Goal: Task Accomplishment & Management: Manage account settings

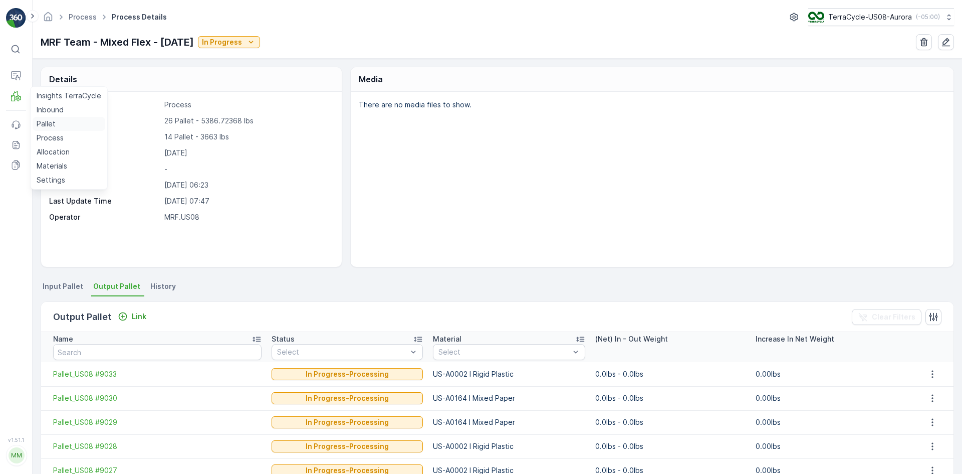
click at [64, 126] on link "Pallet" at bounding box center [69, 124] width 73 height 14
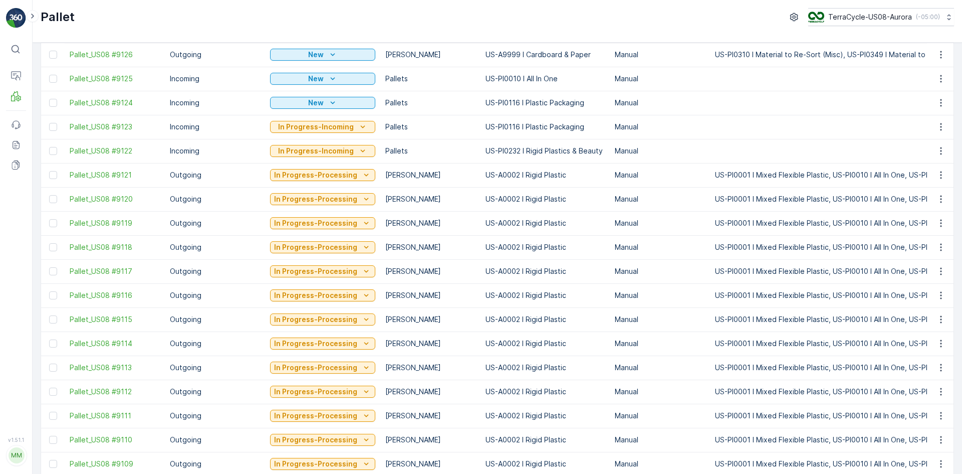
scroll to position [282, 0]
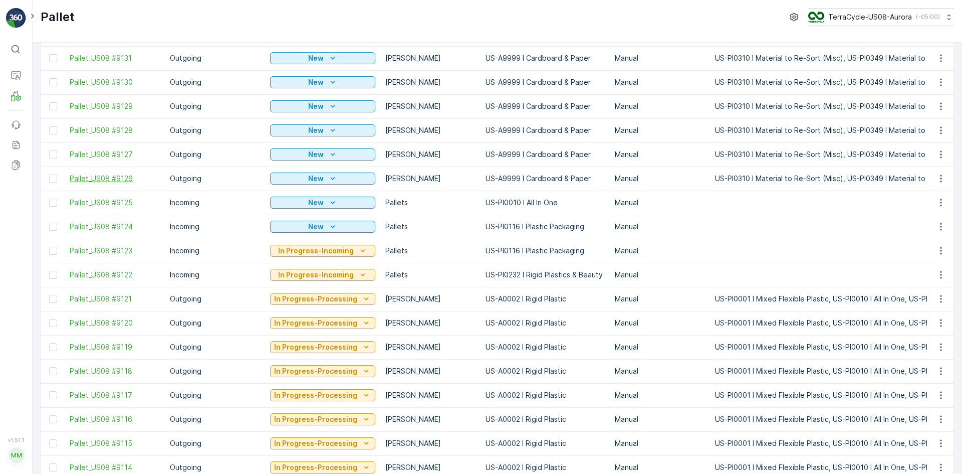
drag, startPoint x: 56, startPoint y: 176, endPoint x: 99, endPoint y: 181, distance: 43.4
click at [56, 176] on div at bounding box center [53, 178] width 8 height 8
click at [49, 174] on input "checkbox" at bounding box center [49, 174] width 0 height 0
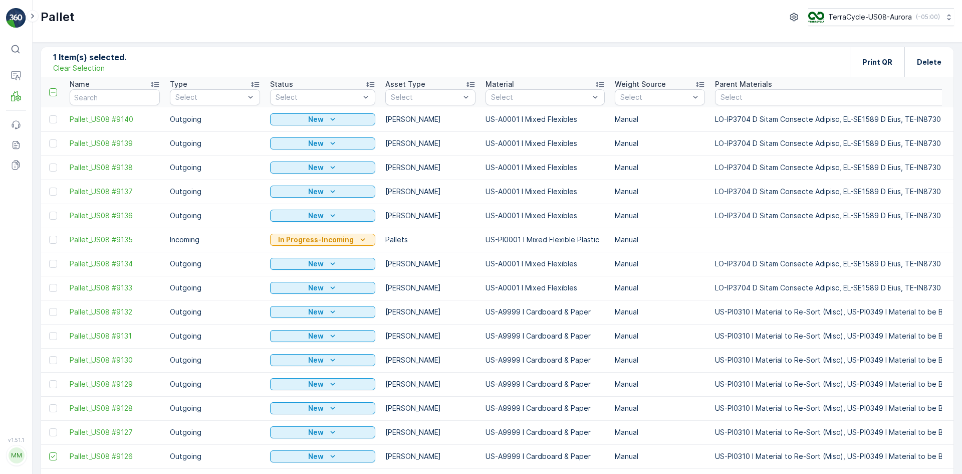
scroll to position [0, 0]
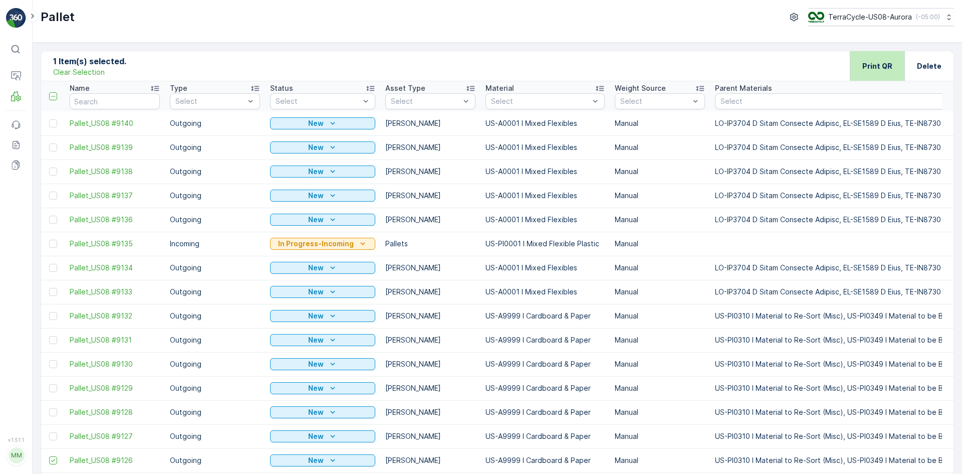
click at [869, 67] on p "Print QR" at bounding box center [877, 66] width 30 height 10
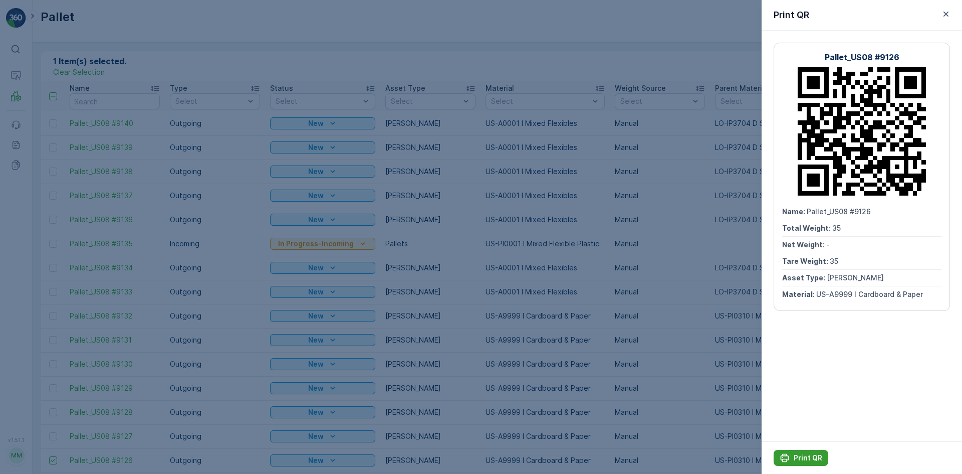
click at [803, 458] on p "Print QR" at bounding box center [808, 457] width 29 height 10
click at [418, 18] on div at bounding box center [481, 237] width 962 height 474
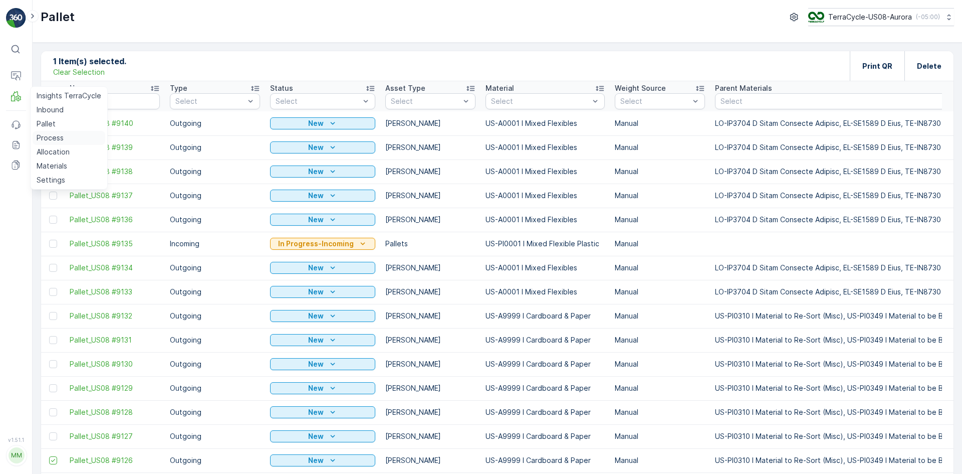
click at [48, 134] on p "Process" at bounding box center [50, 138] width 27 height 10
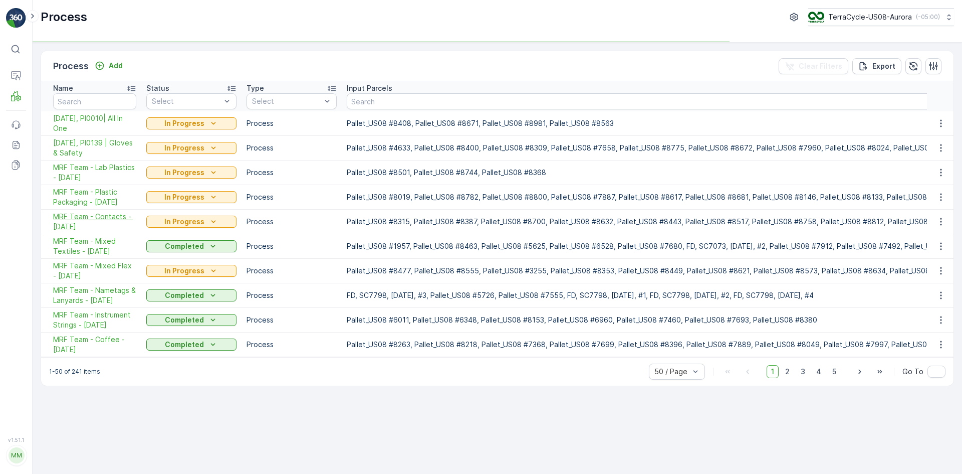
click at [98, 215] on span "MRF Team - Contacts - [DATE]" at bounding box center [94, 221] width 83 height 20
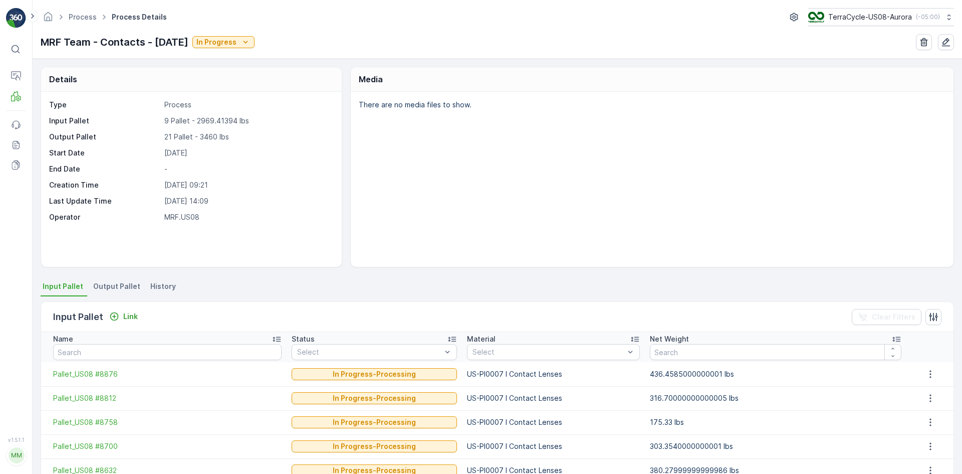
click at [106, 288] on span "Output Pallet" at bounding box center [116, 286] width 47 height 10
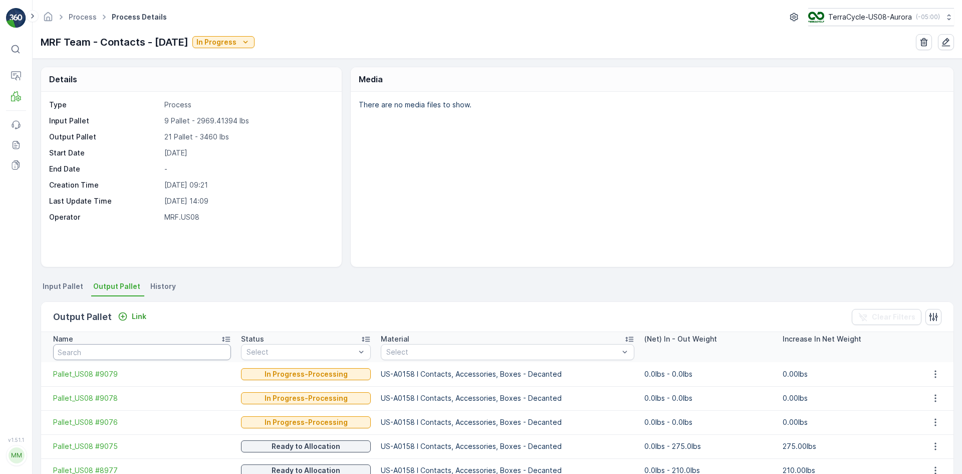
click at [143, 351] on input "text" at bounding box center [142, 352] width 178 height 16
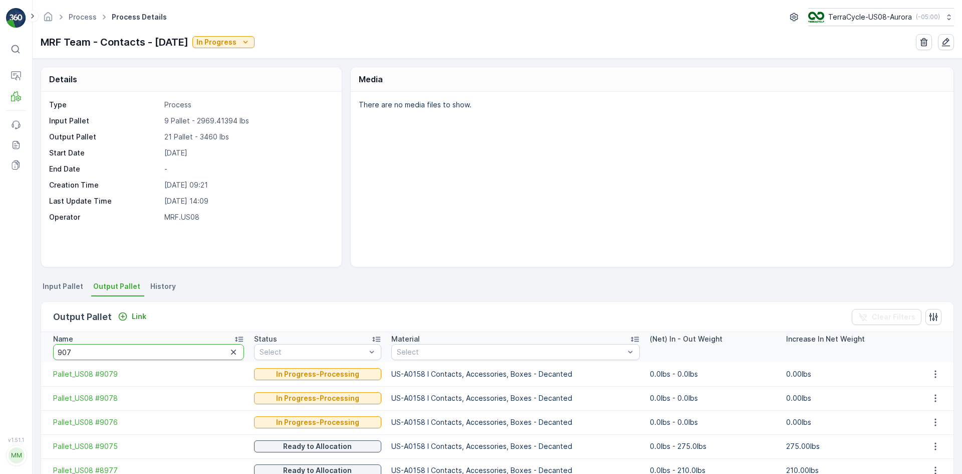
type input "9078"
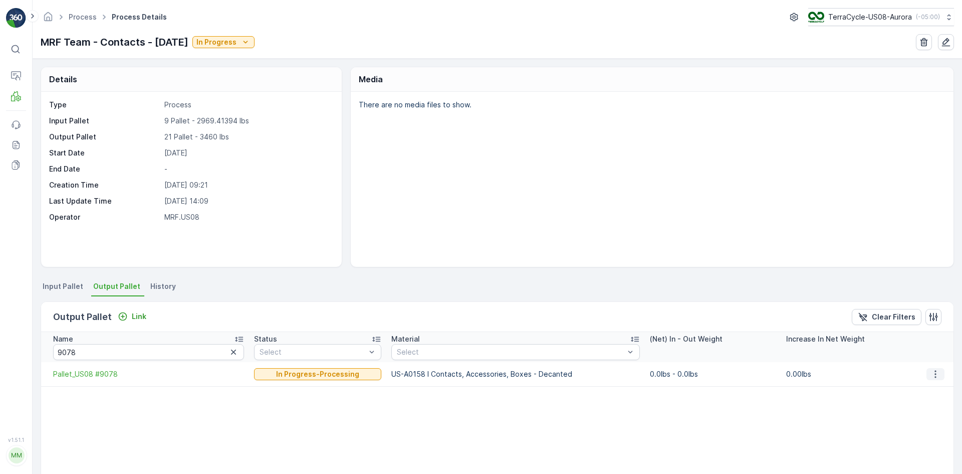
click at [936, 374] on icon "button" at bounding box center [936, 374] width 10 height 10
click at [938, 387] on span "Detach" at bounding box center [942, 389] width 25 height 10
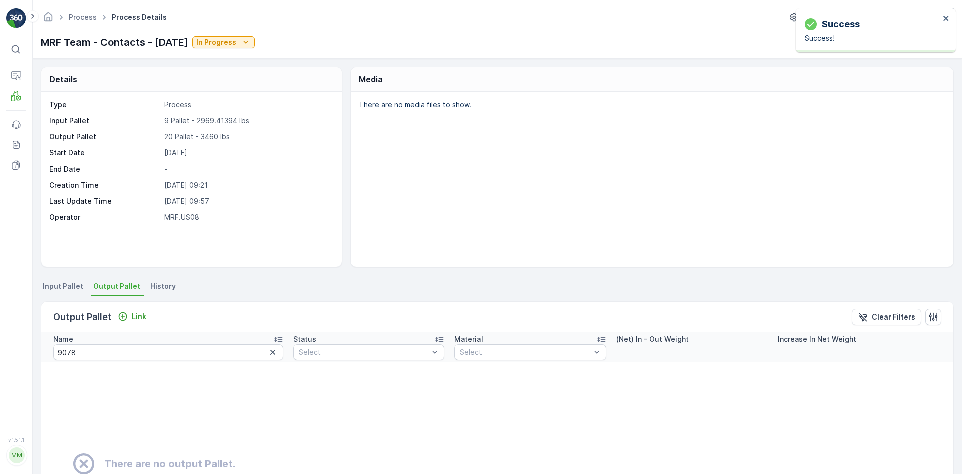
click at [154, 359] on input "9078" at bounding box center [168, 352] width 230 height 16
type input "9079"
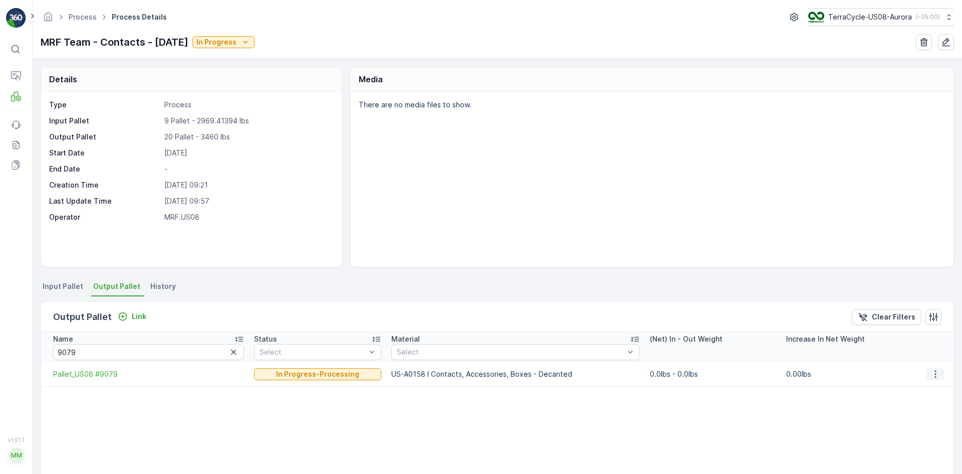
click at [935, 378] on icon "button" at bounding box center [936, 374] width 10 height 10
click at [934, 389] on span "Detach" at bounding box center [942, 389] width 25 height 10
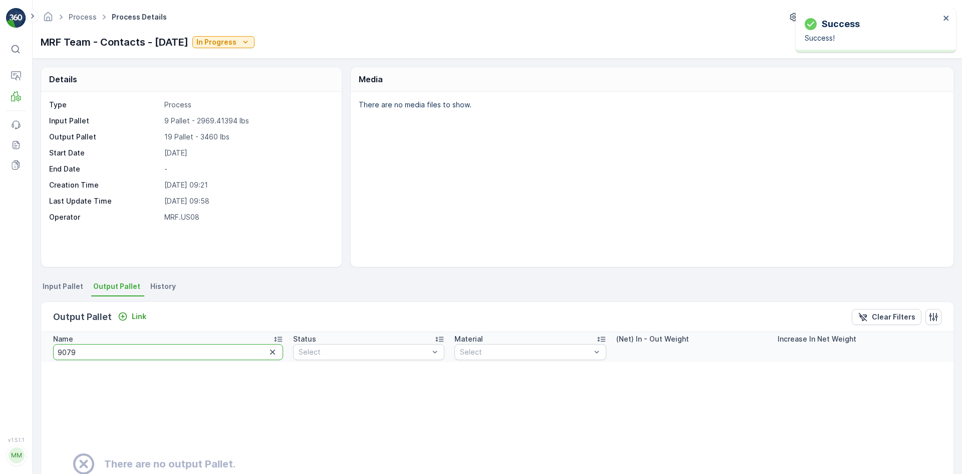
click at [113, 347] on input "9079" at bounding box center [168, 352] width 230 height 16
type input "9080"
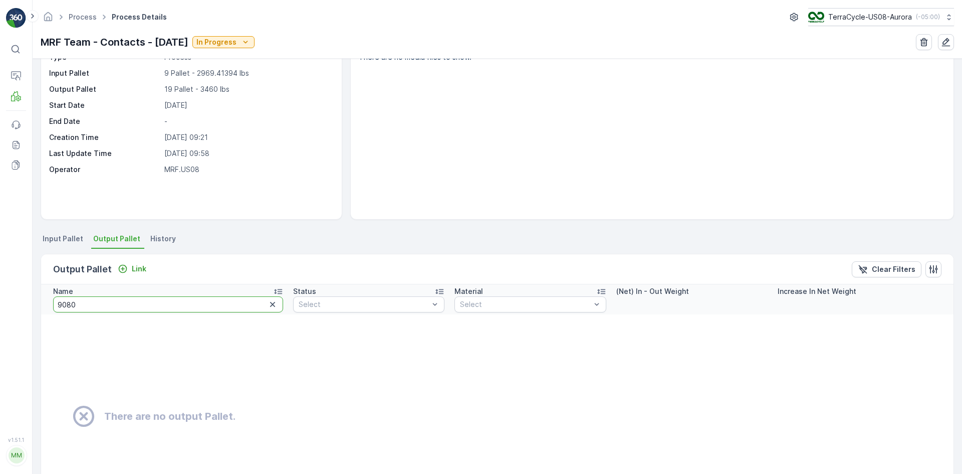
scroll to position [100, 0]
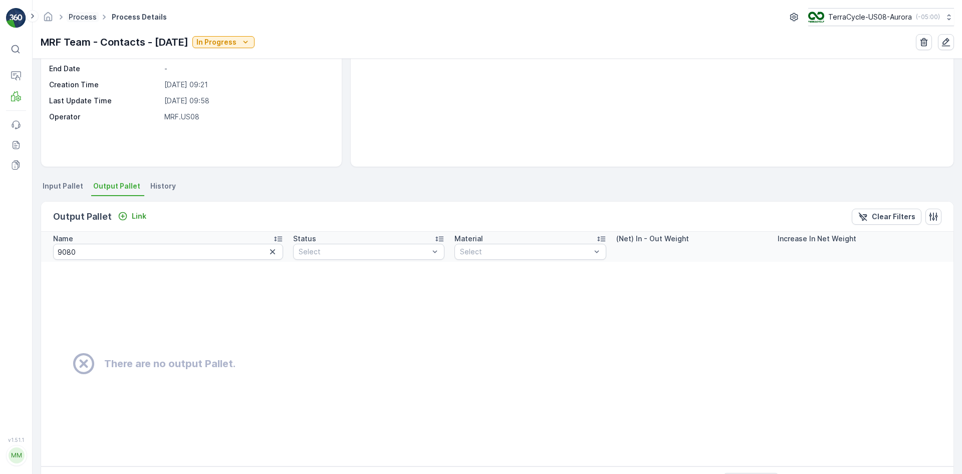
click at [76, 16] on link "Process" at bounding box center [83, 17] width 28 height 9
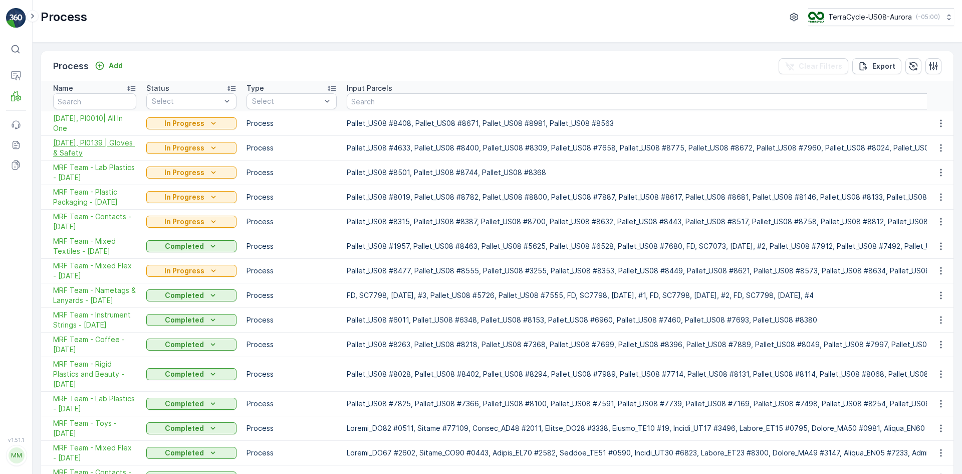
click at [94, 148] on span "[DATE], PI0139 | Gloves & Safety" at bounding box center [94, 148] width 83 height 20
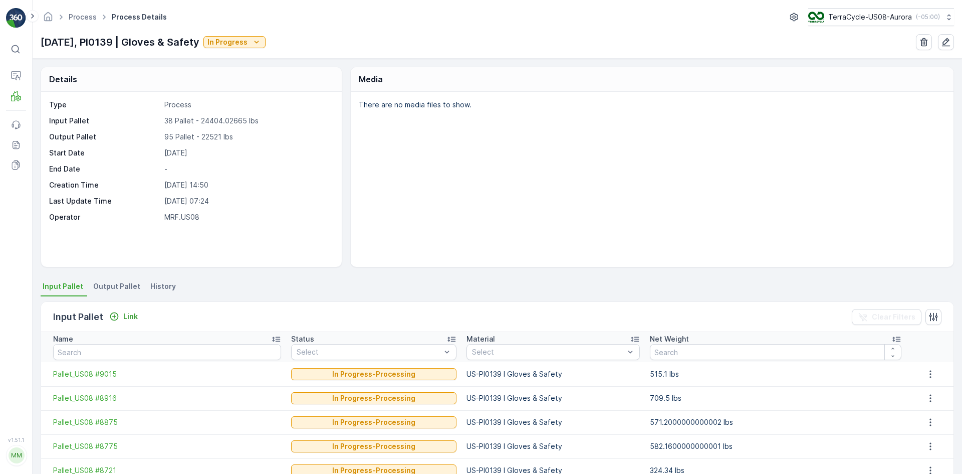
click at [129, 285] on span "Output Pallet" at bounding box center [116, 286] width 47 height 10
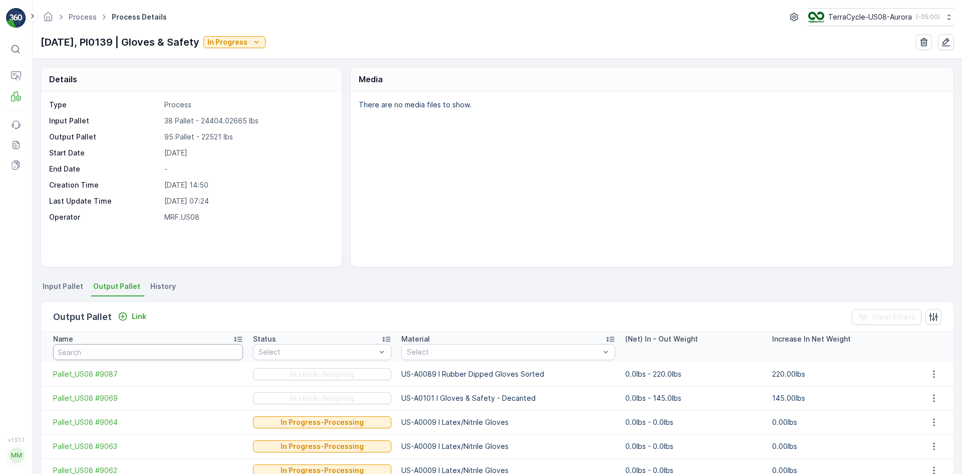
click at [95, 353] on input "text" at bounding box center [148, 352] width 190 height 16
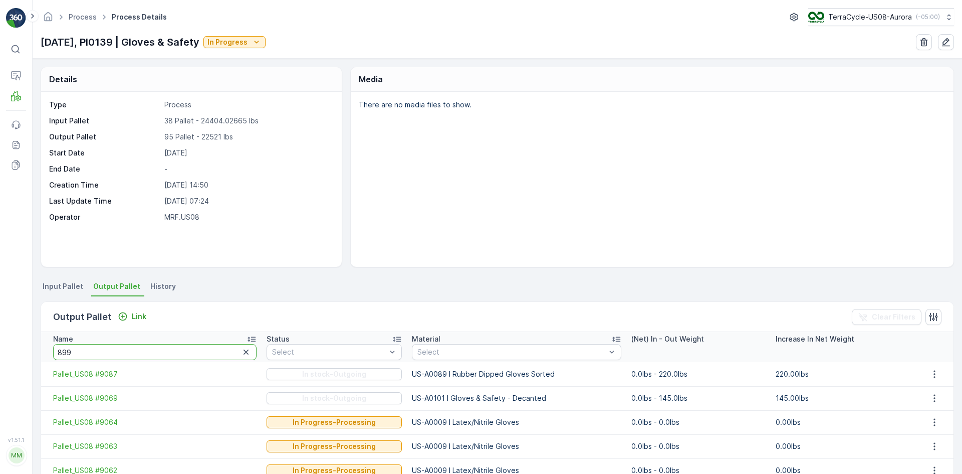
type input "8993"
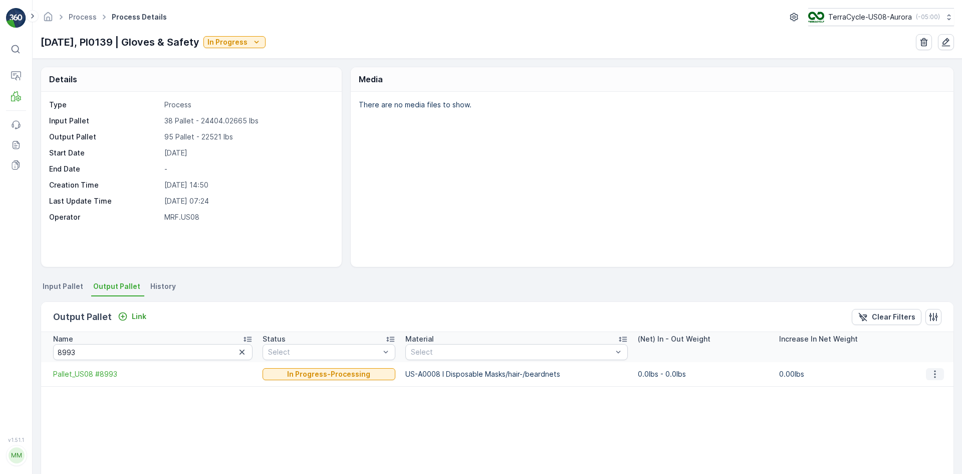
click at [934, 374] on icon "button" at bounding box center [935, 374] width 10 height 10
click at [941, 388] on span "Detach" at bounding box center [941, 389] width 25 height 10
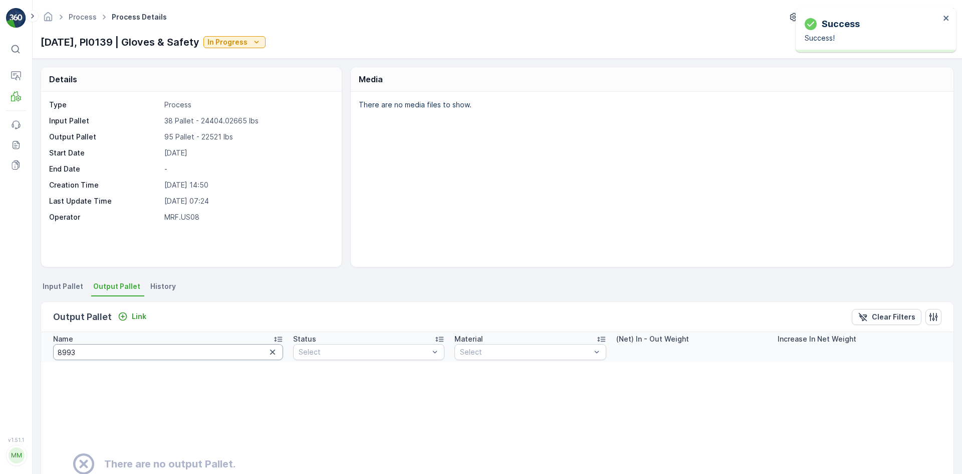
click at [119, 352] on input "8993" at bounding box center [168, 352] width 230 height 16
type input "8992"
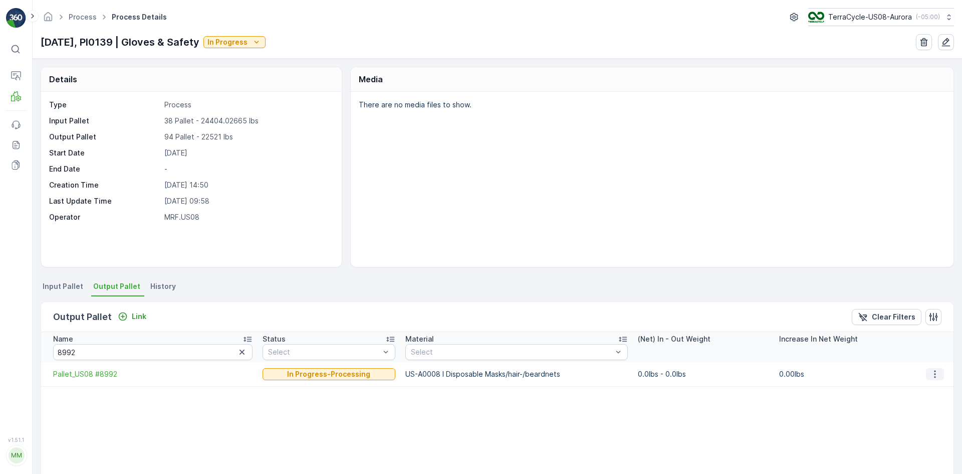
click at [931, 377] on icon "button" at bounding box center [935, 374] width 10 height 10
click at [931, 385] on span "Detach" at bounding box center [941, 389] width 25 height 10
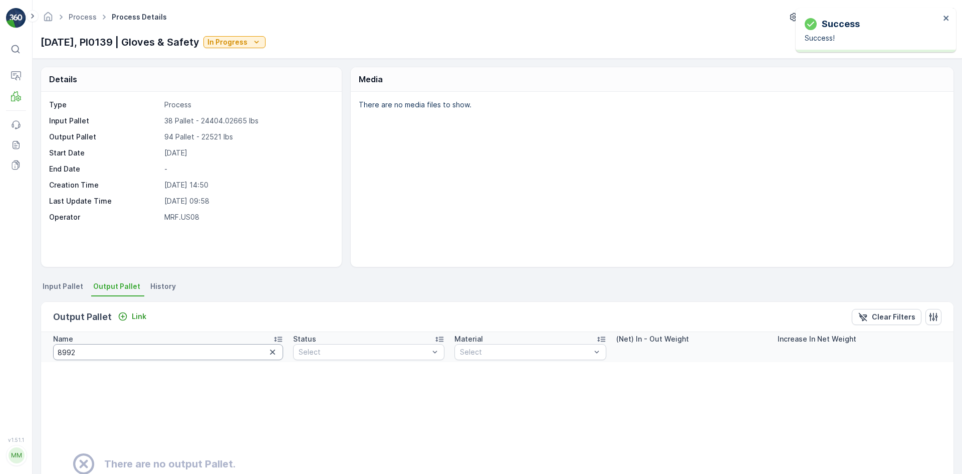
click at [78, 357] on input "8992" at bounding box center [168, 352] width 230 height 16
type input "8991"
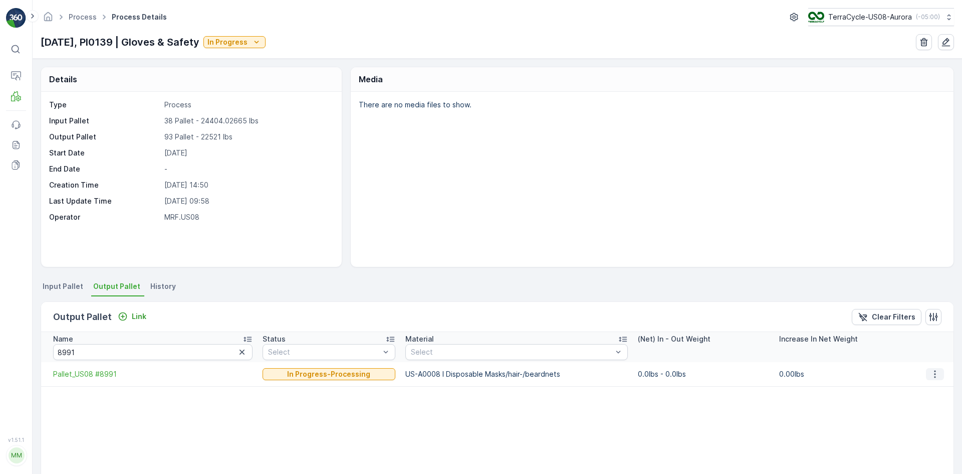
click at [930, 375] on icon "button" at bounding box center [935, 374] width 10 height 10
click at [932, 384] on span "Detach" at bounding box center [941, 389] width 25 height 10
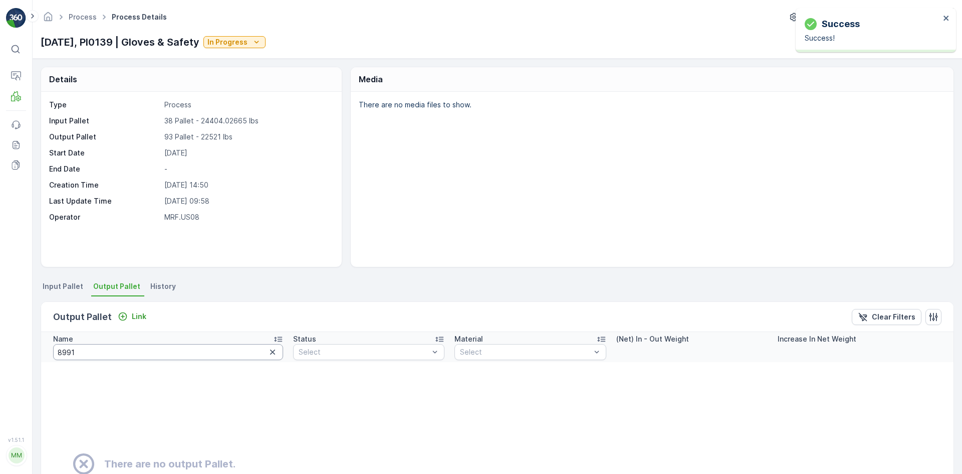
click at [155, 355] on input "8991" at bounding box center [168, 352] width 230 height 16
type input "8990"
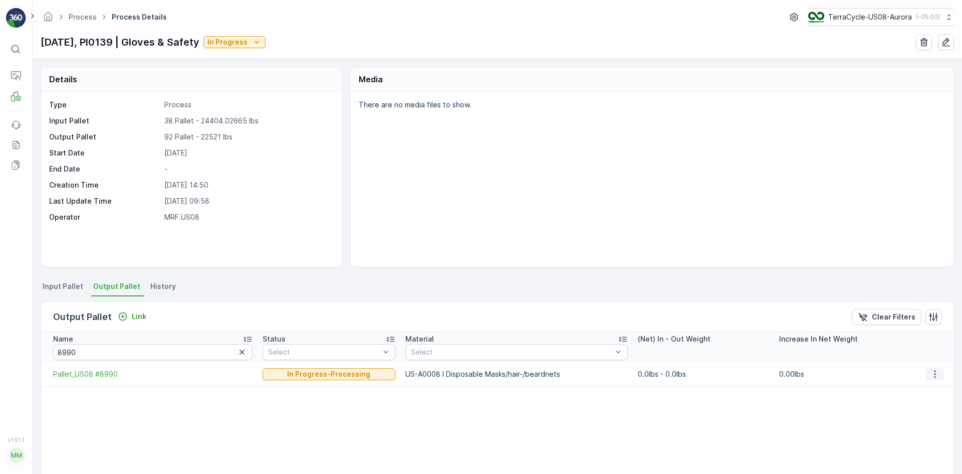
click at [933, 371] on icon "button" at bounding box center [935, 374] width 10 height 10
click at [927, 391] on div "Detach" at bounding box center [941, 389] width 33 height 14
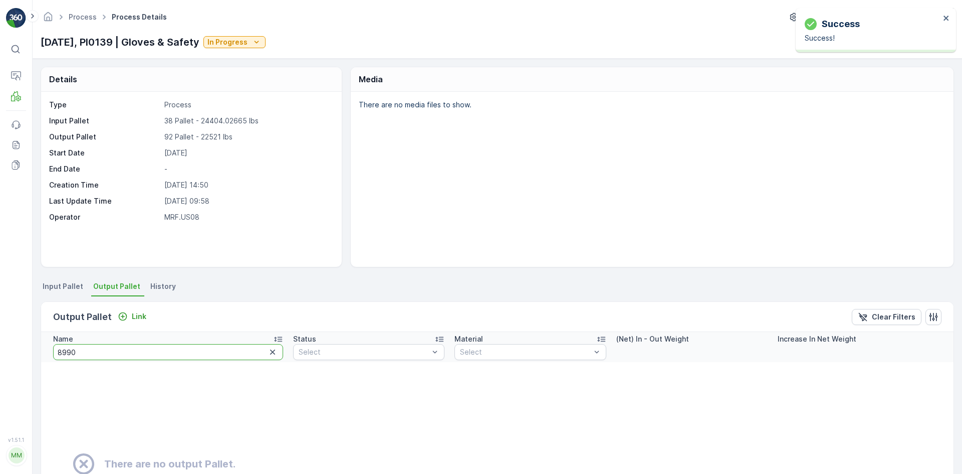
click at [112, 357] on input "8990" at bounding box center [168, 352] width 230 height 16
type input "8989"
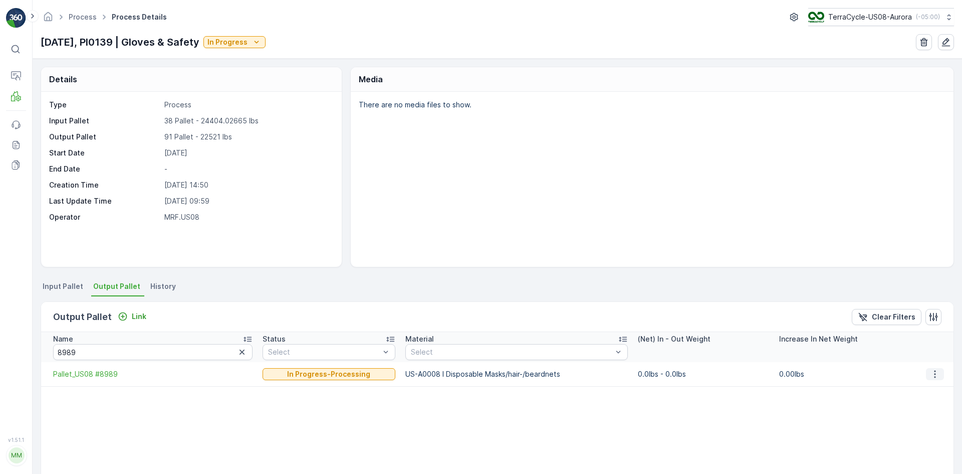
click at [930, 371] on icon "button" at bounding box center [935, 374] width 10 height 10
click at [930, 384] on span "Detach" at bounding box center [941, 389] width 25 height 10
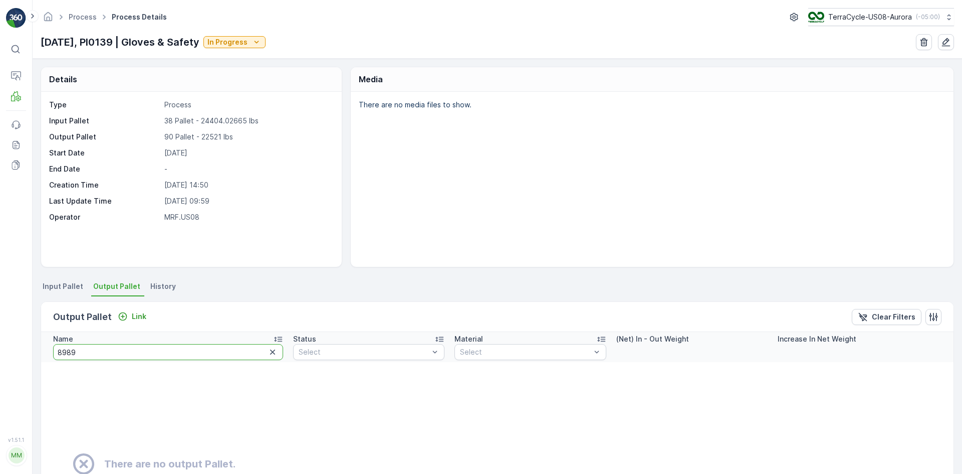
click at [192, 350] on input "8989" at bounding box center [168, 352] width 230 height 16
type input "89"
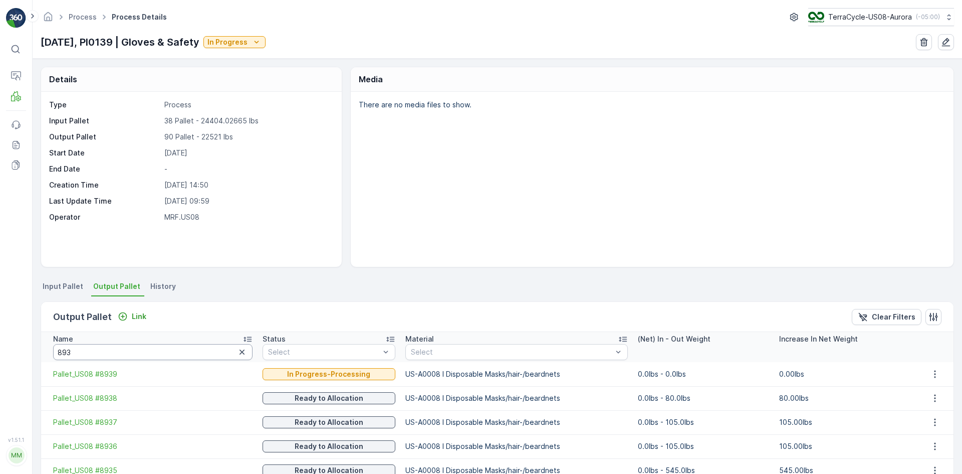
click at [115, 354] on input "893" at bounding box center [152, 352] width 199 height 16
type input "8939"
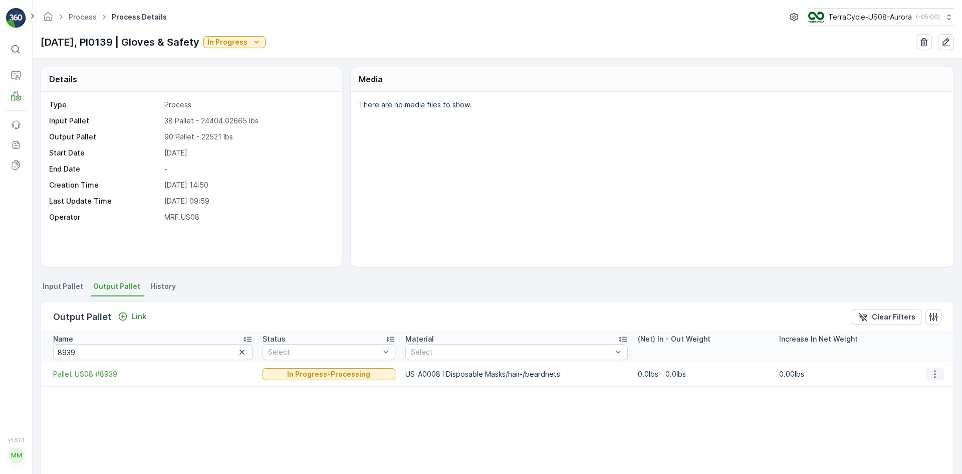
click at [930, 372] on icon "button" at bounding box center [935, 374] width 10 height 10
click at [930, 389] on span "Detach" at bounding box center [941, 389] width 25 height 10
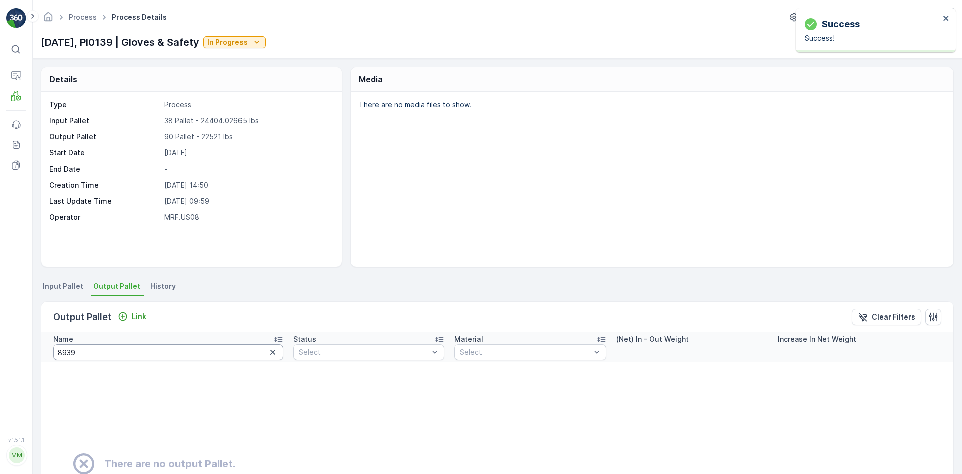
click at [118, 349] on input "8939" at bounding box center [168, 352] width 230 height 16
type input "8940"
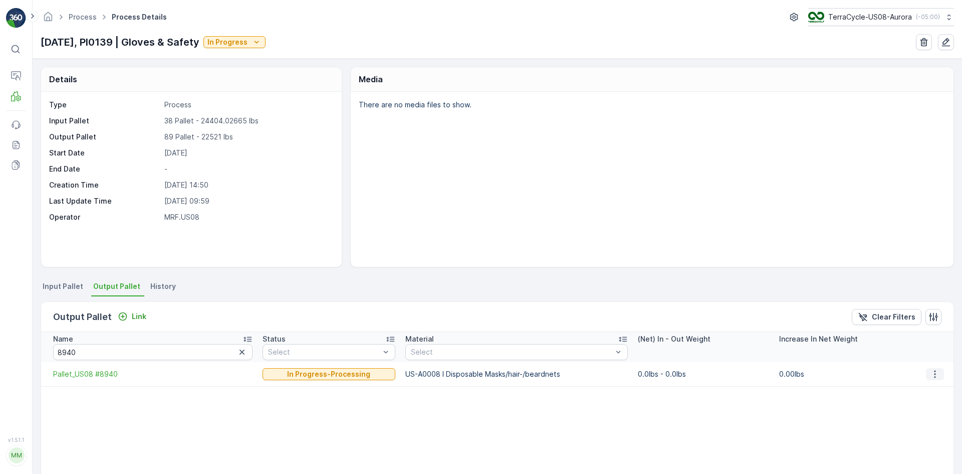
click at [930, 372] on icon "button" at bounding box center [935, 374] width 10 height 10
click at [928, 388] on div "Detach" at bounding box center [941, 389] width 33 height 14
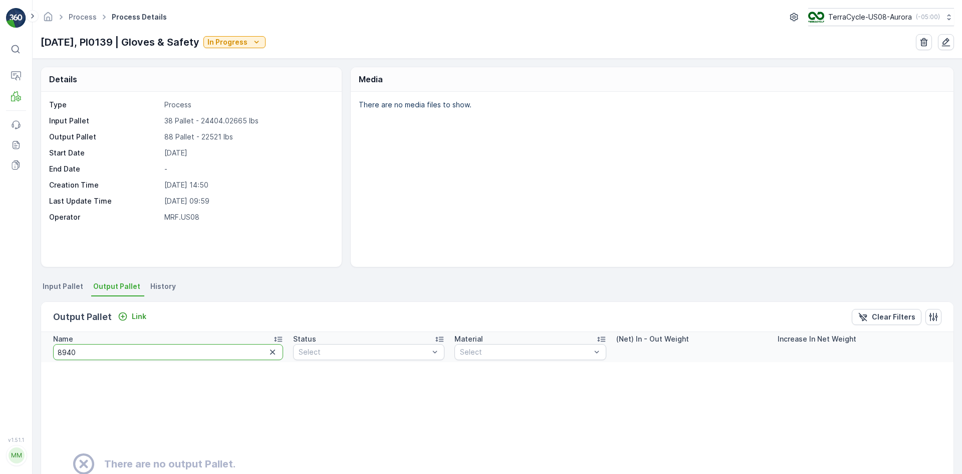
drag, startPoint x: 118, startPoint y: 350, endPoint x: 0, endPoint y: 348, distance: 118.3
click at [0, 348] on div "⌘B Operations MRF Events Reports Documents v 1.51.1 MM MRF.US08 Process Process…" at bounding box center [481, 237] width 962 height 474
type input "9055"
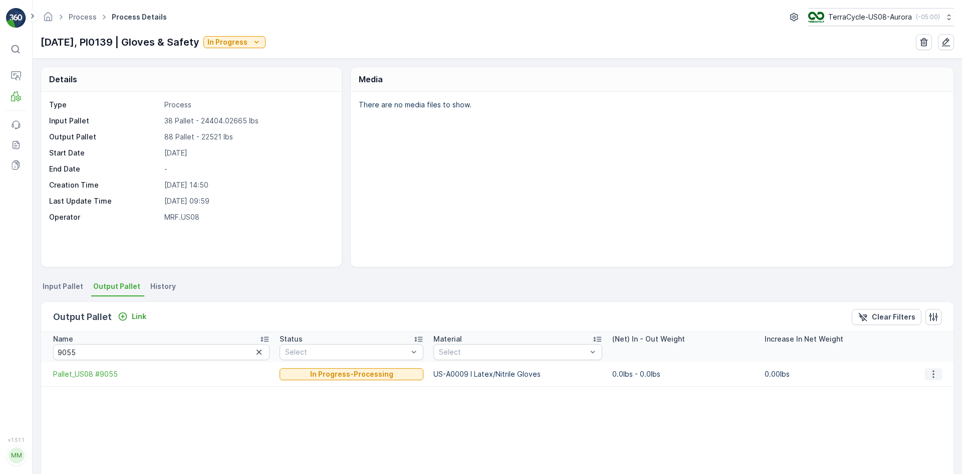
click at [931, 372] on icon "button" at bounding box center [934, 374] width 10 height 10
click at [937, 391] on span "Detach" at bounding box center [940, 389] width 25 height 10
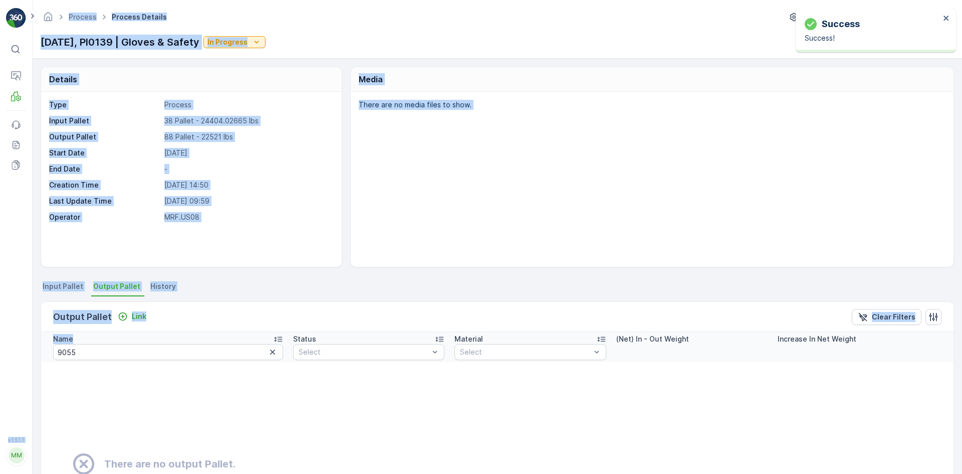
drag, startPoint x: 90, startPoint y: 343, endPoint x: 91, endPoint y: 363, distance: 19.6
click at [16, 350] on div "⌘B Operations MRF Events Reports Documents v 1.51.1 MM MRF.US08 Process Process…" at bounding box center [481, 237] width 962 height 474
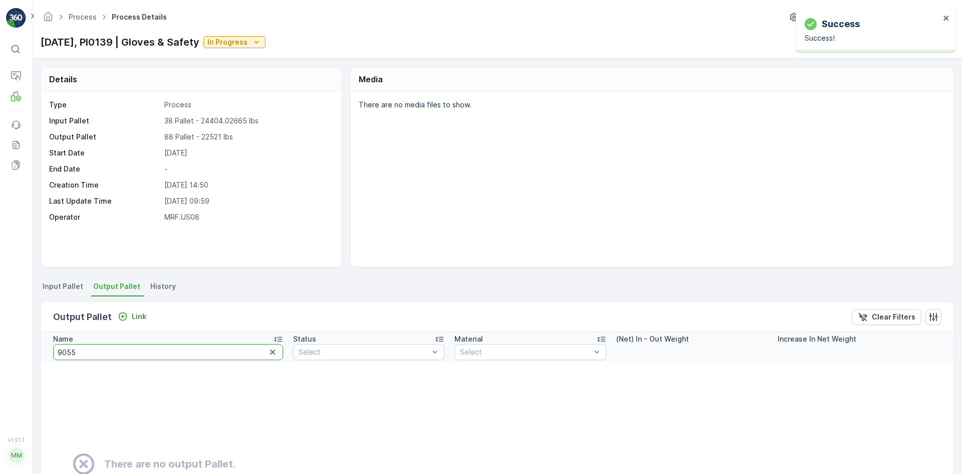
click at [124, 357] on input "9055" at bounding box center [168, 352] width 230 height 16
drag, startPoint x: 99, startPoint y: 354, endPoint x: 0, endPoint y: 350, distance: 98.8
click at [0, 350] on div "⌘B Operations MRF Events Reports Documents v 1.51.1 MM MRF.US08 Process Process…" at bounding box center [481, 237] width 962 height 474
type input "9056"
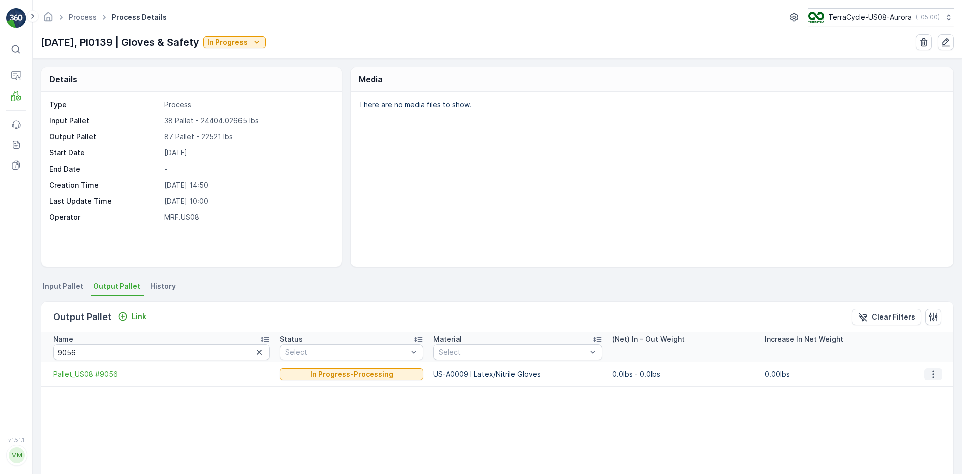
click at [933, 374] on icon "button" at bounding box center [934, 374] width 2 height 8
click at [933, 385] on span "Detach" at bounding box center [940, 389] width 25 height 10
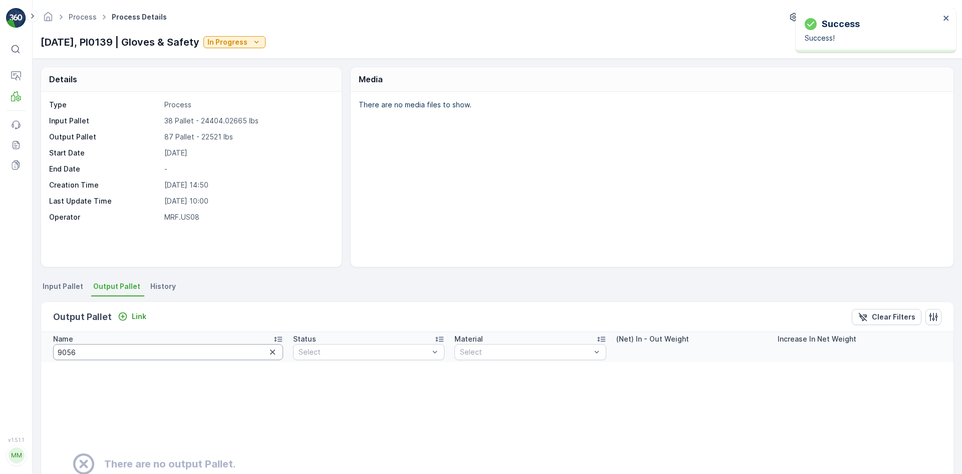
click at [78, 355] on input "9056" at bounding box center [168, 352] width 230 height 16
type input "9049"
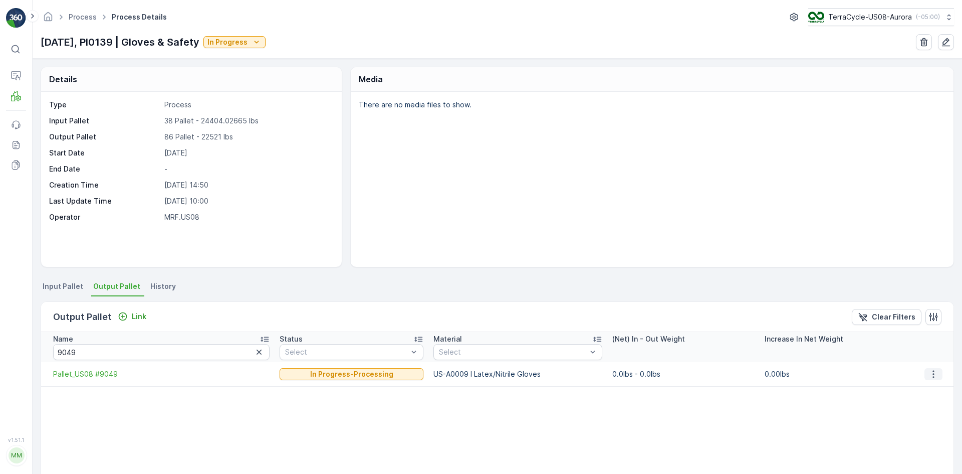
click at [936, 376] on icon "button" at bounding box center [934, 374] width 10 height 10
click at [936, 389] on span "Detach" at bounding box center [940, 389] width 25 height 10
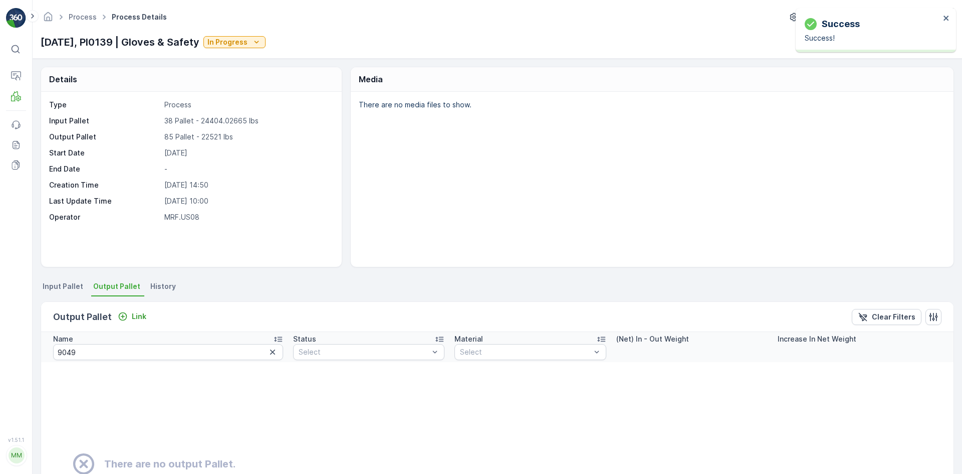
click at [183, 341] on div "Name" at bounding box center [168, 339] width 230 height 10
click at [172, 351] on input "9049" at bounding box center [168, 352] width 230 height 16
type input "9048"
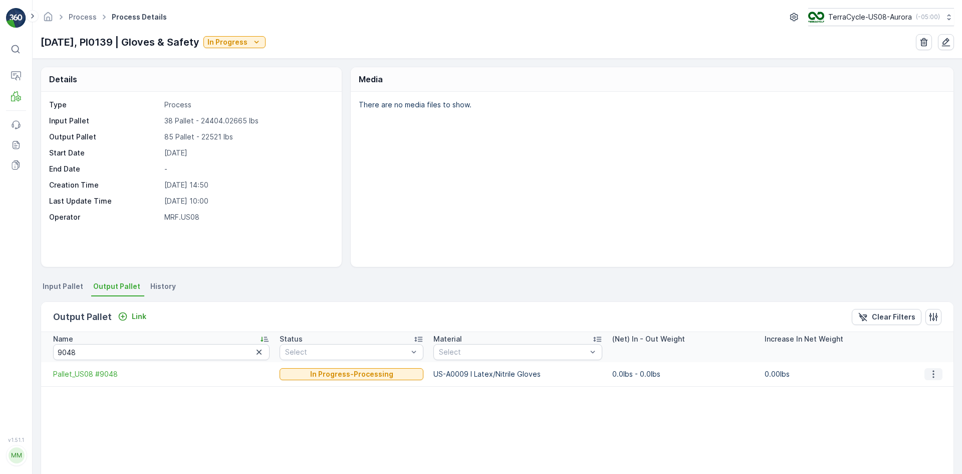
click at [933, 374] on icon "button" at bounding box center [934, 374] width 10 height 10
click at [933, 387] on span "Detach" at bounding box center [940, 389] width 25 height 10
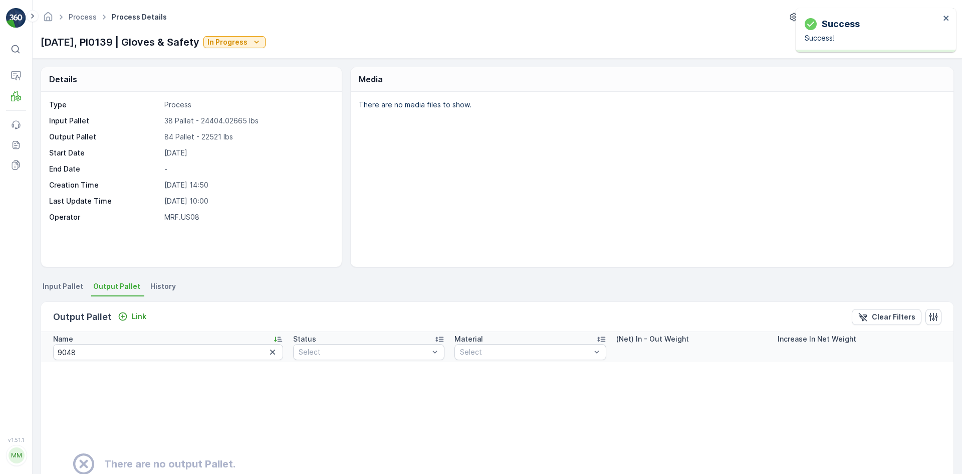
click at [125, 343] on div "Name" at bounding box center [168, 339] width 230 height 10
click at [112, 347] on input "9048" at bounding box center [168, 352] width 230 height 16
type input "9046"
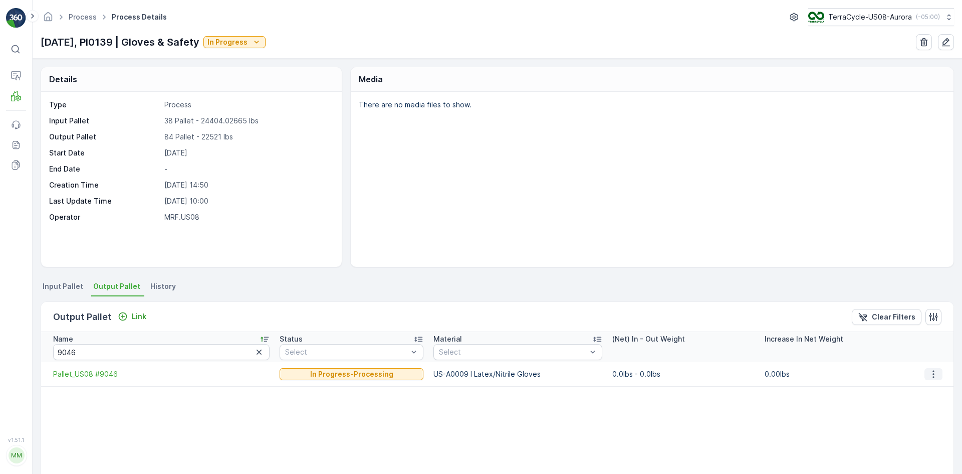
click at [925, 371] on button "button" at bounding box center [934, 374] width 18 height 12
click at [931, 388] on span "Detach" at bounding box center [940, 389] width 25 height 10
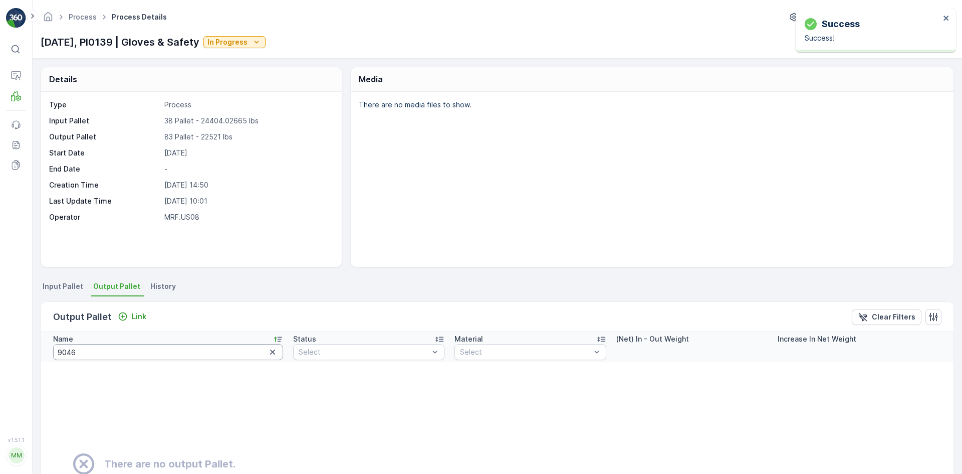
click at [110, 351] on input "9046" at bounding box center [168, 352] width 230 height 16
type input "9050"
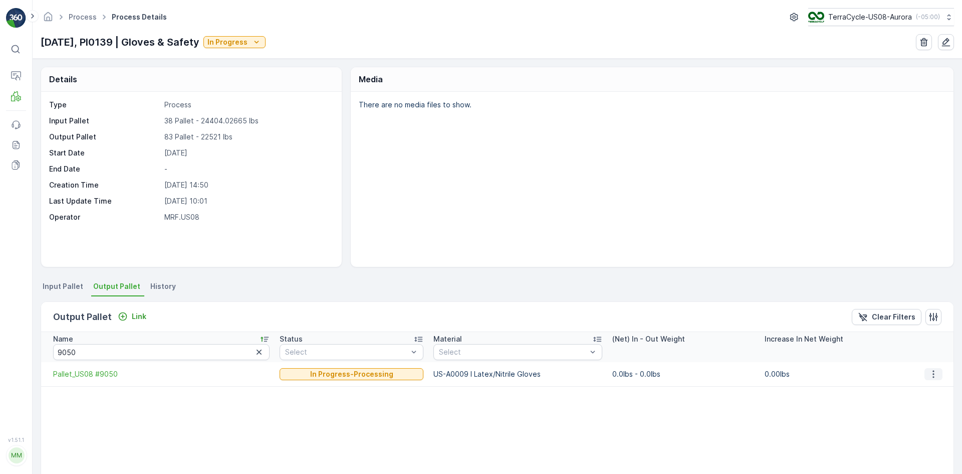
click at [936, 372] on icon "button" at bounding box center [934, 374] width 10 height 10
click at [936, 388] on span "Detach" at bounding box center [940, 389] width 25 height 10
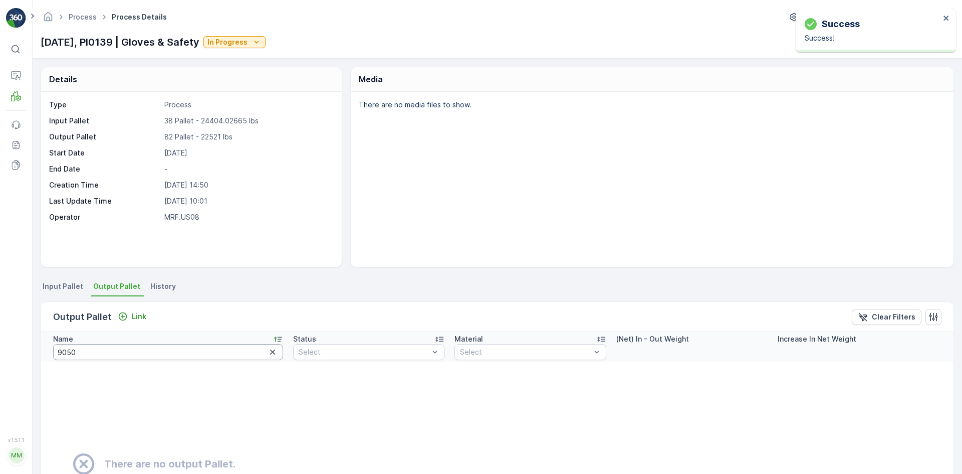
click at [147, 345] on input "9050" at bounding box center [168, 352] width 230 height 16
type input "90"
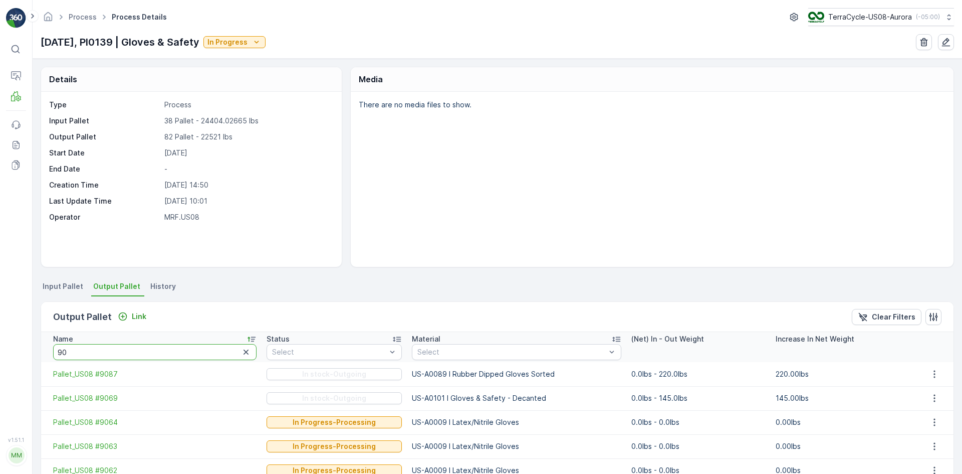
click at [98, 347] on input "90" at bounding box center [154, 352] width 203 height 16
type input "9047"
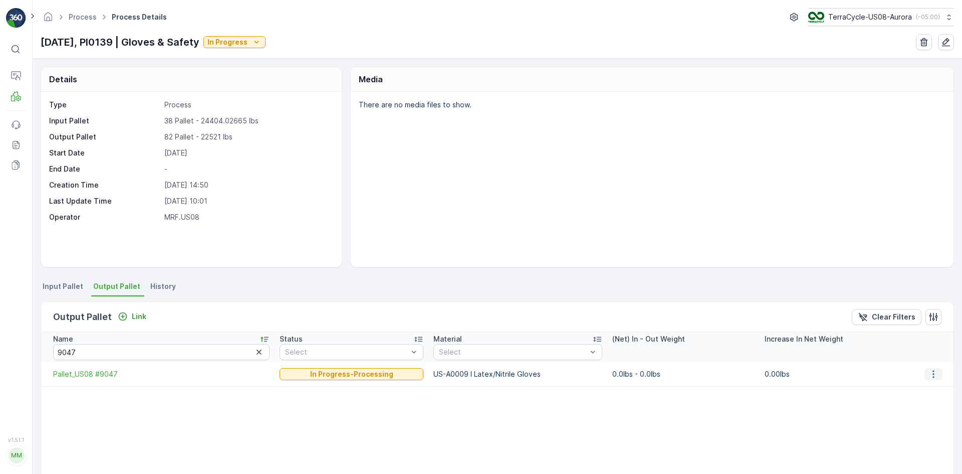
click at [935, 373] on button "button" at bounding box center [934, 374] width 18 height 12
click at [931, 385] on span "Detach" at bounding box center [940, 389] width 25 height 10
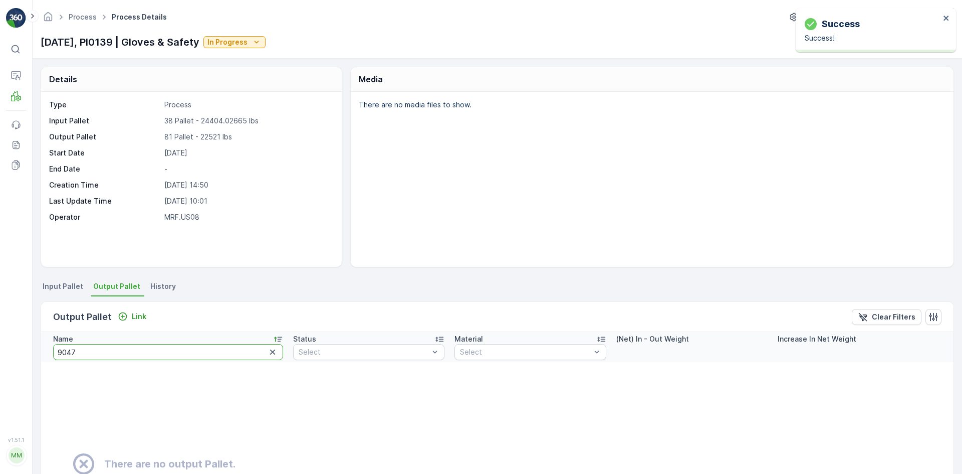
click at [198, 350] on input "9047" at bounding box center [168, 352] width 230 height 16
type input "9057"
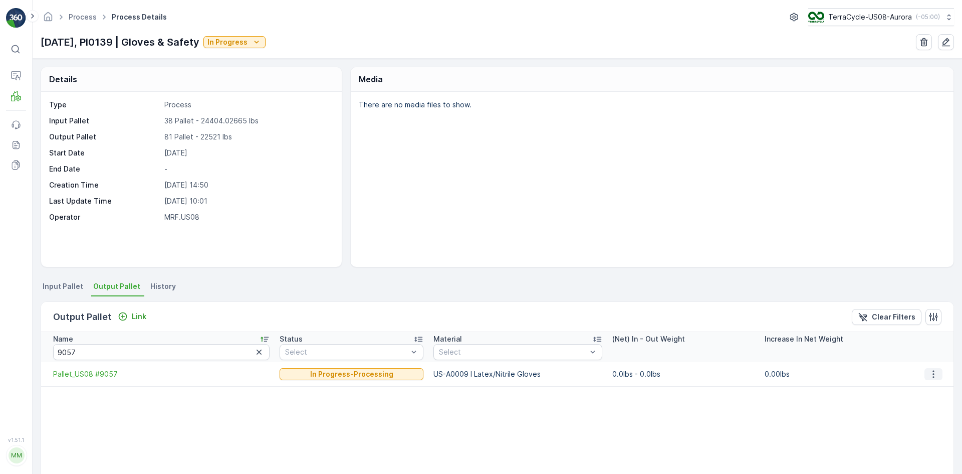
click at [931, 379] on button "button" at bounding box center [934, 374] width 18 height 12
click at [933, 389] on span "Detach" at bounding box center [940, 389] width 25 height 10
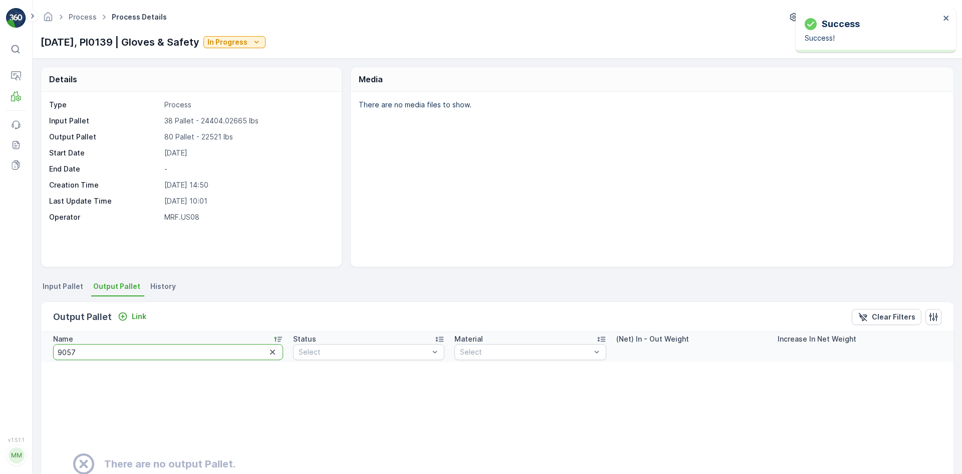
click at [176, 349] on input "9057" at bounding box center [168, 352] width 230 height 16
type input "9058"
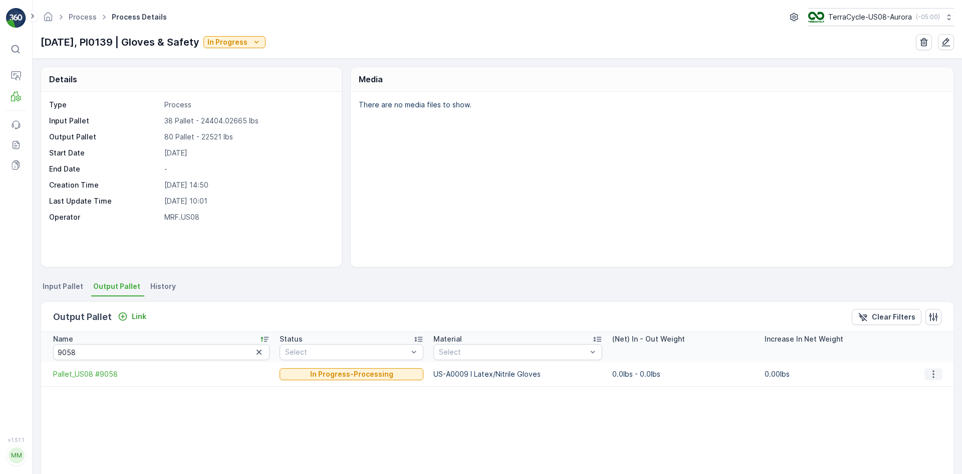
click at [935, 374] on icon "button" at bounding box center [934, 374] width 10 height 10
click at [932, 388] on span "Detach" at bounding box center [940, 389] width 25 height 10
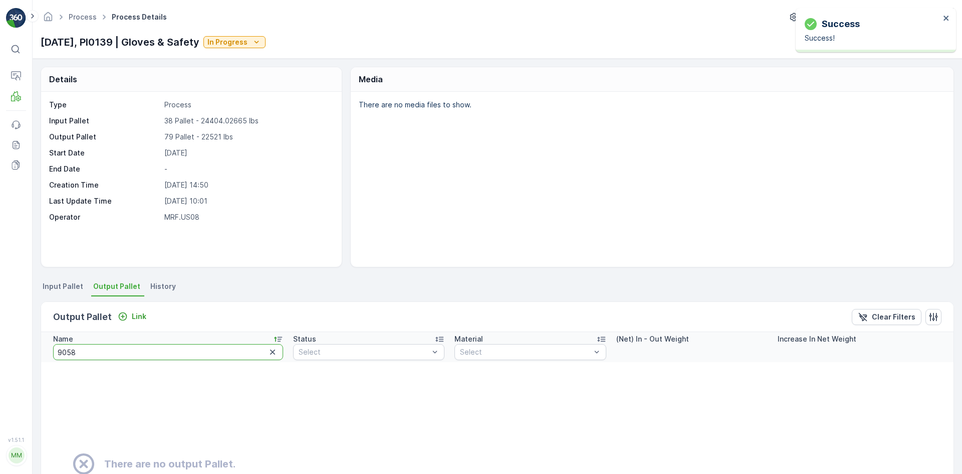
click at [172, 354] on input "9058" at bounding box center [168, 352] width 230 height 16
type input "9061"
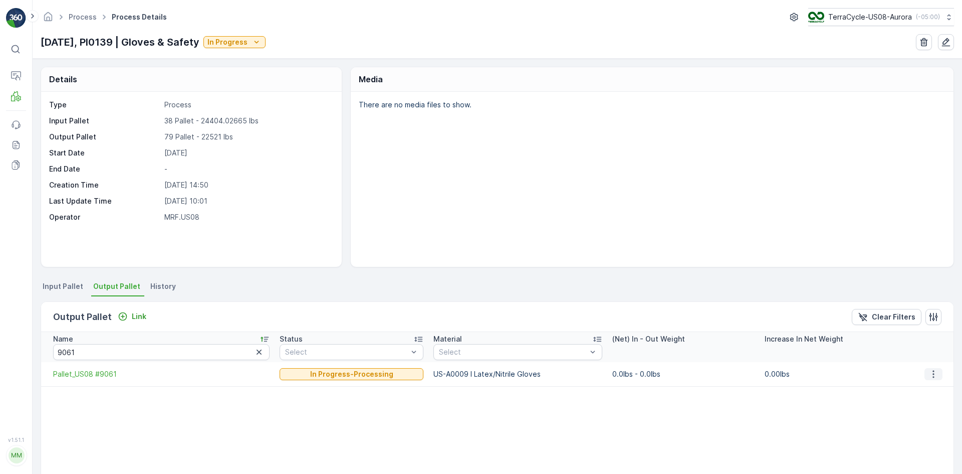
click at [937, 373] on button "button" at bounding box center [934, 374] width 18 height 12
click at [930, 388] on span "Detach" at bounding box center [940, 389] width 25 height 10
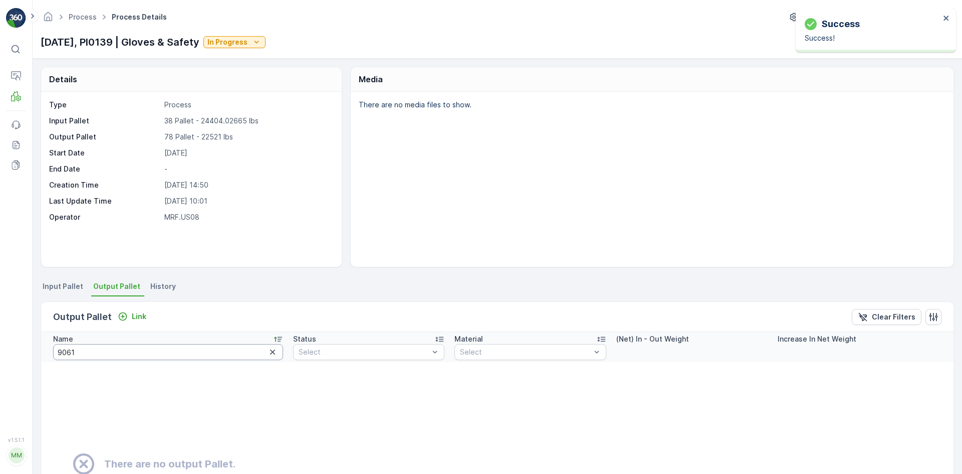
click at [103, 349] on input "9061" at bounding box center [168, 352] width 230 height 16
type input "9062"
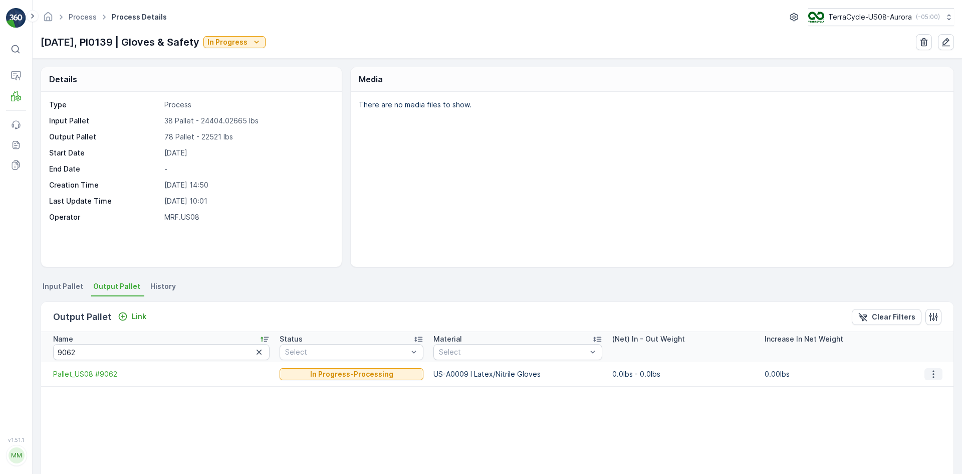
click at [931, 378] on icon "button" at bounding box center [934, 374] width 10 height 10
click at [930, 392] on span "Detach" at bounding box center [940, 389] width 25 height 10
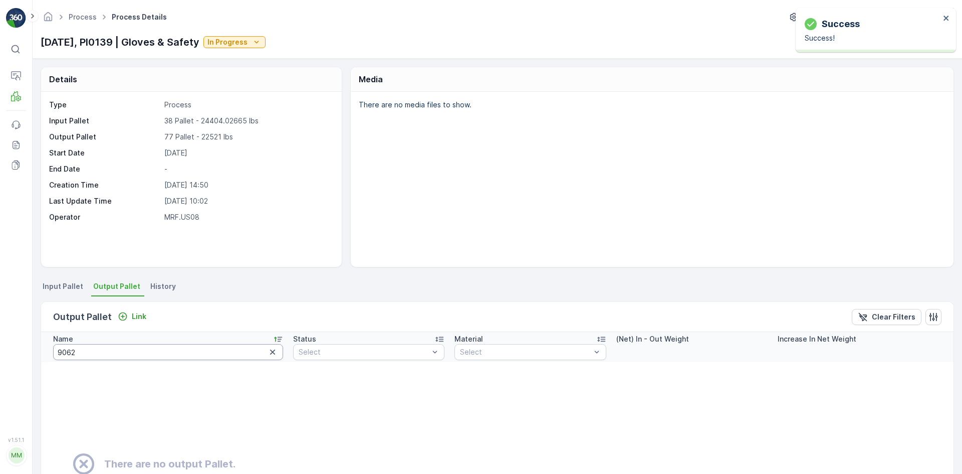
click at [129, 350] on input "9062" at bounding box center [168, 352] width 230 height 16
type input "9064"
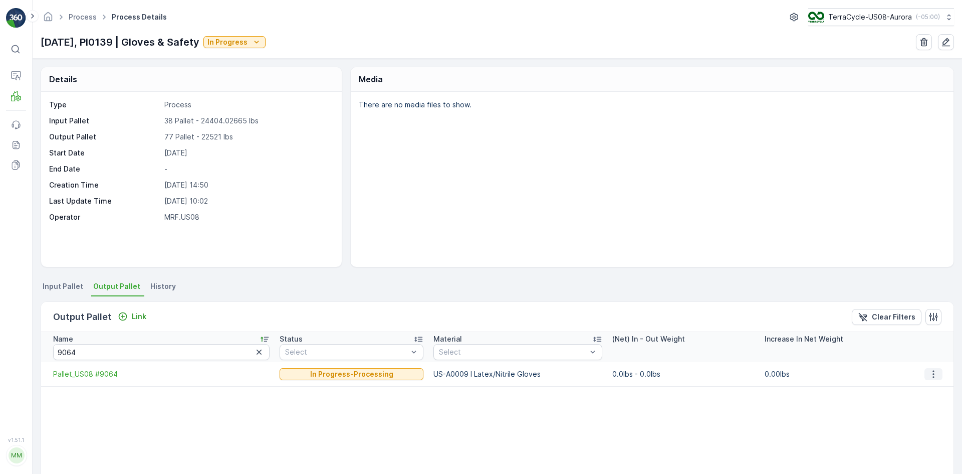
click at [931, 369] on icon "button" at bounding box center [934, 374] width 10 height 10
click at [932, 384] on span "Detach" at bounding box center [940, 389] width 25 height 10
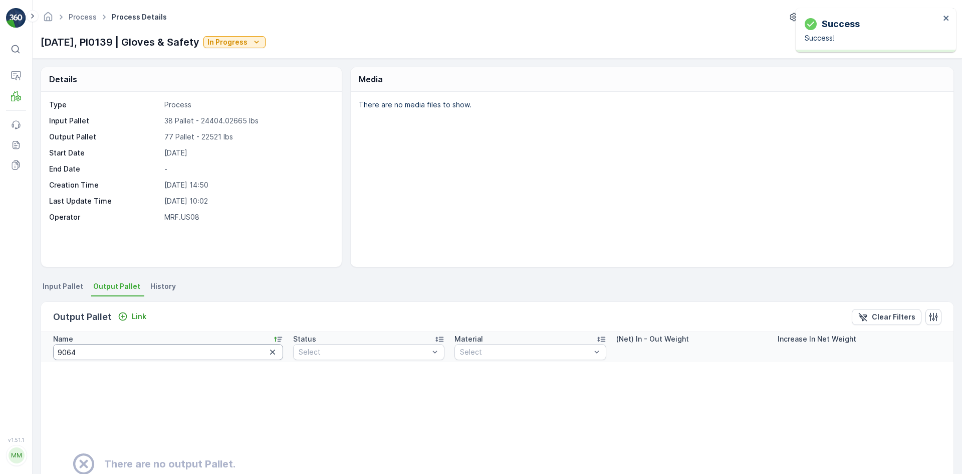
click at [127, 350] on input "9064" at bounding box center [168, 352] width 230 height 16
type input "9063"
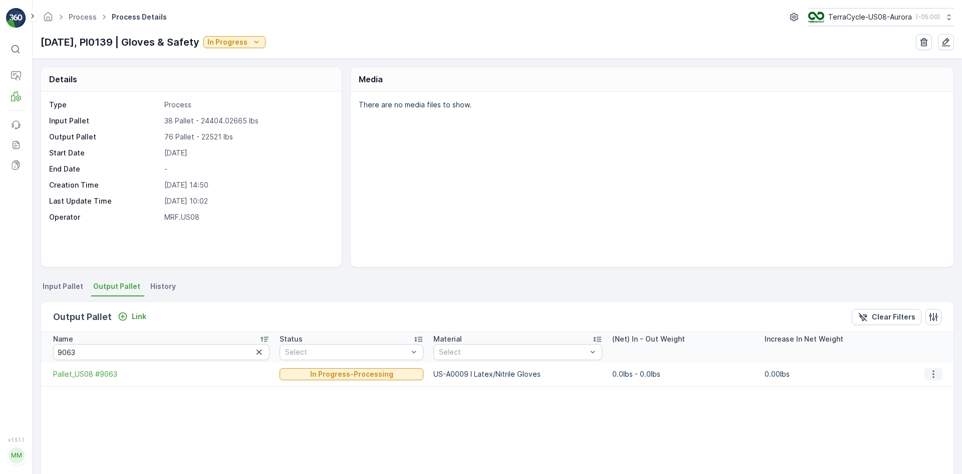
click at [937, 369] on button "button" at bounding box center [934, 374] width 18 height 12
click at [937, 382] on div "Detach" at bounding box center [940, 389] width 33 height 14
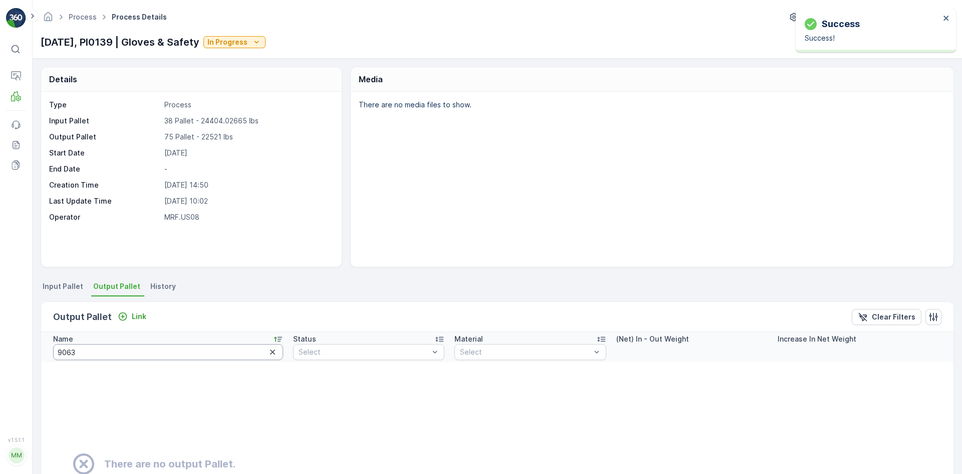
click at [115, 354] on input "9063" at bounding box center [168, 352] width 230 height 16
type input "9"
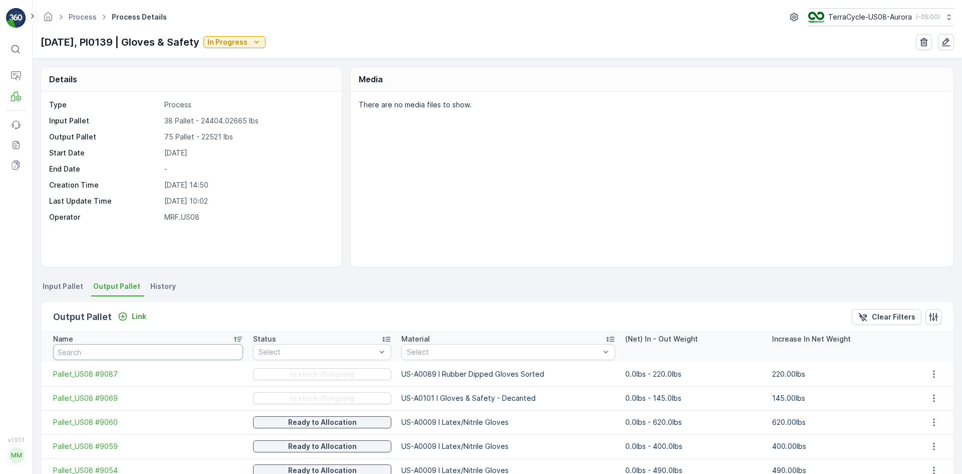
click at [115, 353] on input "text" at bounding box center [148, 352] width 190 height 16
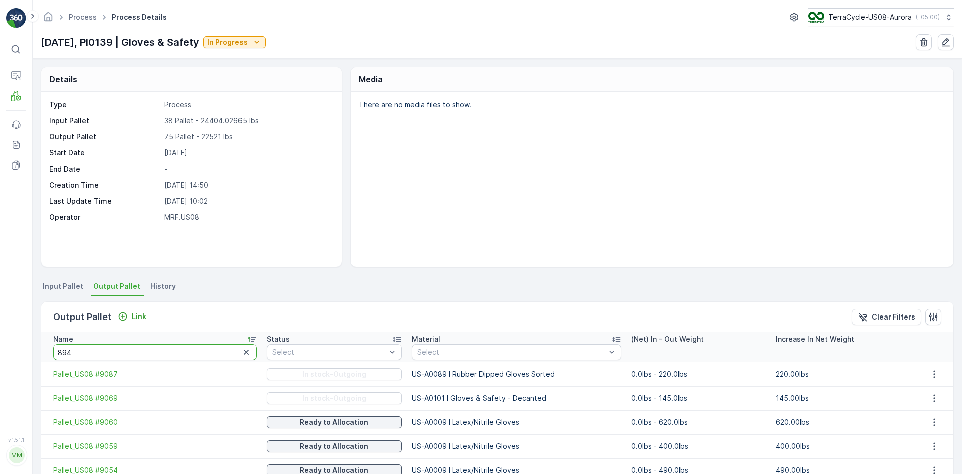
type input "8940"
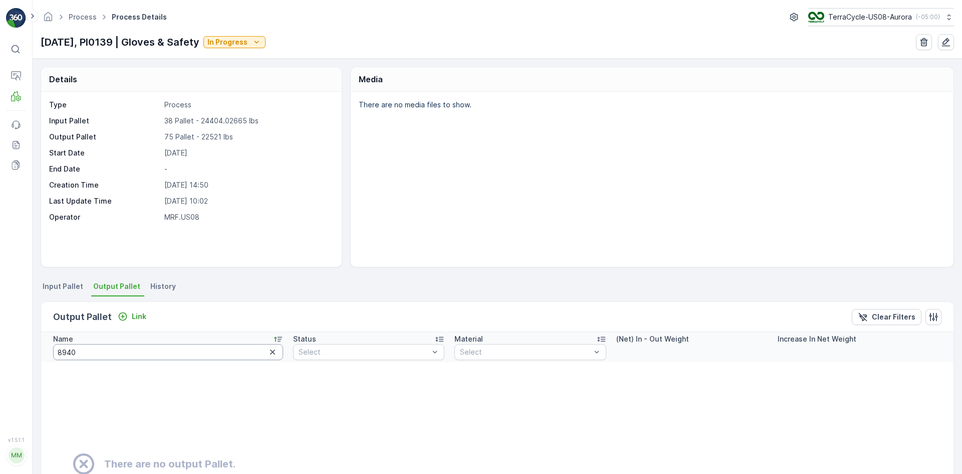
click at [94, 348] on input "8940" at bounding box center [168, 352] width 230 height 16
type input "8929"
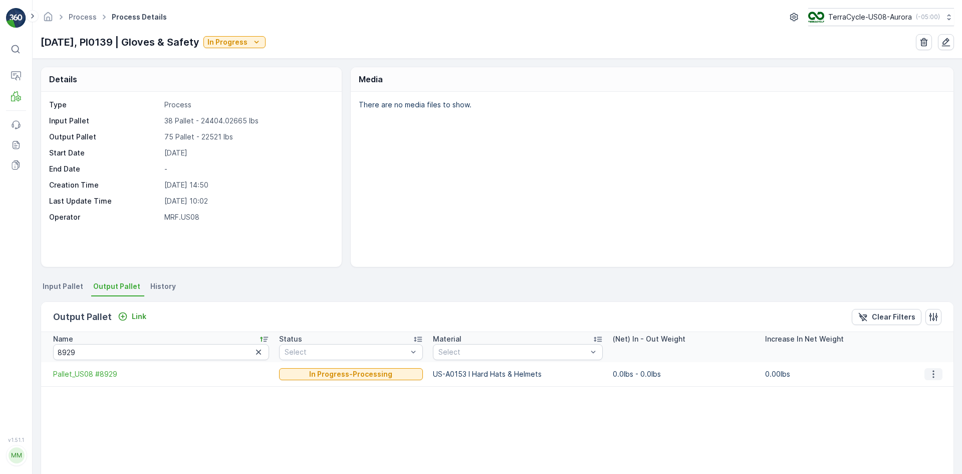
click at [931, 375] on icon "button" at bounding box center [934, 374] width 10 height 10
click at [931, 392] on span "Detach" at bounding box center [940, 389] width 25 height 10
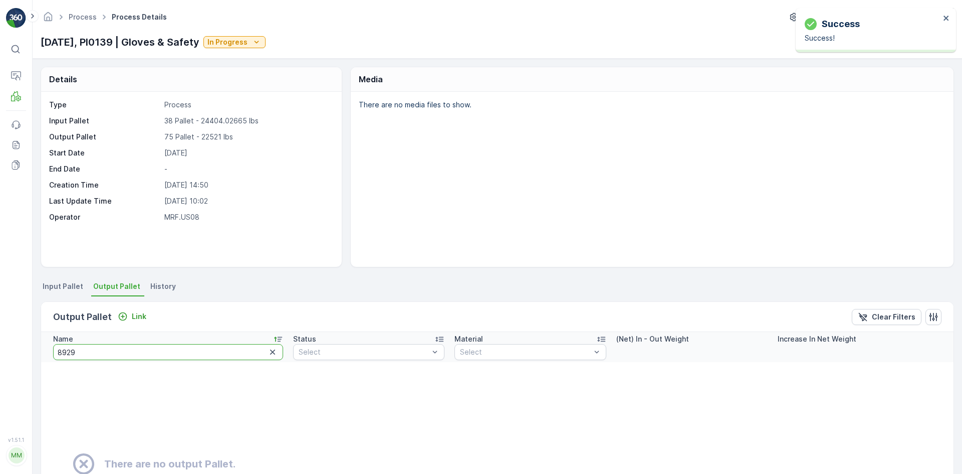
click at [117, 358] on input "8929" at bounding box center [168, 352] width 230 height 16
type input "8924"
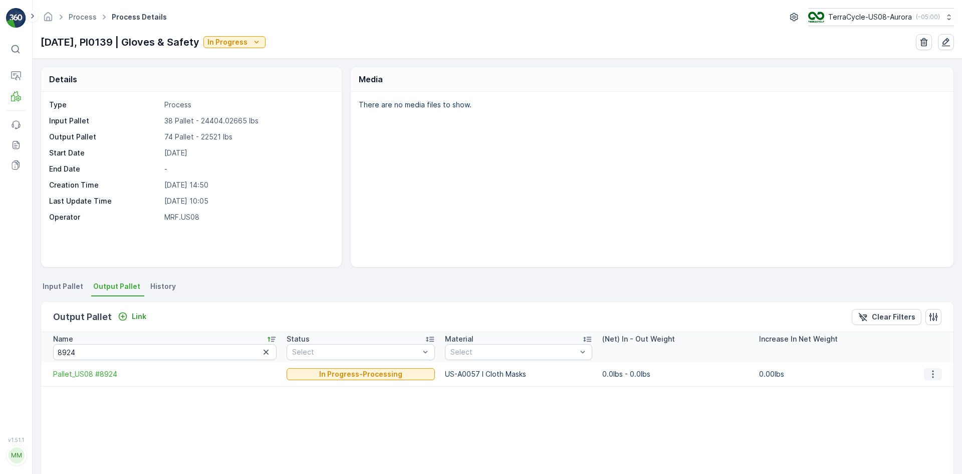
click at [924, 379] on button "button" at bounding box center [933, 374] width 18 height 12
click at [930, 386] on span "Detach" at bounding box center [939, 389] width 25 height 10
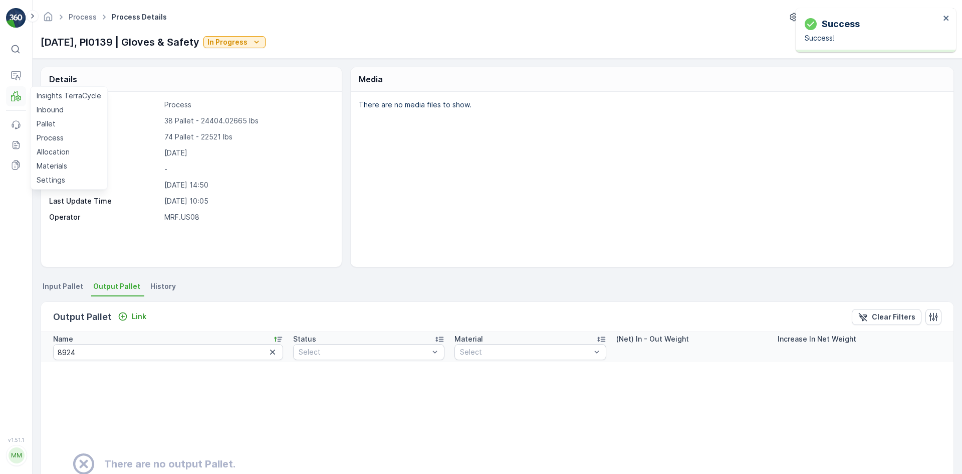
click at [18, 98] on icon at bounding box center [18, 98] width 5 height 6
click at [58, 121] on link "Pallet" at bounding box center [69, 124] width 73 height 14
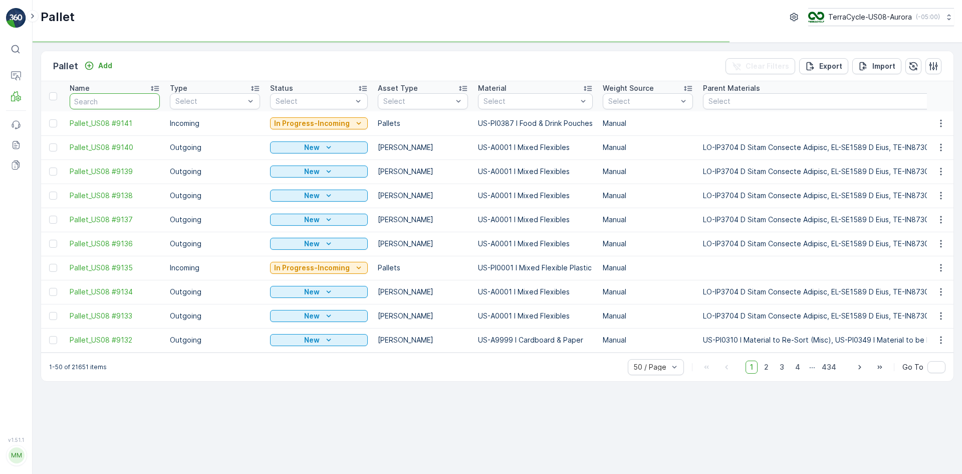
click at [111, 101] on input "text" at bounding box center [115, 101] width 90 height 16
type input "8924"
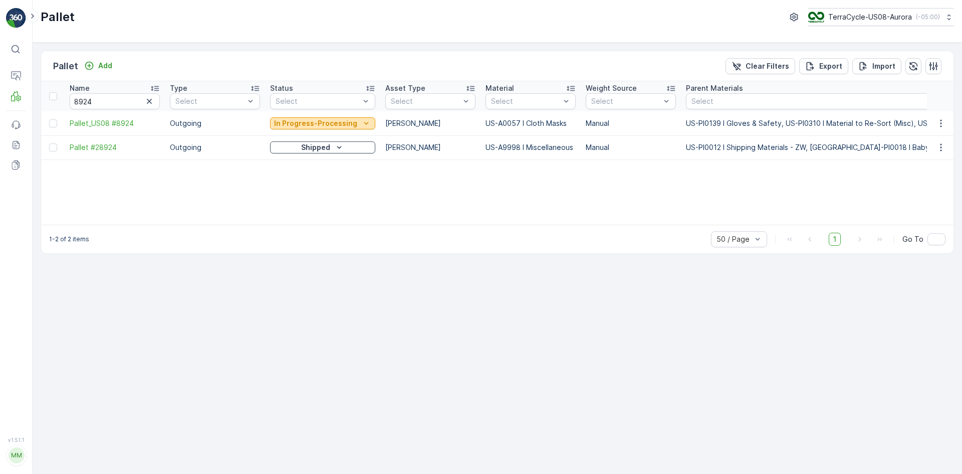
click at [361, 124] on icon "In Progress-Processing" at bounding box center [366, 123] width 10 height 10
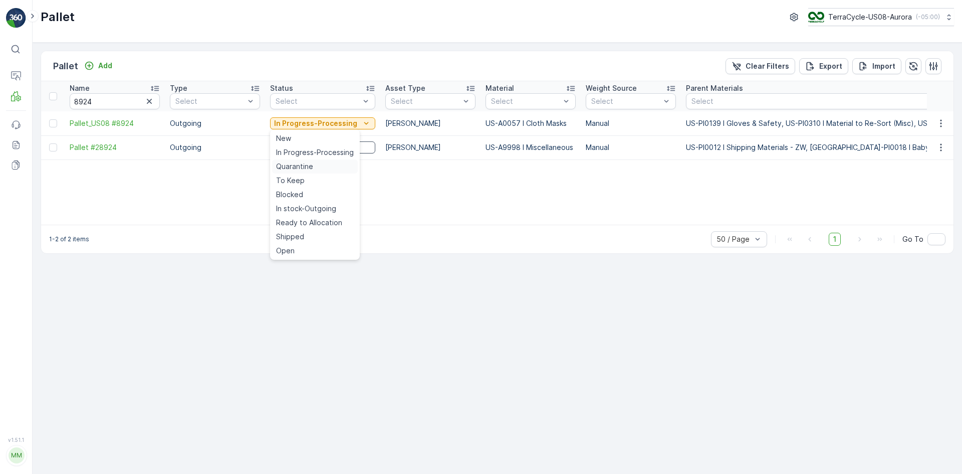
click at [316, 167] on div "Quarantine" at bounding box center [315, 166] width 86 height 14
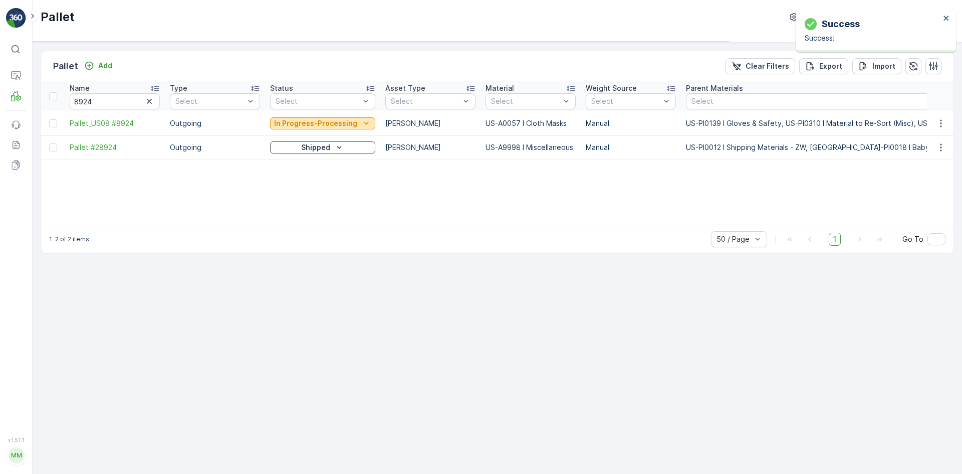
click at [341, 119] on p "In Progress-Processing" at bounding box center [315, 123] width 83 height 10
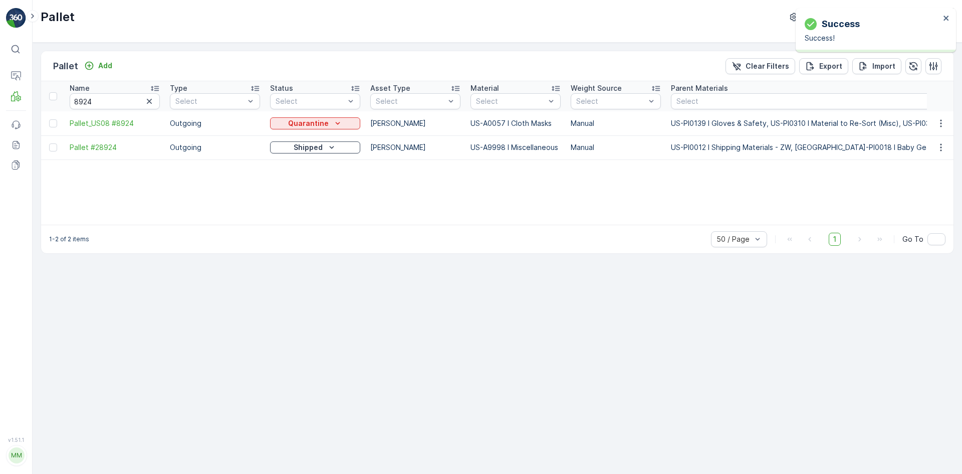
click at [337, 134] on td "Quarantine" at bounding box center [315, 123] width 100 height 24
click at [342, 125] on div "Quarantine" at bounding box center [315, 123] width 82 height 10
click at [337, 137] on div "New" at bounding box center [315, 138] width 86 height 14
click at [333, 122] on icon "Quarantine" at bounding box center [338, 123] width 10 height 10
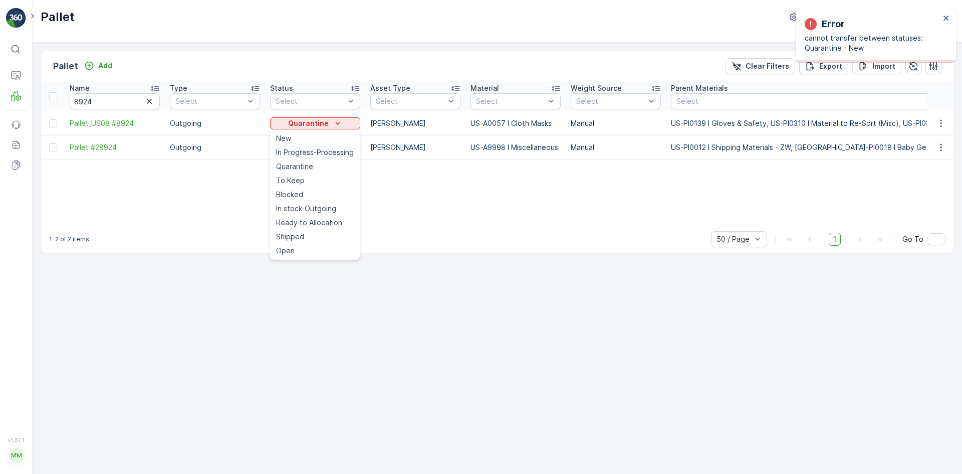
click at [335, 148] on span "In Progress-Processing" at bounding box center [315, 152] width 78 height 10
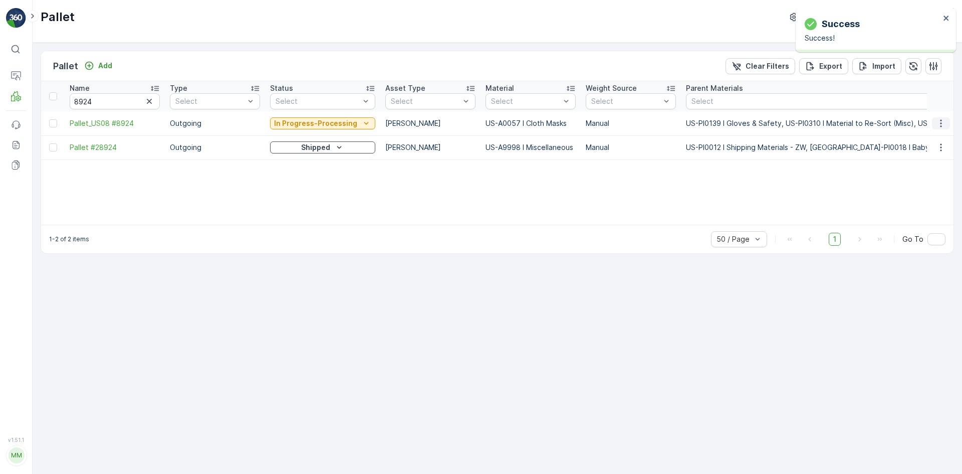
click at [942, 122] on icon "button" at bounding box center [941, 123] width 10 height 10
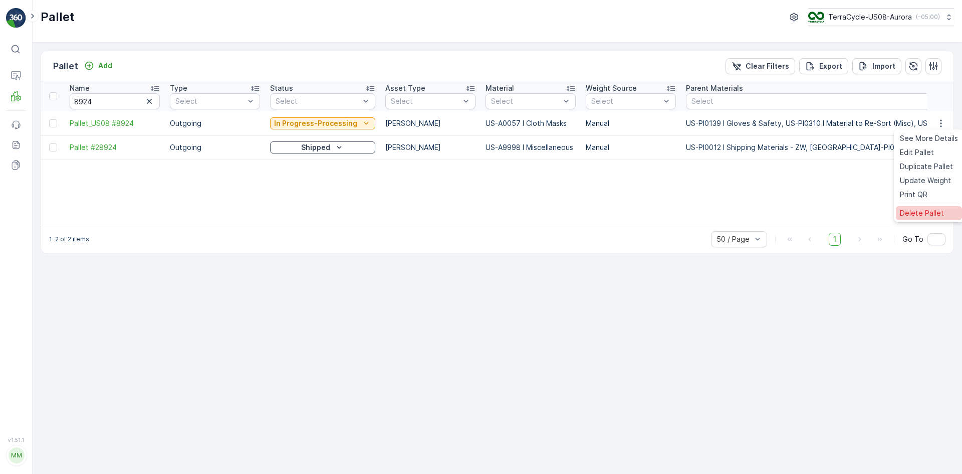
click at [917, 208] on span "Delete Pallet" at bounding box center [922, 213] width 44 height 10
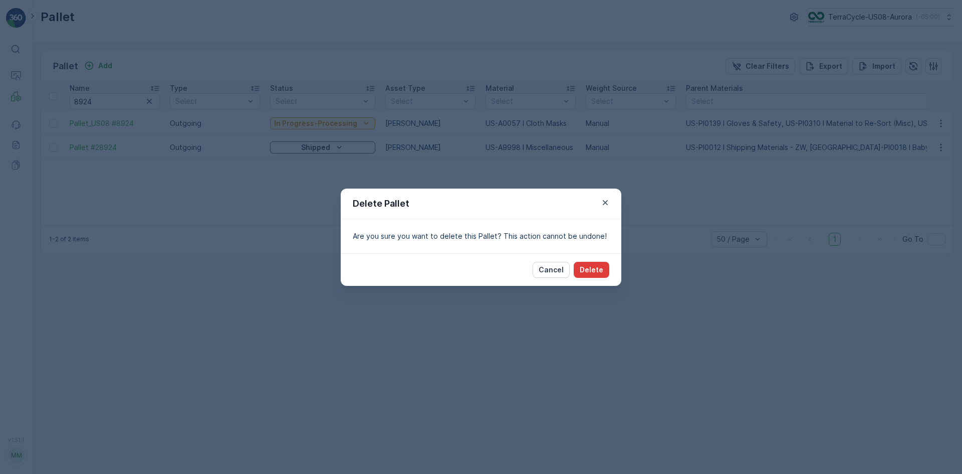
click at [596, 266] on p "Delete" at bounding box center [592, 270] width 24 height 10
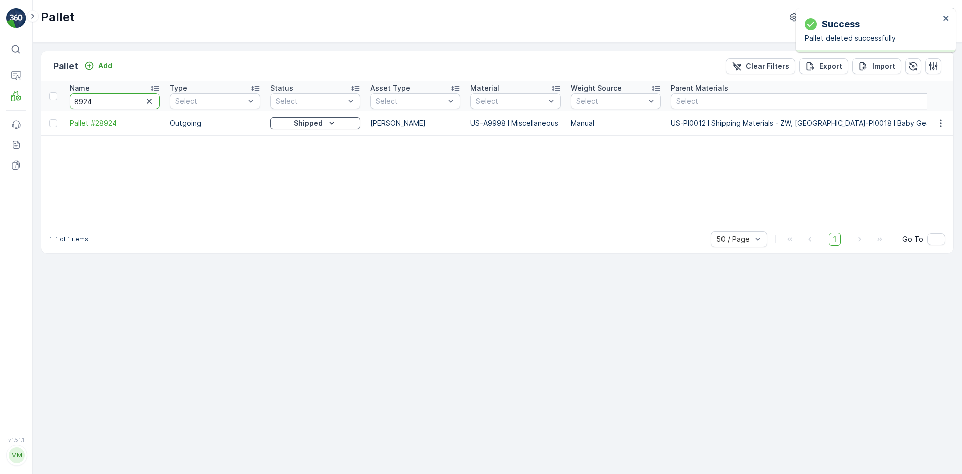
click at [138, 102] on input "8924" at bounding box center [115, 101] width 90 height 16
type input "89"
click at [136, 100] on input "89" at bounding box center [115, 101] width 90 height 16
type input "8929"
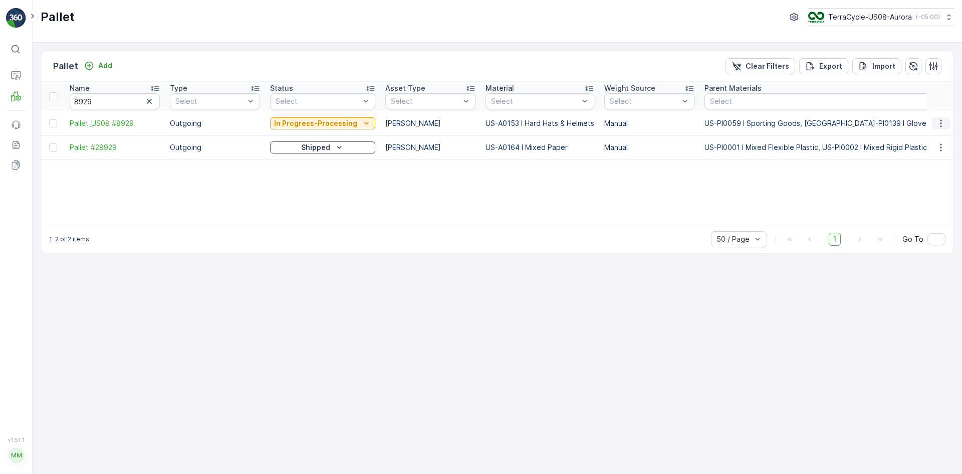
click at [939, 124] on icon "button" at bounding box center [941, 123] width 10 height 10
click at [914, 209] on span "Delete Pallet" at bounding box center [922, 213] width 44 height 10
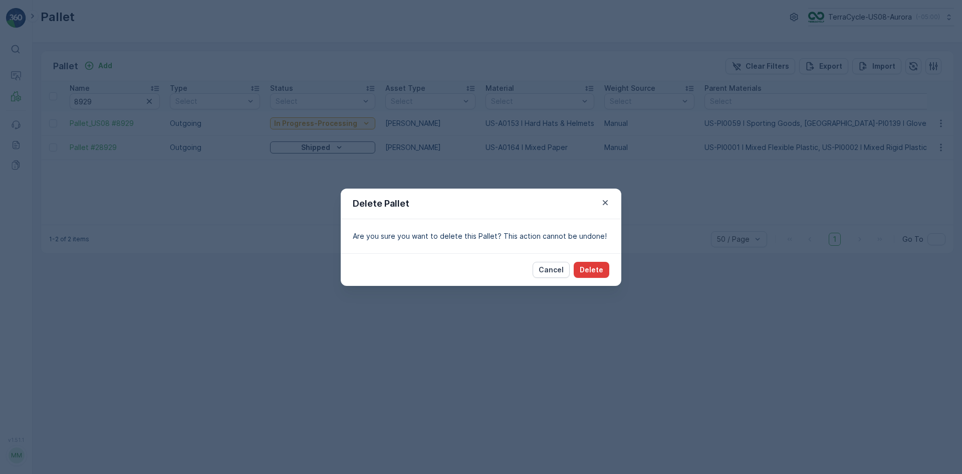
click at [597, 266] on p "Delete" at bounding box center [592, 270] width 24 height 10
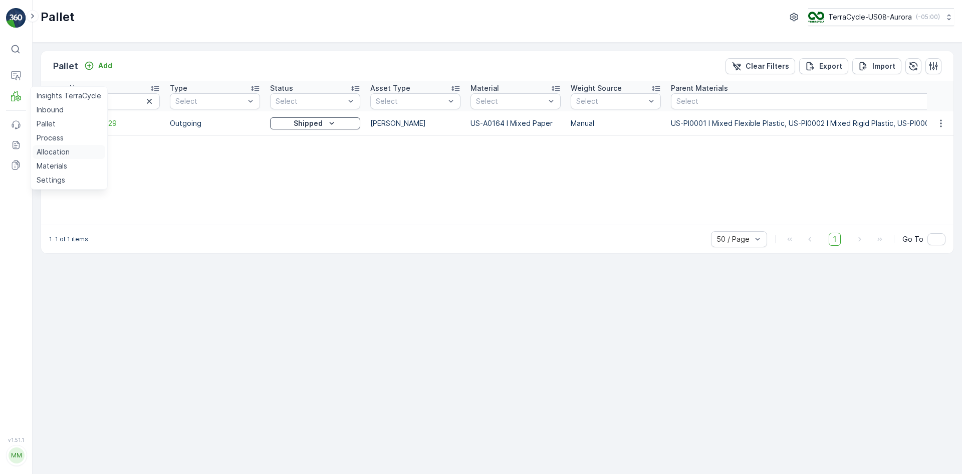
click at [56, 149] on p "Allocation" at bounding box center [53, 152] width 33 height 10
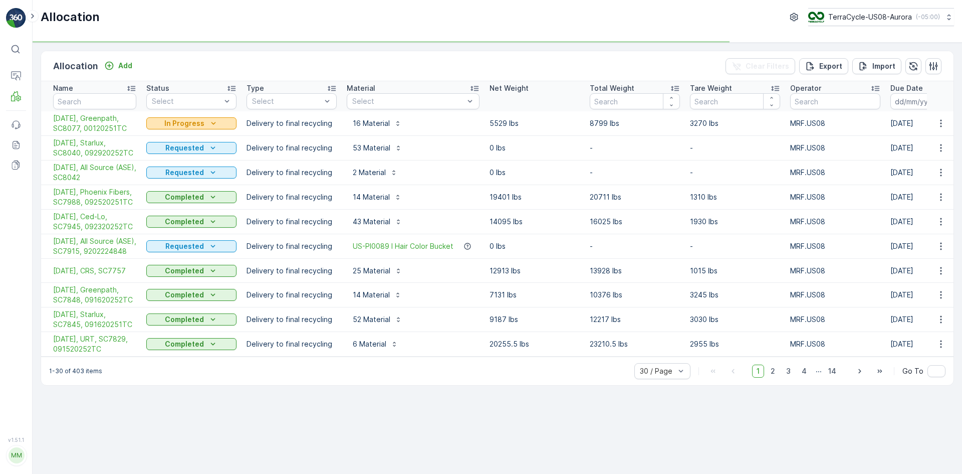
click at [204, 124] on div "In Progress" at bounding box center [191, 123] width 82 height 10
click at [179, 164] on span "Completed" at bounding box center [171, 166] width 38 height 10
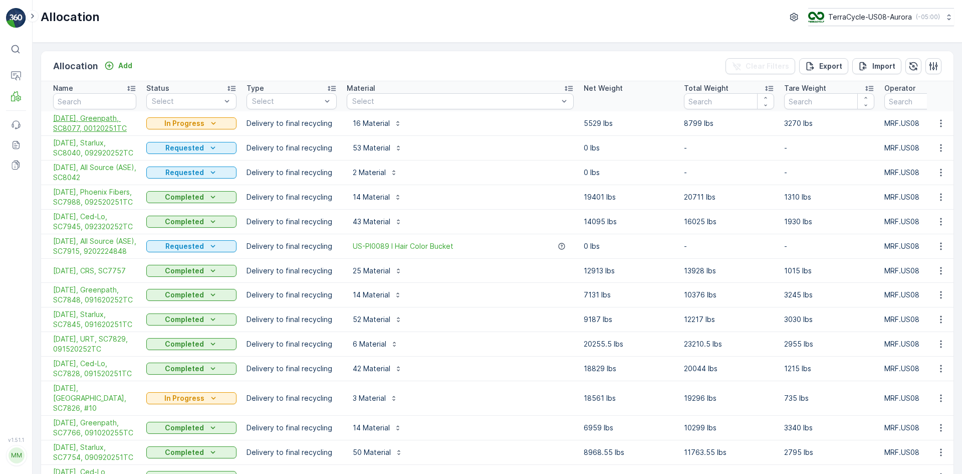
click at [85, 124] on span "[DATE], Greenpath, SC8077, 00120251TC" at bounding box center [94, 123] width 83 height 20
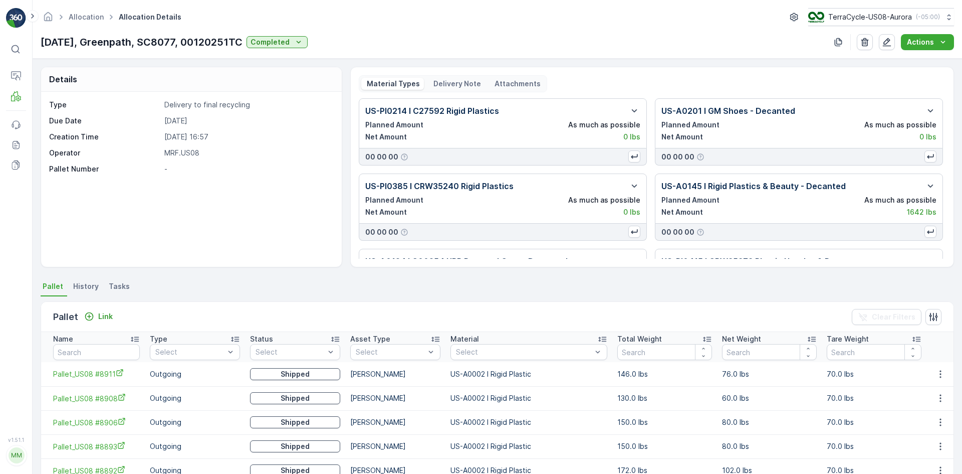
click at [447, 82] on p "Delivery Note" at bounding box center [456, 84] width 49 height 10
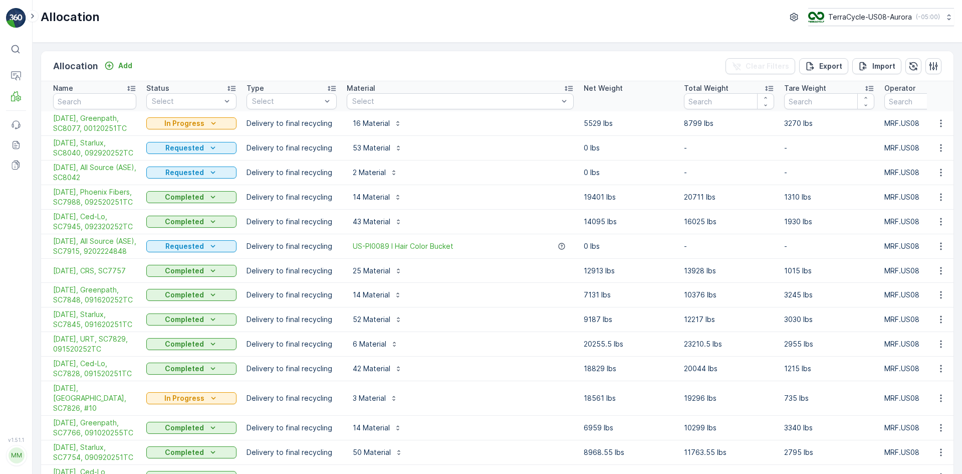
drag, startPoint x: 939, startPoint y: 124, endPoint x: 749, endPoint y: 189, distance: 200.8
click at [730, 192] on td "20711 lbs" at bounding box center [729, 197] width 100 height 25
click at [936, 122] on icon "button" at bounding box center [941, 123] width 10 height 10
click at [79, 120] on span "[DATE], Greenpath, SC8077, 00120251TC" at bounding box center [94, 123] width 83 height 20
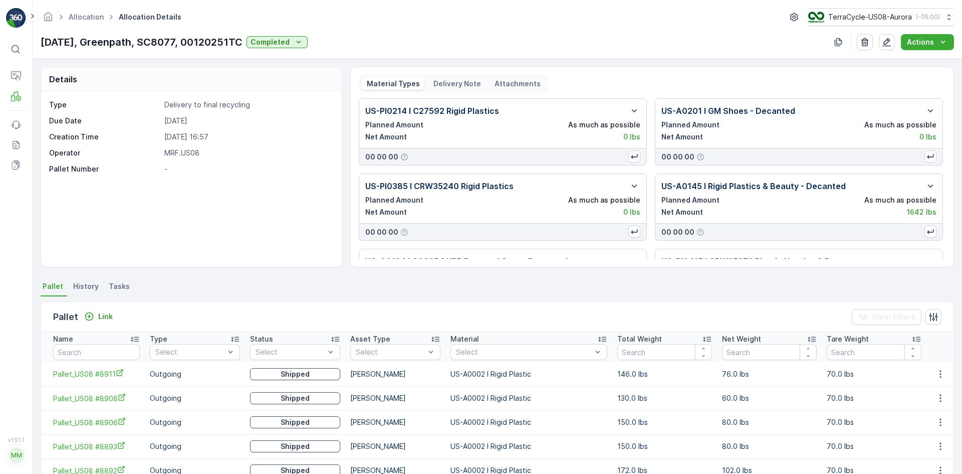
click at [442, 77] on div "Material Types Delivery Note Attachments" at bounding box center [453, 83] width 188 height 17
click at [443, 80] on p "Delivery Note" at bounding box center [456, 84] width 49 height 10
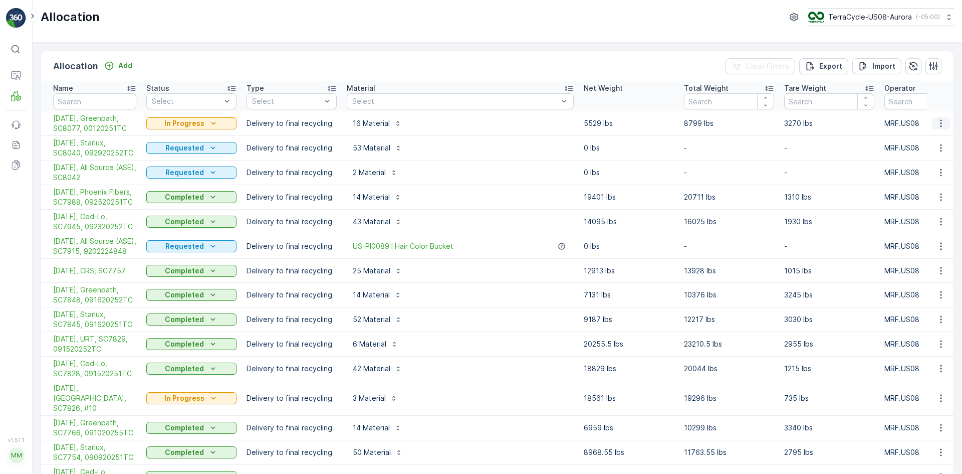
click at [932, 125] on button "button" at bounding box center [941, 123] width 18 height 12
click at [913, 179] on span "Create Delivery Note" at bounding box center [923, 180] width 72 height 10
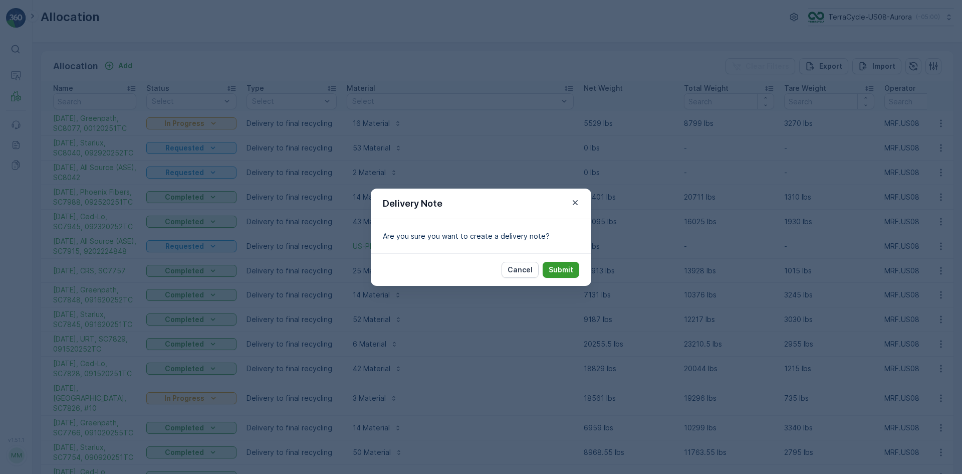
click at [570, 269] on p "Submit" at bounding box center [561, 270] width 25 height 10
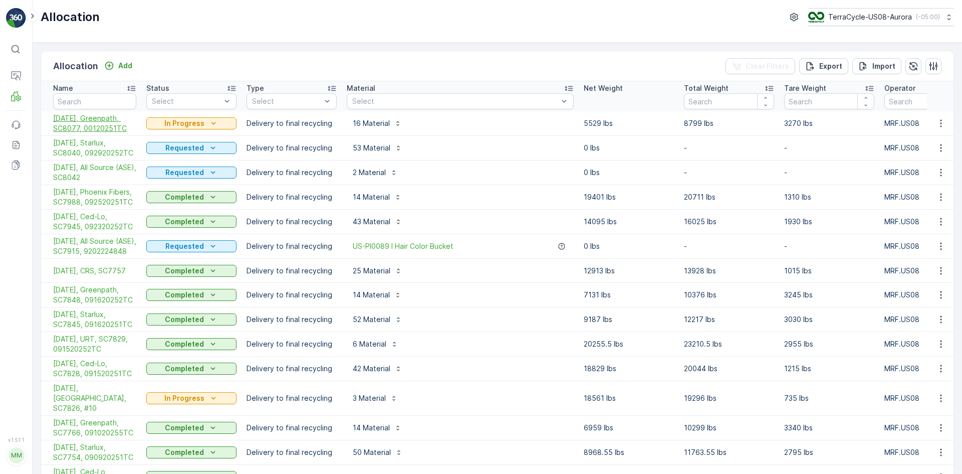
click at [53, 120] on td "[DATE], Greenpath, SC8077, 00120251TC" at bounding box center [91, 123] width 100 height 25
click at [58, 120] on span "[DATE], Greenpath, SC8077, 00120251TC" at bounding box center [94, 123] width 83 height 20
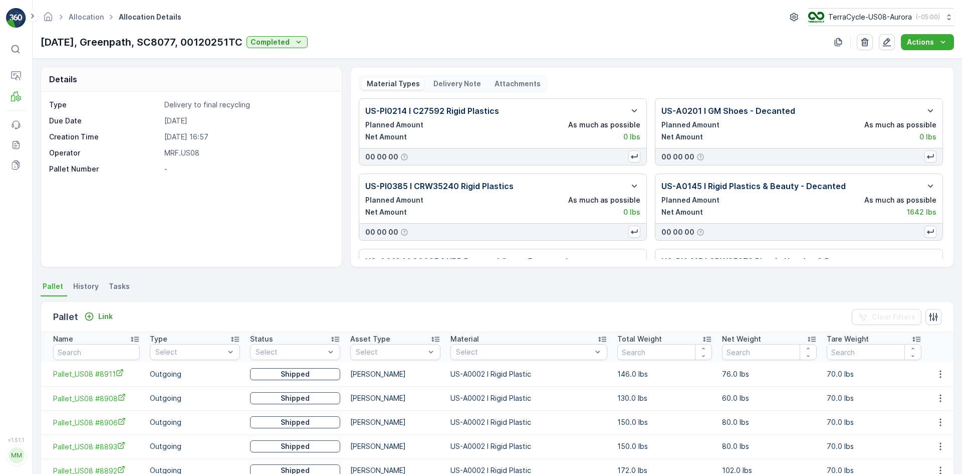
click at [462, 80] on p "Delivery Note" at bounding box center [456, 84] width 49 height 10
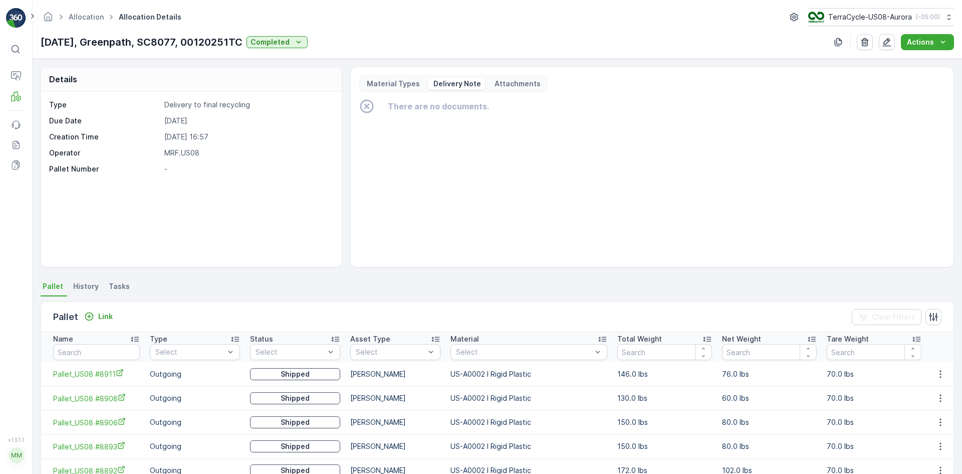
click at [390, 79] on p "Material Types" at bounding box center [392, 84] width 55 height 10
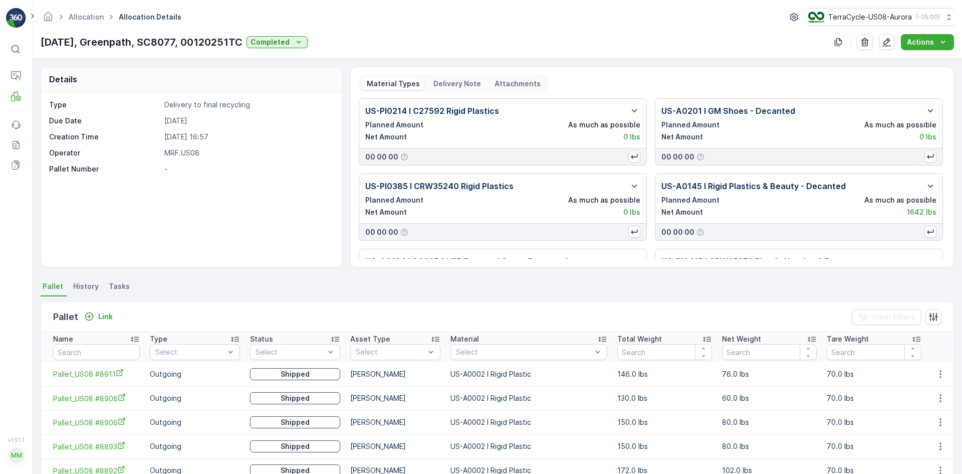
click at [444, 85] on p "Delivery Note" at bounding box center [456, 84] width 49 height 10
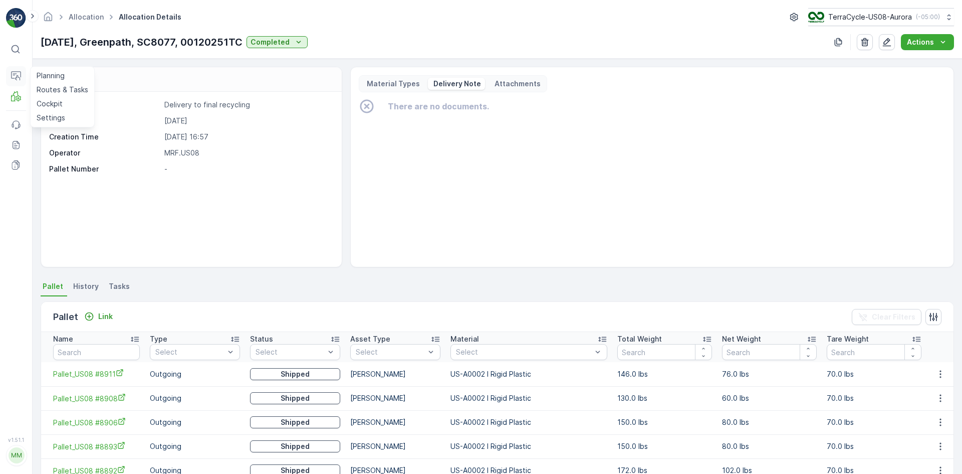
click at [15, 72] on icon at bounding box center [16, 76] width 10 height 10
click at [76, 136] on link "Process" at bounding box center [69, 138] width 73 height 14
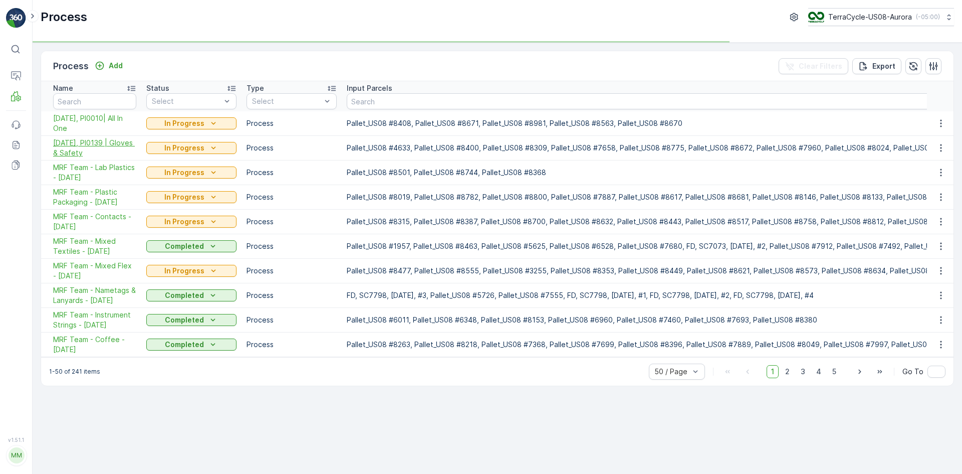
click at [94, 144] on span "[DATE], PI0139 | Gloves & Safety" at bounding box center [94, 148] width 83 height 20
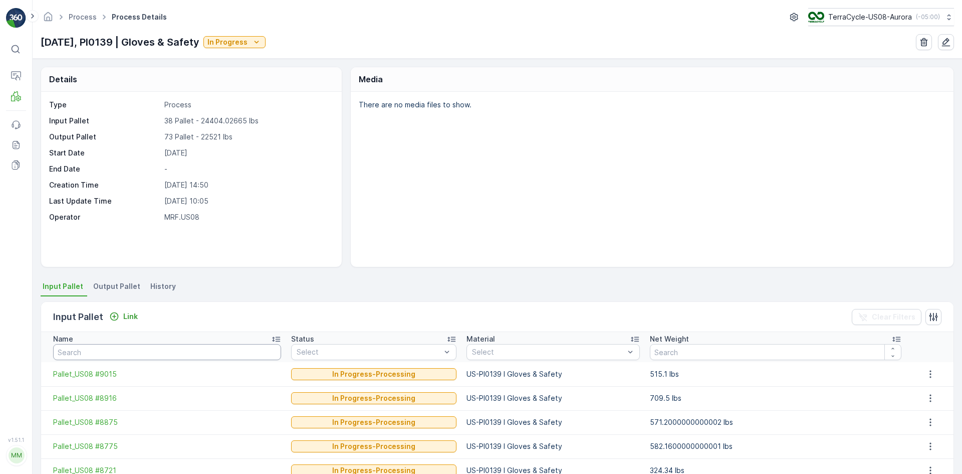
click at [110, 357] on input "text" at bounding box center [167, 352] width 228 height 16
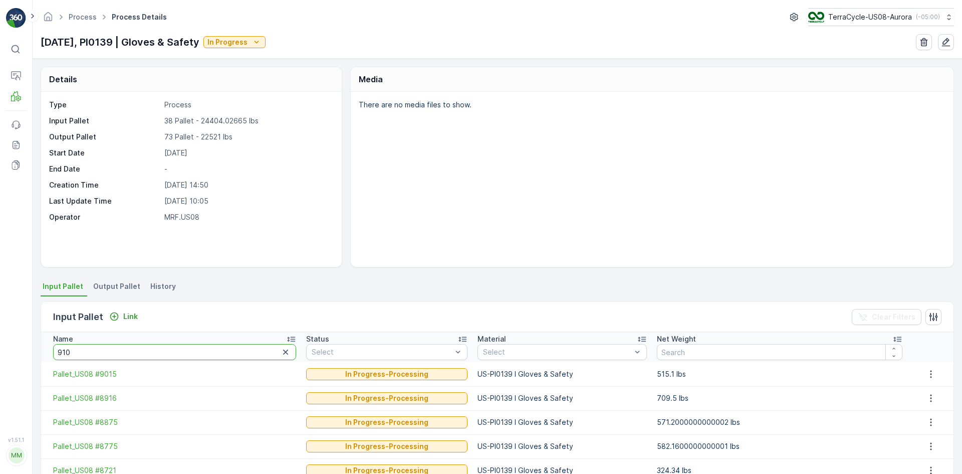
type input "9105"
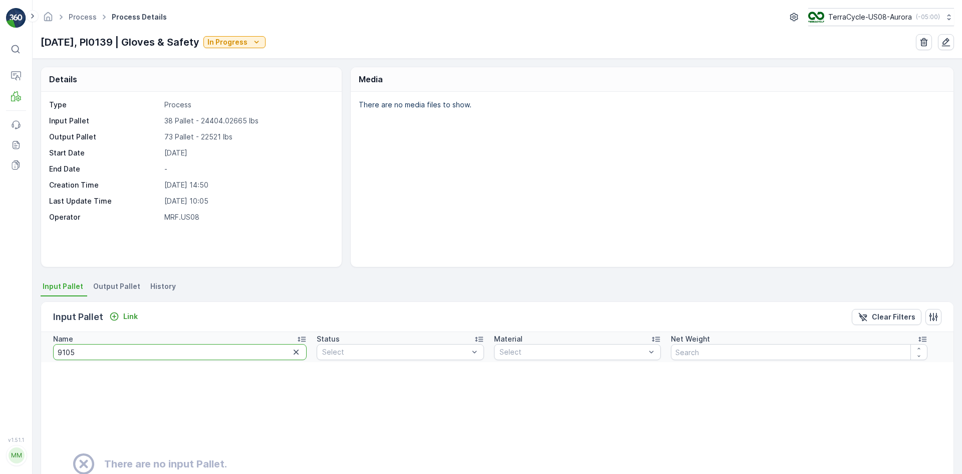
drag, startPoint x: 96, startPoint y: 349, endPoint x: 0, endPoint y: 311, distance: 103.5
click at [1, 341] on div "⌘B Operations MRF Events Reports Documents v 1.51.1 MM MRF.US08 Process Process…" at bounding box center [481, 237] width 962 height 474
type input "9015"
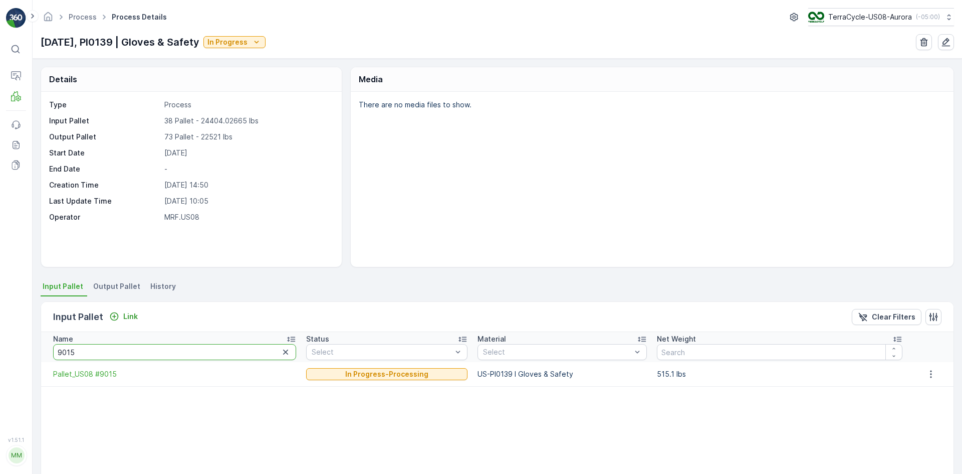
drag, startPoint x: 88, startPoint y: 357, endPoint x: 18, endPoint y: 356, distance: 69.7
click at [18, 356] on div "⌘B Operations MRF Events Reports Documents v 1.51.1 MM MRF.US08 Process Process…" at bounding box center [481, 237] width 962 height 474
type input "865"
drag, startPoint x: 84, startPoint y: 346, endPoint x: 26, endPoint y: 346, distance: 58.1
click at [26, 346] on div "⌘B Operations MRF Events Reports Documents v 1.51.1 MM MRF.US08 Process Process…" at bounding box center [481, 237] width 962 height 474
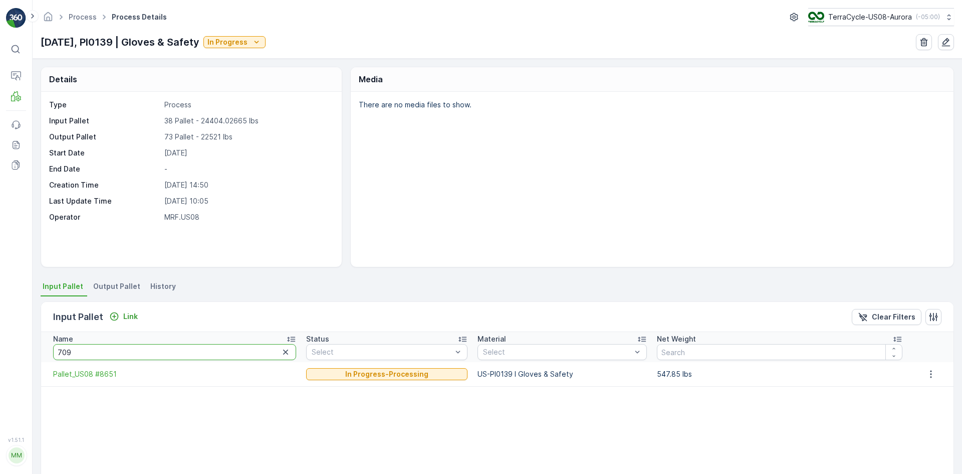
type input "7092"
drag, startPoint x: 122, startPoint y: 348, endPoint x: 8, endPoint y: 334, distance: 115.1
click at [8, 334] on div "⌘B Operations MRF Events Reports Documents v 1.51.1 MM MRF.US08 Process Process…" at bounding box center [481, 237] width 962 height 474
type input "8916"
drag, startPoint x: 109, startPoint y: 350, endPoint x: 0, endPoint y: 353, distance: 109.3
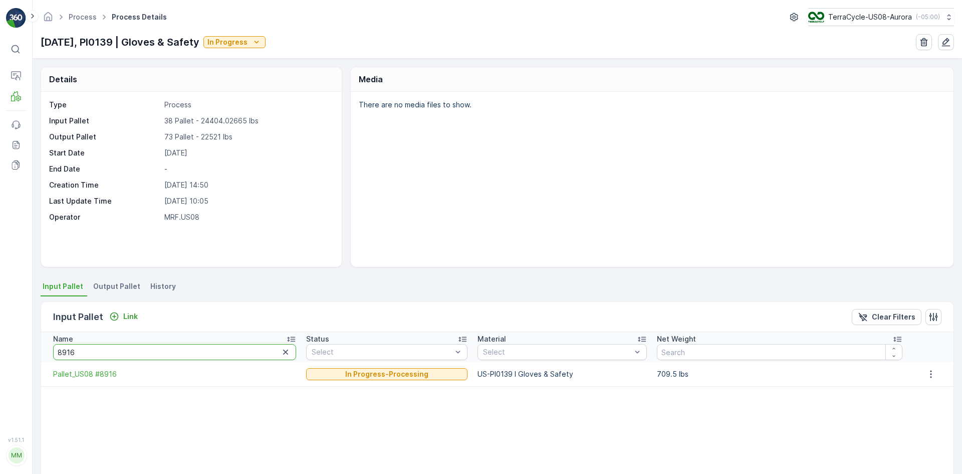
click at [0, 353] on div "⌘B Operations MRF Events Reports Documents v 1.51.1 MM MRF.US08 Process Process…" at bounding box center [481, 237] width 962 height 474
type input "7268"
drag, startPoint x: 100, startPoint y: 347, endPoint x: 0, endPoint y: 348, distance: 100.2
click at [0, 348] on div "⌘B Operations MRF Events Reports Documents v 1.51.1 MM MRF.US08 Process Process…" at bounding box center [481, 237] width 962 height 474
type input "887"
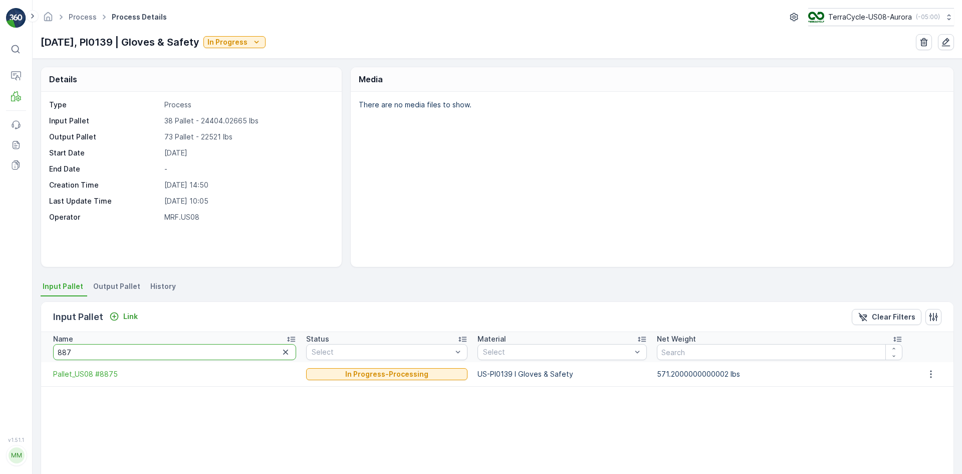
drag, startPoint x: 81, startPoint y: 349, endPoint x: 3, endPoint y: 346, distance: 78.7
click at [3, 346] on div "⌘B Operations MRF Events Reports Documents v 1.51.1 MM MRF.US08 Process Process…" at bounding box center [481, 237] width 962 height 474
type input "7760"
drag, startPoint x: 75, startPoint y: 351, endPoint x: 0, endPoint y: 341, distance: 75.3
click at [0, 341] on div "⌘B Operations MRF Events Reports Documents v 1.51.1 MM MRF.US08 Process Process…" at bounding box center [481, 237] width 962 height 474
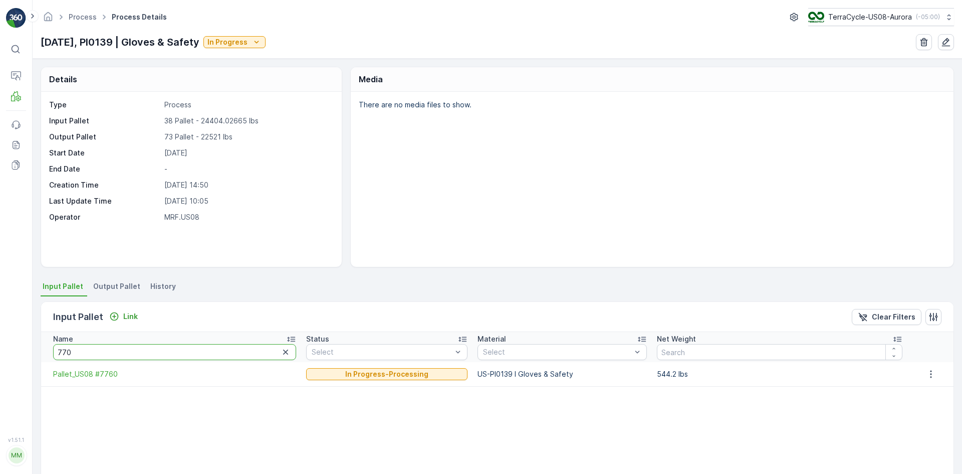
type input "7701"
drag, startPoint x: 118, startPoint y: 345, endPoint x: 8, endPoint y: 354, distance: 110.6
click at [9, 352] on div "⌘B Operations MRF Events Reports Documents v 1.51.1 MM MRF.US08 Process Process…" at bounding box center [481, 237] width 962 height 474
type input "7495"
drag, startPoint x: 86, startPoint y: 348, endPoint x: 0, endPoint y: 345, distance: 85.8
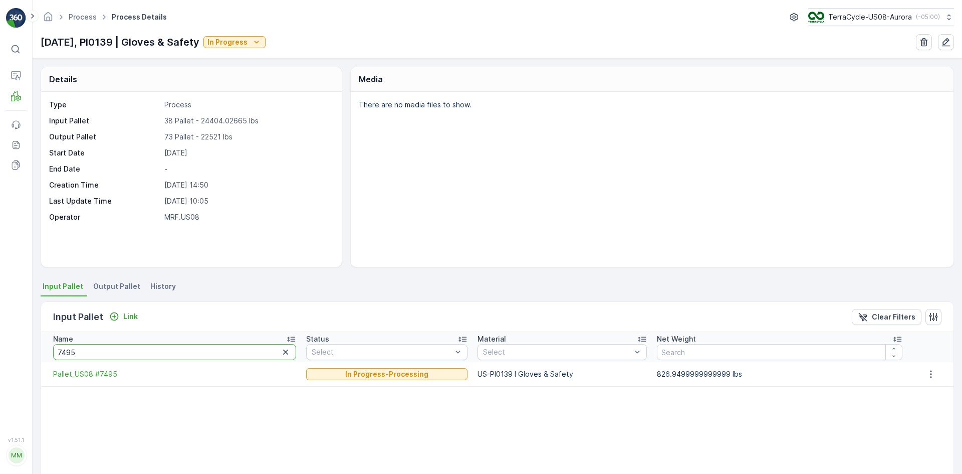
click at [0, 345] on div "⌘B Operations MRF Events Reports Documents v 1.51.1 MM MRF.US08 Process Process…" at bounding box center [481, 237] width 962 height 474
type input "847"
drag, startPoint x: 123, startPoint y: 349, endPoint x: 20, endPoint y: 341, distance: 103.5
click at [20, 341] on div "⌘B Operations MRF Events Reports Documents v 1.51.1 MM MRF.US08 Process Process…" at bounding box center [481, 237] width 962 height 474
type input "4633"
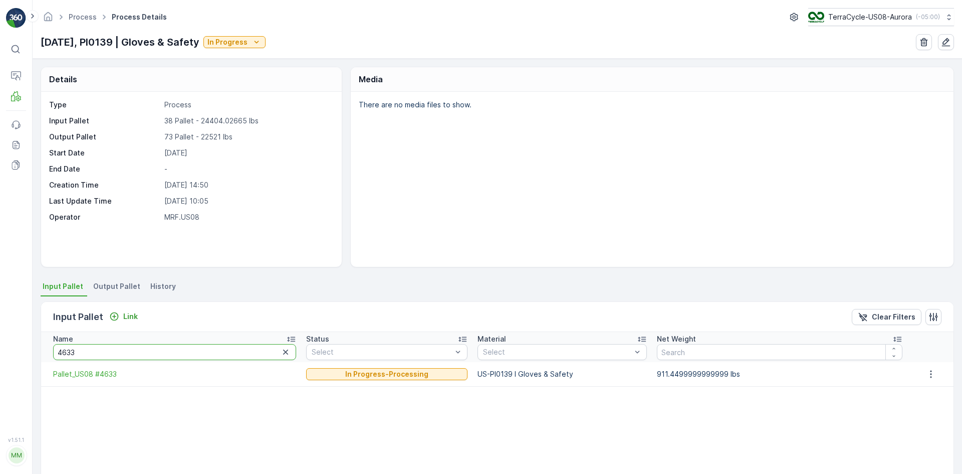
drag, startPoint x: 92, startPoint y: 345, endPoint x: 0, endPoint y: 327, distance: 93.4
click at [0, 334] on div "⌘B Operations MRF Events Reports Documents v 1.51.1 MM MRF.US08 Process Process…" at bounding box center [481, 237] width 962 height 474
type input "8120"
drag, startPoint x: 102, startPoint y: 351, endPoint x: 0, endPoint y: 330, distance: 104.5
click at [0, 330] on div "⌘B Operations MRF Events Reports Documents v 1.51.1 MM MRF.US08 Process Process…" at bounding box center [481, 237] width 962 height 474
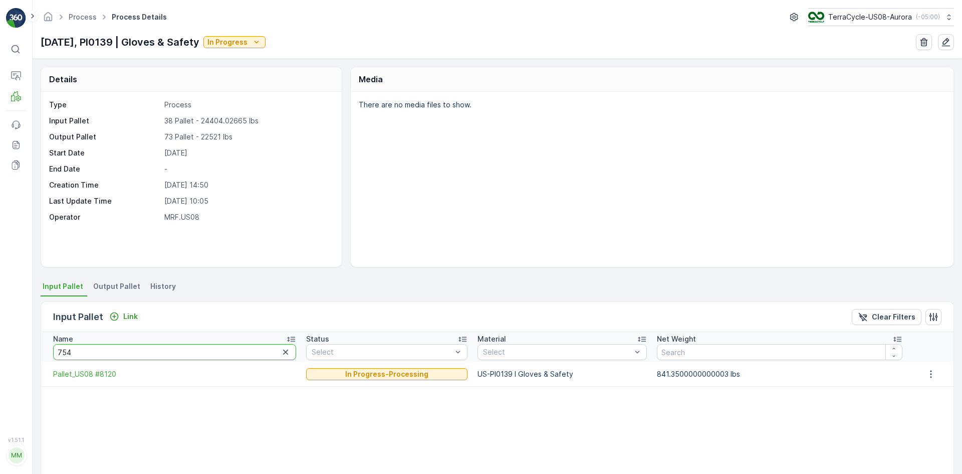
type input "7546"
drag, startPoint x: 80, startPoint y: 352, endPoint x: 0, endPoint y: 335, distance: 81.6
click at [0, 335] on div "⌘B Operations MRF Events Reports Documents v 1.51.1 MM MRF.US08 Process Process…" at bounding box center [481, 237] width 962 height 474
type input "8024"
drag, startPoint x: 91, startPoint y: 351, endPoint x: 0, endPoint y: 340, distance: 91.3
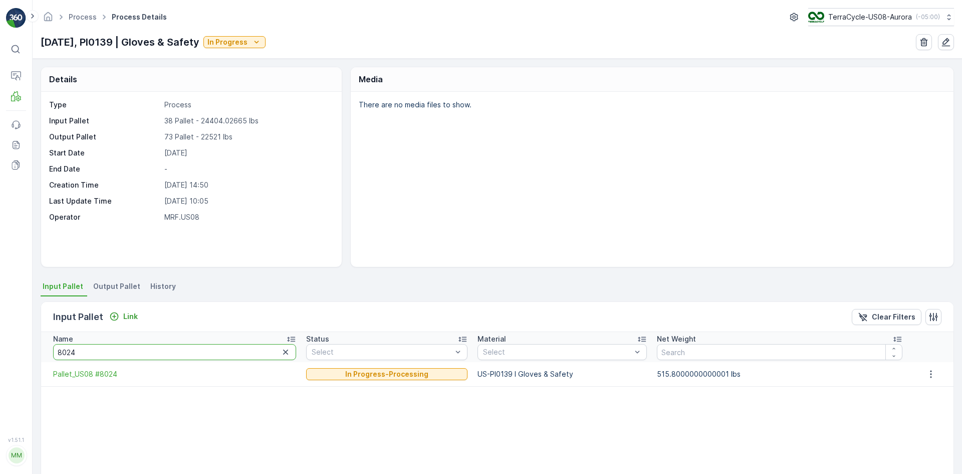
click at [0, 340] on div "⌘B Operations MRF Events Reports Documents v 1.51.1 MM MRF.US08 Process Process…" at bounding box center [481, 237] width 962 height 474
type input "7852"
drag, startPoint x: 83, startPoint y: 343, endPoint x: 55, endPoint y: 348, distance: 29.0
click at [55, 348] on th "Name 7852" at bounding box center [171, 347] width 260 height 30
drag, startPoint x: 77, startPoint y: 355, endPoint x: 0, endPoint y: 341, distance: 78.4
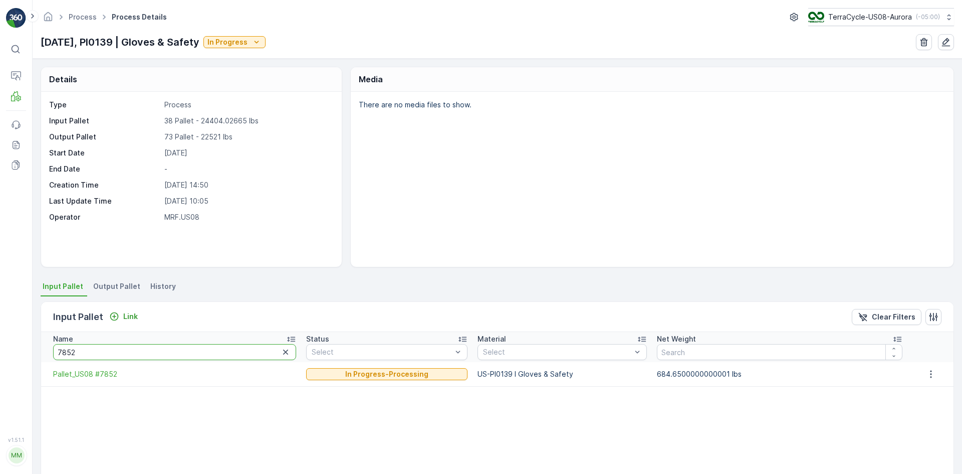
click at [0, 341] on div "⌘B Operations MRF Events Reports Documents v 1.51.1 MM MRF.US08 Process Process…" at bounding box center [481, 237] width 962 height 474
type input "76"
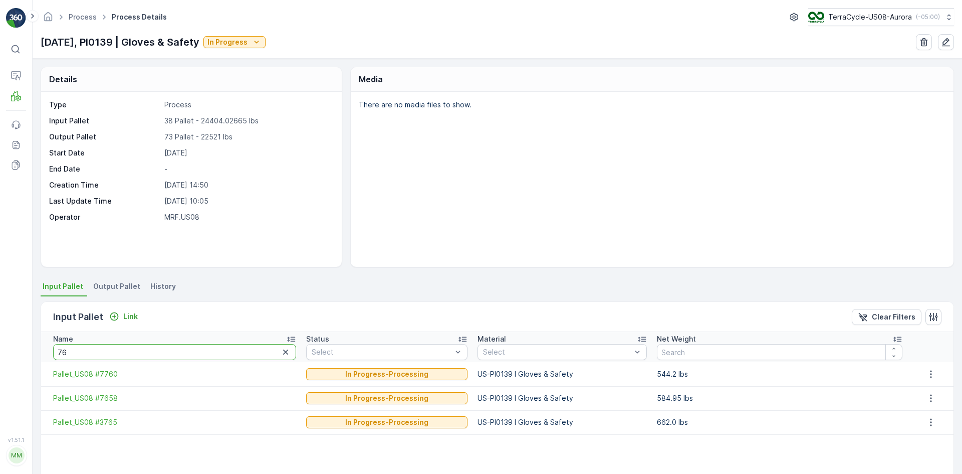
drag, startPoint x: 95, startPoint y: 346, endPoint x: 8, endPoint y: 338, distance: 88.0
click at [23, 347] on div "⌘B Operations MRF Events Reports Documents v 1.51.1 MM MRF.US08 Process Process…" at bounding box center [481, 237] width 962 height 474
type input "7960"
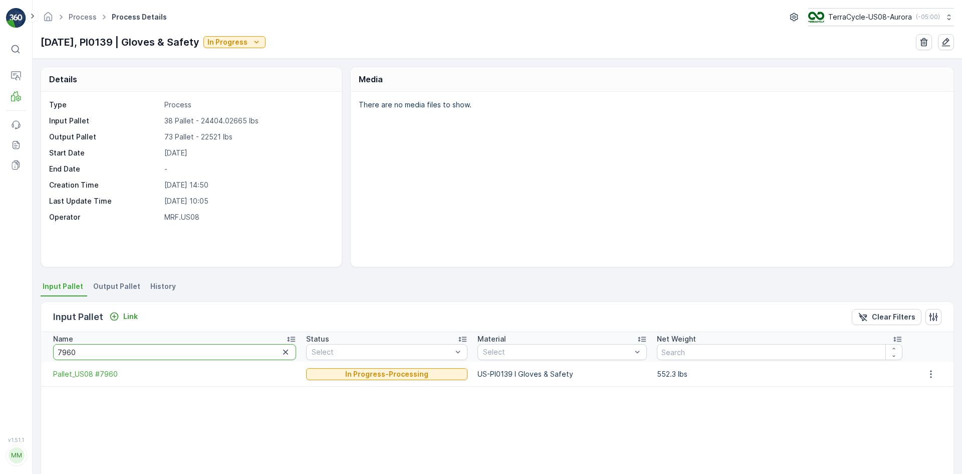
drag, startPoint x: 126, startPoint y: 349, endPoint x: 42, endPoint y: 337, distance: 84.5
click at [42, 337] on th "Name 7960" at bounding box center [171, 347] width 260 height 30
type input "8165"
drag, startPoint x: 113, startPoint y: 356, endPoint x: 47, endPoint y: 342, distance: 67.6
click at [47, 342] on th "Name 8165" at bounding box center [171, 347] width 260 height 30
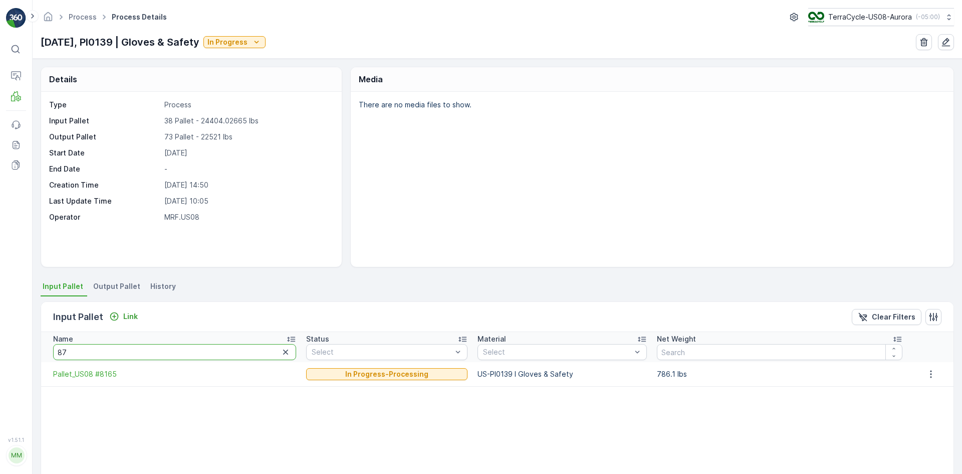
type input "878"
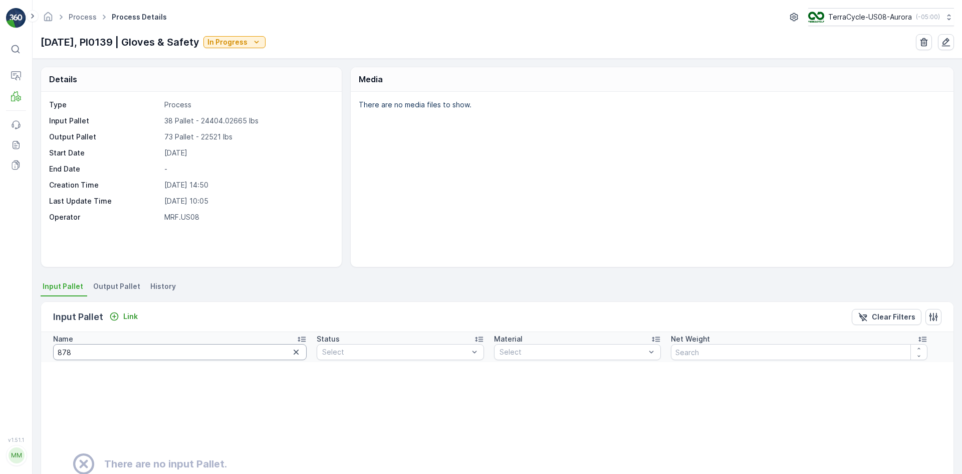
click at [83, 356] on input "878" at bounding box center [180, 352] width 254 height 16
type input "8784"
click at [98, 348] on th "Name 8784" at bounding box center [176, 347] width 271 height 30
drag, startPoint x: 106, startPoint y: 350, endPoint x: 26, endPoint y: 337, distance: 81.6
click at [41, 346] on th "Name 8784" at bounding box center [176, 347] width 271 height 30
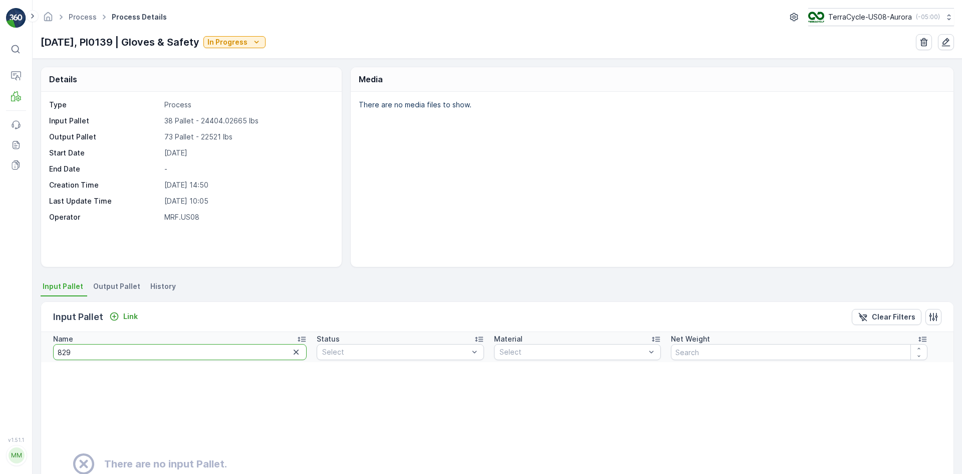
type input "8297"
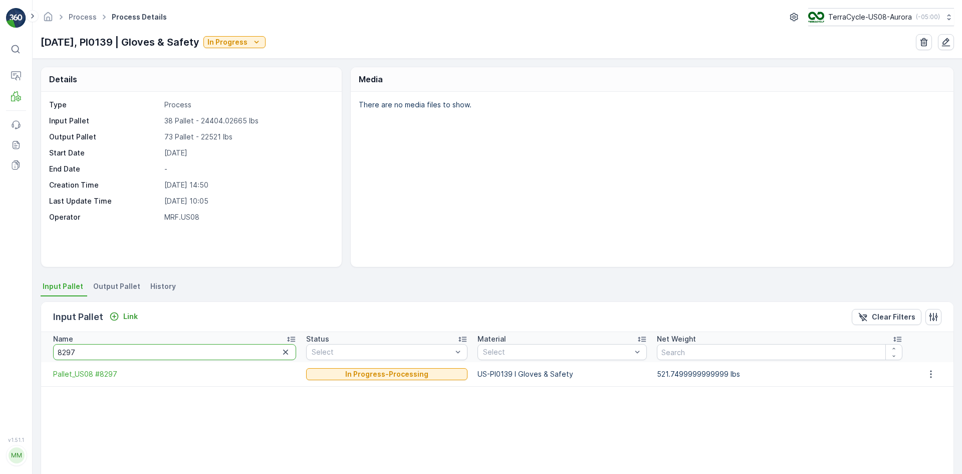
drag, startPoint x: 98, startPoint y: 348, endPoint x: 0, endPoint y: 300, distance: 108.9
click at [0, 300] on div "⌘B Operations MRF Events Reports Documents v 1.51.1 MM MRF.US08 Process Process…" at bounding box center [481, 237] width 962 height 474
type input "3765"
drag, startPoint x: 56, startPoint y: 349, endPoint x: 0, endPoint y: 345, distance: 55.7
click at [0, 345] on div "⌘B Operations MRF Events Reports Documents v 1.51.1 MM MRF.US08 Process Process…" at bounding box center [481, 237] width 962 height 474
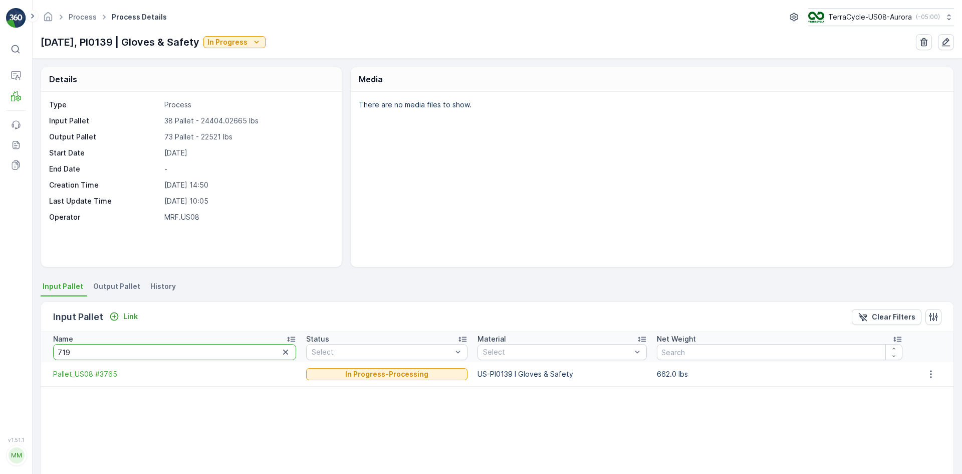
type input "7190"
drag, startPoint x: 65, startPoint y: 356, endPoint x: 29, endPoint y: 354, distance: 36.6
click at [29, 354] on div "⌘B Operations MRF Events Reports Documents v 1.51.1 MM MRF.US08 Process Process…" at bounding box center [481, 237] width 962 height 474
type input "7358"
drag, startPoint x: 109, startPoint y: 351, endPoint x: 0, endPoint y: 346, distance: 109.3
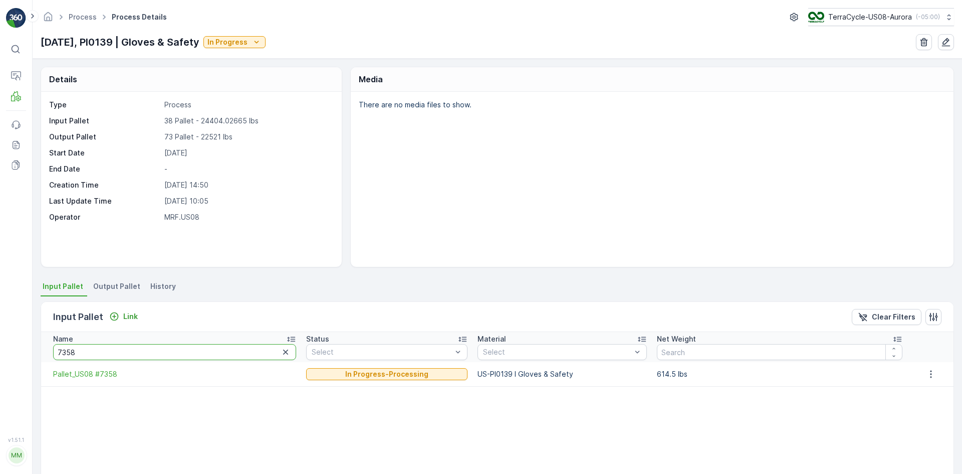
click at [0, 346] on div "⌘B Operations MRF Events Reports Documents v 1.51.1 MM MRF.US08 Process Process…" at bounding box center [481, 237] width 962 height 474
type input "7168"
drag, startPoint x: 42, startPoint y: 353, endPoint x: 0, endPoint y: 349, distance: 42.3
click at [0, 349] on div "⌘B Operations MRF Events Reports Documents v 1.51.1 MM MRF.US08 Process Process…" at bounding box center [481, 237] width 962 height 474
type input "7437"
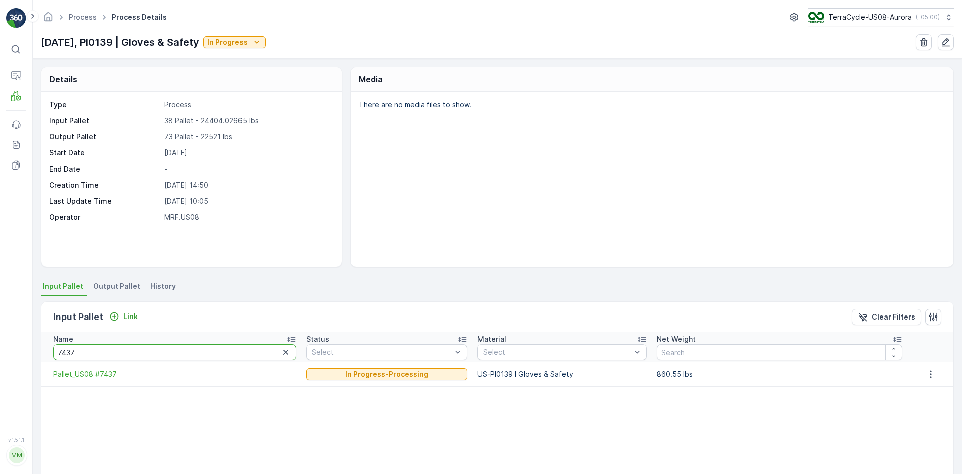
drag, startPoint x: 94, startPoint y: 355, endPoint x: 0, endPoint y: 330, distance: 96.9
click at [0, 330] on div "⌘B Operations MRF Events Reports Documents v 1.51.1 MM MRF.US08 Process Process…" at bounding box center [481, 237] width 962 height 474
type input "872"
drag, startPoint x: 83, startPoint y: 350, endPoint x: 0, endPoint y: 324, distance: 87.2
click at [0, 324] on div "⌘B Operations MRF Events Reports Documents v 1.51.1 MM MRF.US08 Process Process…" at bounding box center [481, 237] width 962 height 474
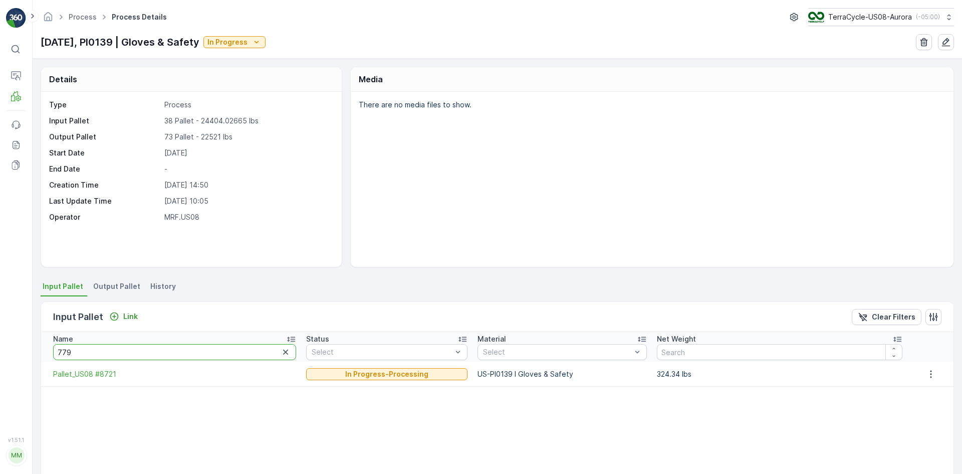
type input "7799"
drag, startPoint x: 92, startPoint y: 347, endPoint x: 0, endPoint y: 349, distance: 91.7
click at [0, 349] on div "⌘B Operations MRF Events Reports Documents v 1.51.1 MM MRF.US08 Process Process…" at bounding box center [481, 237] width 962 height 474
type input "8232"
drag, startPoint x: 87, startPoint y: 353, endPoint x: 66, endPoint y: 351, distance: 21.1
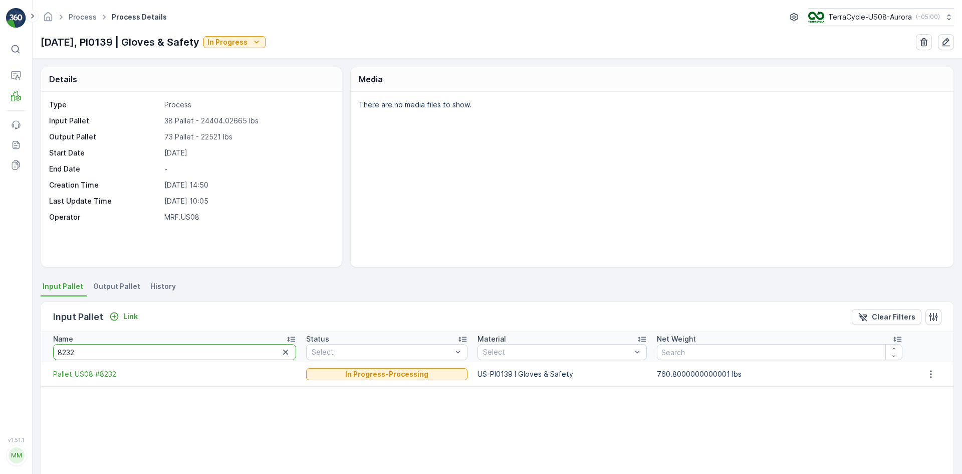
click at [66, 351] on input "8232" at bounding box center [174, 352] width 243 height 16
type input "8217"
drag, startPoint x: 101, startPoint y: 354, endPoint x: 0, endPoint y: 353, distance: 100.7
click at [0, 353] on div "⌘B Operations MRF Events Reports Documents v 1.51.1 MM MRF.US08 Process Process…" at bounding box center [481, 237] width 962 height 474
type input "7545"
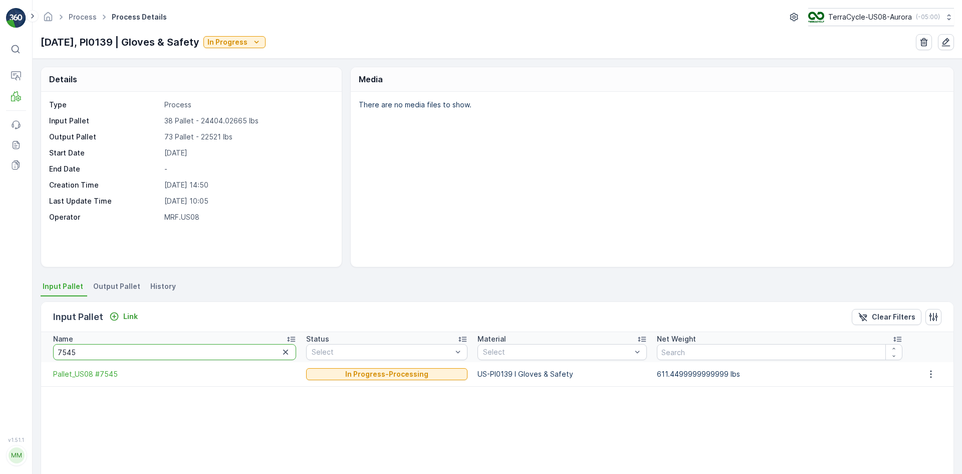
drag, startPoint x: 116, startPoint y: 350, endPoint x: 38, endPoint y: 335, distance: 79.6
click at [38, 335] on div "Details Type Process Input Pallet 38 Pallet - 24404.02665 lbs Output Pallet 73 …" at bounding box center [498, 266] width 930 height 415
type input "8091"
drag, startPoint x: 82, startPoint y: 353, endPoint x: 0, endPoint y: 340, distance: 83.2
click at [0, 340] on div "⌘B Operations MRF Events Reports Documents v 1.51.1 MM MRF.US08 Process Process…" at bounding box center [481, 237] width 962 height 474
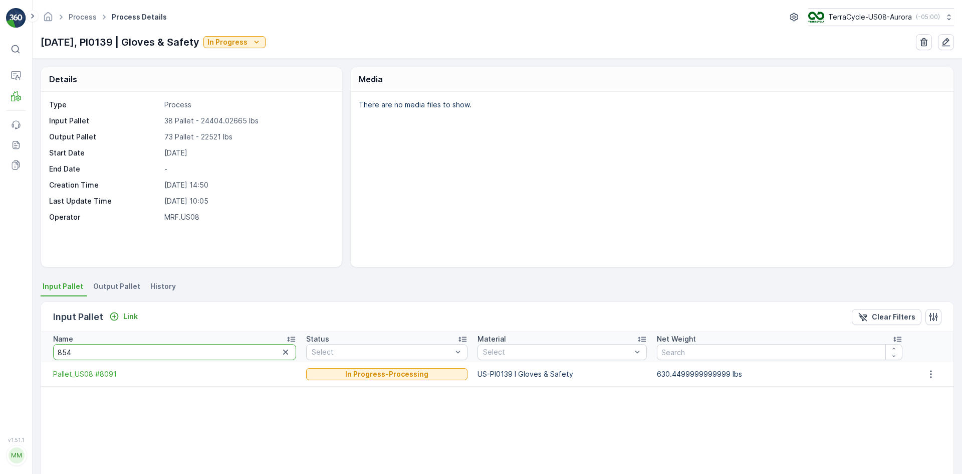
type input "8542"
drag, startPoint x: 13, startPoint y: 349, endPoint x: 0, endPoint y: 341, distance: 15.6
click at [0, 341] on div "⌘B Operations MRF Events Reports Documents v 1.51.1 MM MRF.US08 Process Process…" at bounding box center [481, 237] width 962 height 474
type input "877"
drag, startPoint x: 109, startPoint y: 346, endPoint x: 0, endPoint y: 339, distance: 109.0
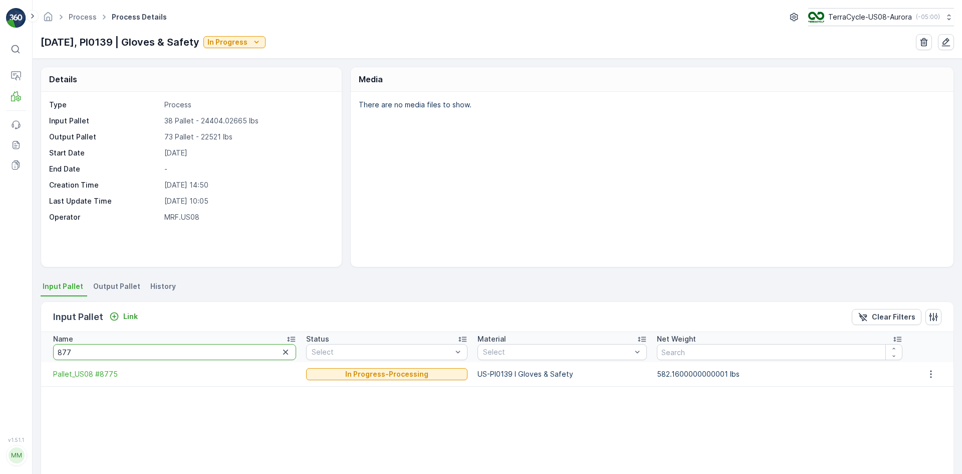
click at [0, 339] on div "⌘B Operations MRF Events Reports Documents v 1.51.1 MM MRF.US08 Process Process…" at bounding box center [481, 237] width 962 height 474
type input "867"
drag, startPoint x: 86, startPoint y: 353, endPoint x: 0, endPoint y: 350, distance: 86.2
click at [0, 350] on div "⌘B Operations MRF Events Reports Documents v 1.51.1 MM MRF.US08 Process Process…" at bounding box center [481, 237] width 962 height 474
type input "7658"
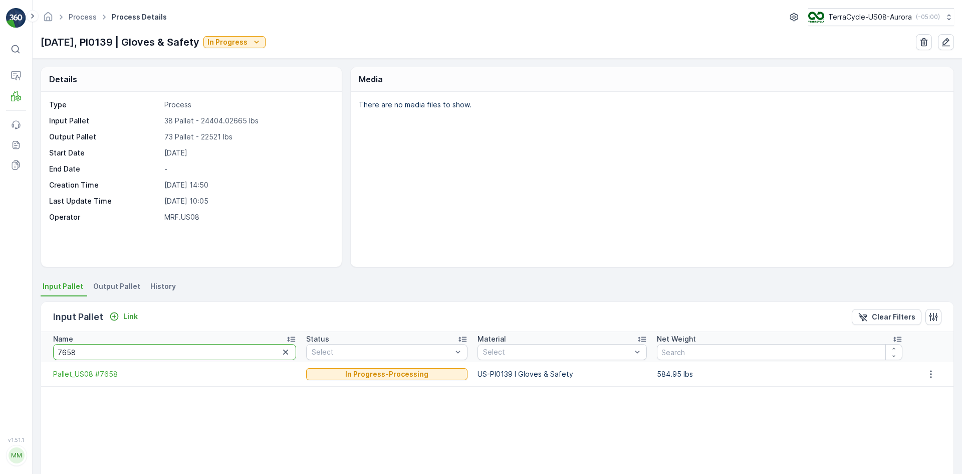
drag, startPoint x: 118, startPoint y: 350, endPoint x: 0, endPoint y: 347, distance: 118.3
click at [0, 347] on div "⌘B Operations MRF Events Reports Documents v 1.51.1 MM MRF.US08 Process Process…" at bounding box center [481, 237] width 962 height 474
type input "8309"
drag, startPoint x: 97, startPoint y: 351, endPoint x: 0, endPoint y: 352, distance: 96.7
click at [0, 352] on div "⌘B Operations MRF Events Reports Documents v 1.51.1 MM MRF.US08 Process Process…" at bounding box center [481, 237] width 962 height 474
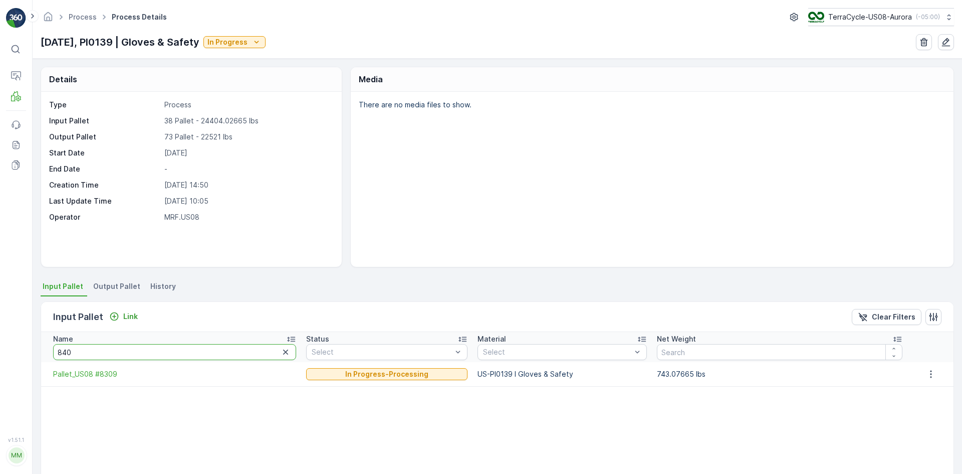
type input "8400"
click at [68, 135] on link "Process" at bounding box center [69, 138] width 73 height 14
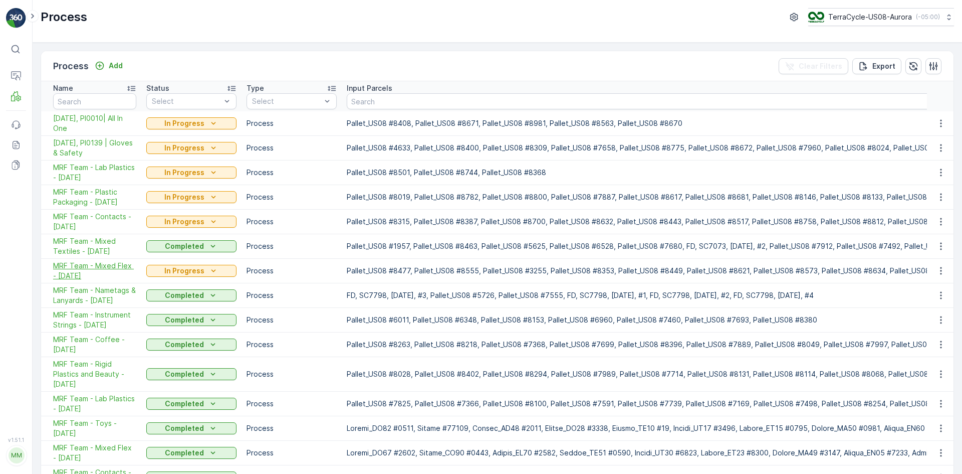
click at [96, 262] on span "MRF Team - Mixed Flex - [DATE]" at bounding box center [94, 271] width 83 height 20
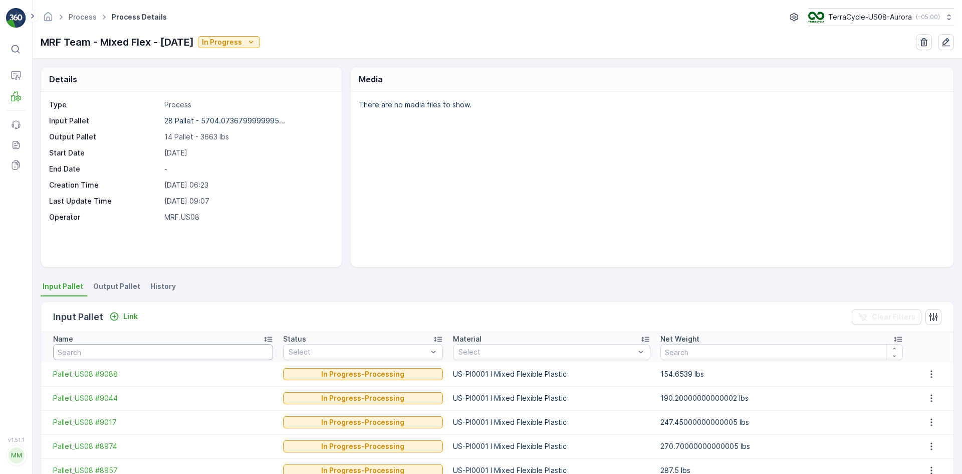
click at [116, 357] on input "text" at bounding box center [163, 352] width 220 height 16
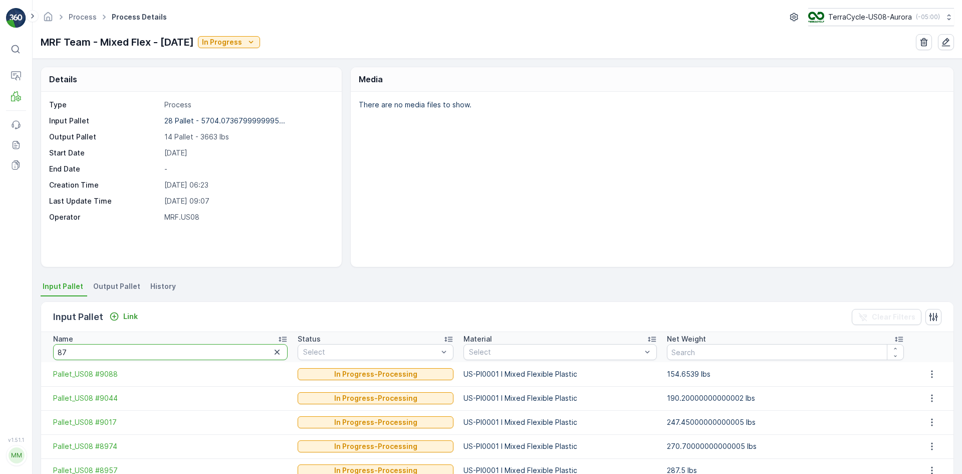
type input "878"
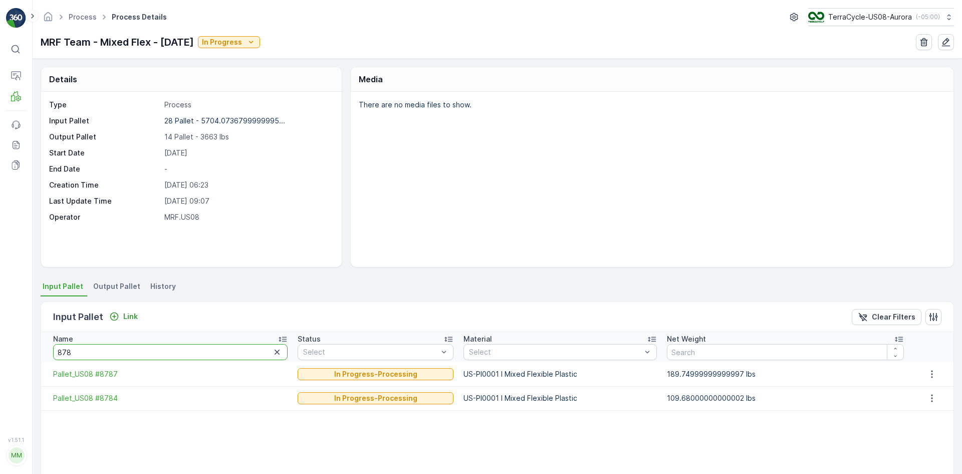
drag, startPoint x: 118, startPoint y: 357, endPoint x: 12, endPoint y: 350, distance: 106.4
click at [12, 350] on div "⌘B Operations MRF Events Reports Documents v 1.51.1 MM MRF.US08 Process Process…" at bounding box center [481, 237] width 962 height 474
type input "868"
drag, startPoint x: 92, startPoint y: 354, endPoint x: 1, endPoint y: 352, distance: 91.2
click at [1, 352] on div "⌘B Operations MRF Events Reports Documents v 1.51.1 MM MRF.US08 Process Process…" at bounding box center [481, 237] width 962 height 474
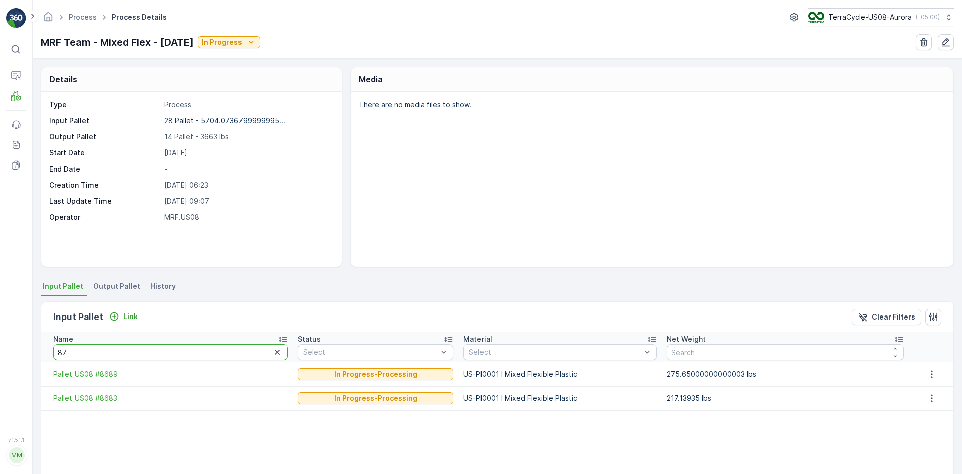
type input "878"
click at [0, 345] on div "⌘B Operations MRF Events Reports Documents v 1.51.1 MM MRF.US08 Process Process…" at bounding box center [481, 237] width 962 height 474
type input "868"
click at [76, 15] on link "Process" at bounding box center [83, 17] width 28 height 9
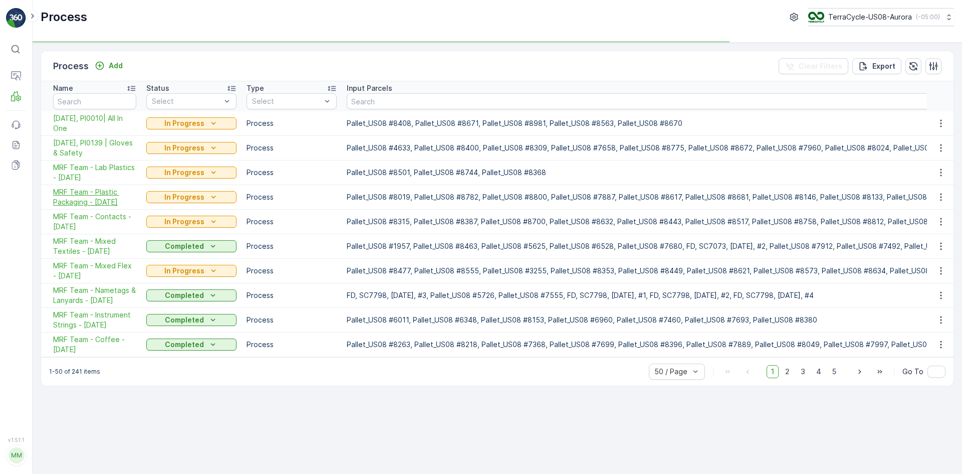
click at [87, 194] on span "MRF Team - Plastic Packaging - [DATE]" at bounding box center [94, 197] width 83 height 20
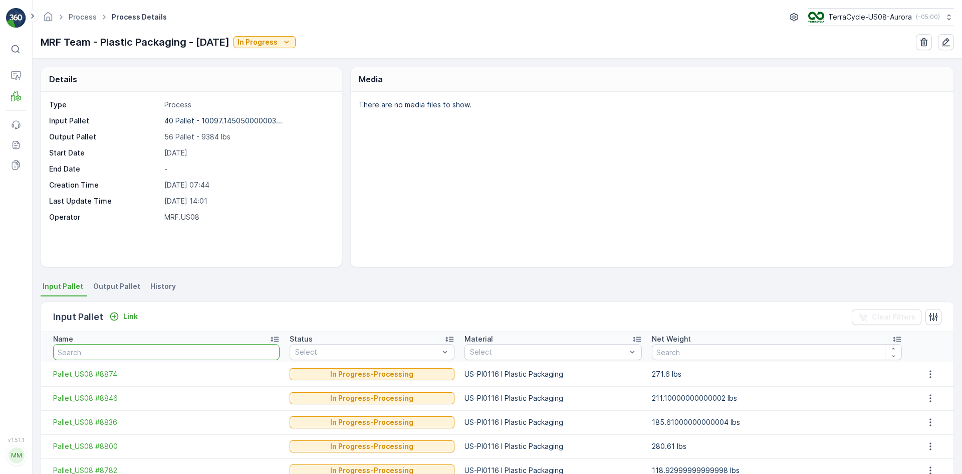
click at [99, 347] on input "text" at bounding box center [166, 352] width 226 height 16
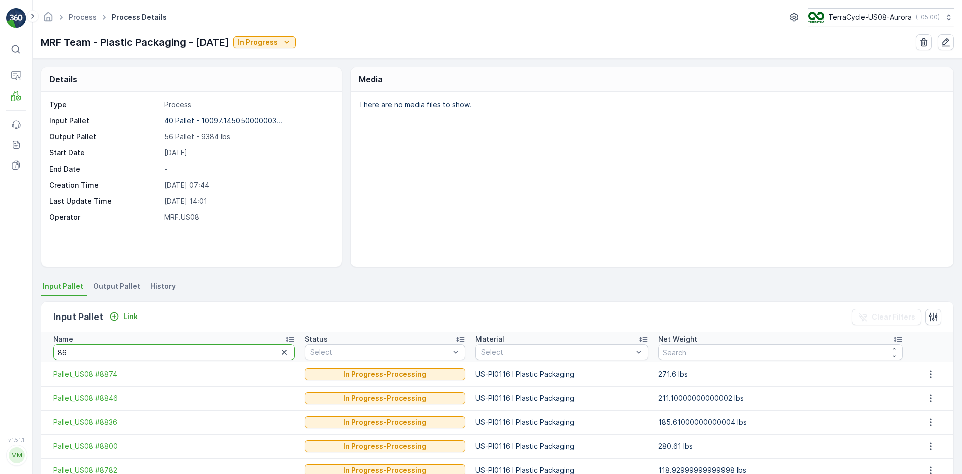
type input "868"
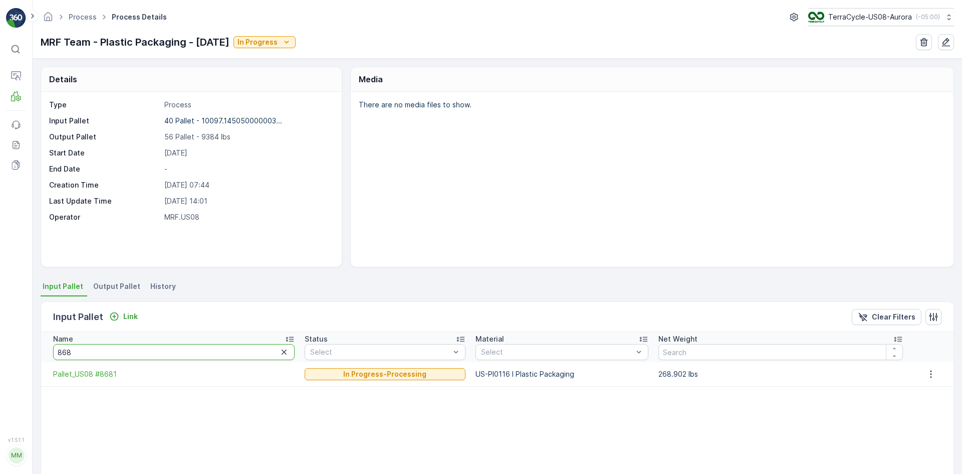
drag, startPoint x: 99, startPoint y: 348, endPoint x: 0, endPoint y: 333, distance: 99.9
click at [0, 333] on div "⌘B Operations MRF Events Reports Documents v 1.51.1 MM MRF.US08 Process Process…" at bounding box center [481, 237] width 962 height 474
type input "869"
drag, startPoint x: 93, startPoint y: 351, endPoint x: 24, endPoint y: 355, distance: 69.8
click at [26, 356] on div "⌘B Operations MRF Events Reports Documents v 1.51.1 MM MRF.US08 Process Process…" at bounding box center [481, 237] width 962 height 474
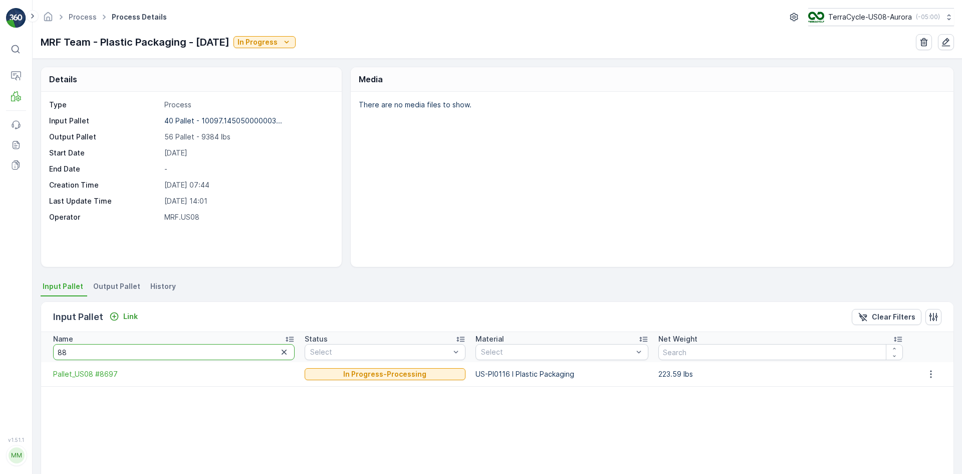
type input "887"
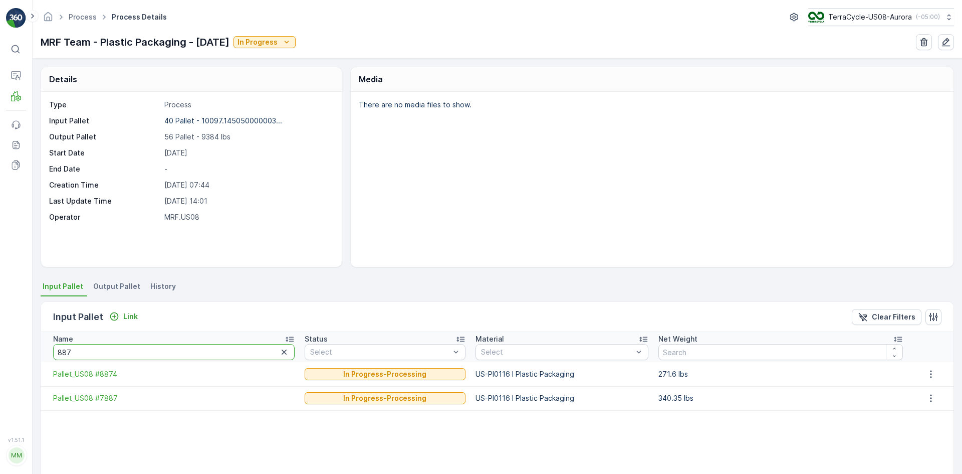
drag, startPoint x: 140, startPoint y: 349, endPoint x: 0, endPoint y: 350, distance: 139.8
click at [0, 350] on div "⌘B Operations MRF Events Reports Documents v 1.51.1 MM MRF.US08 Process Process…" at bounding box center [481, 237] width 962 height 474
type input "8187"
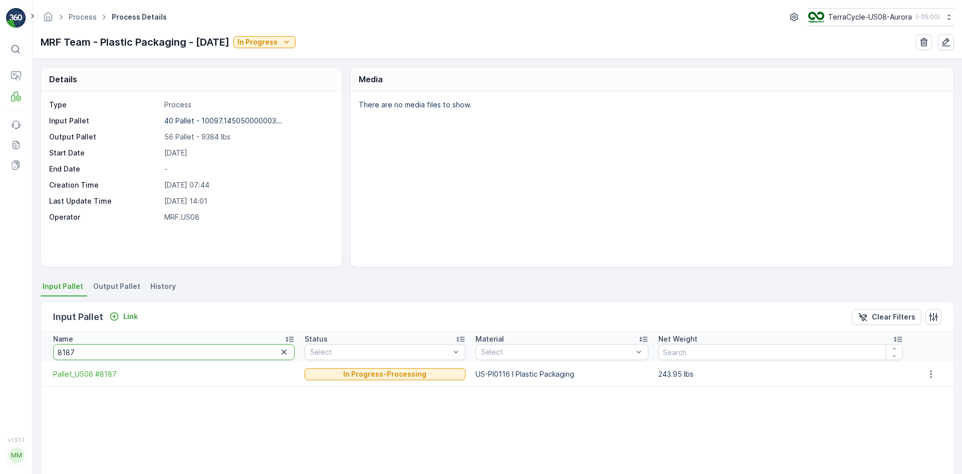
drag, startPoint x: 103, startPoint y: 353, endPoint x: 0, endPoint y: 351, distance: 102.7
click at [0, 352] on div "⌘B Operations MRF Events Reports Documents v 1.51.1 MM MRF.US08 Process Process…" at bounding box center [481, 237] width 962 height 474
type input "84"
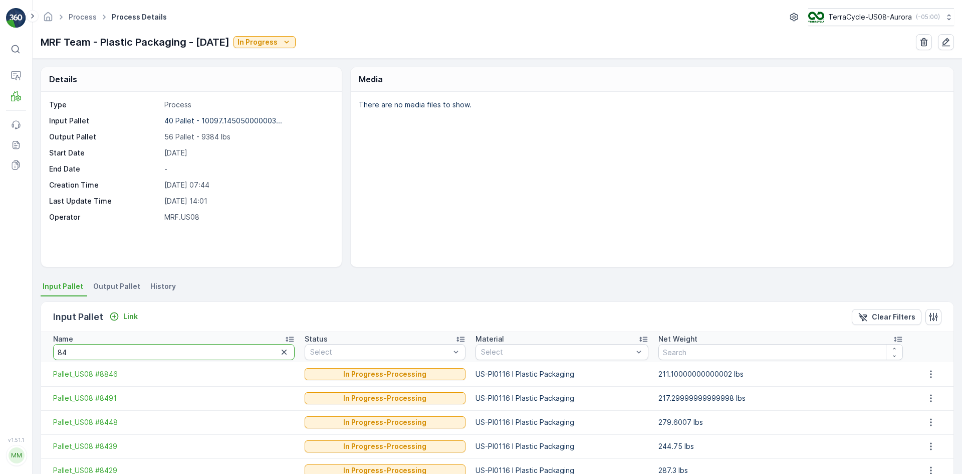
click at [90, 352] on input "84" at bounding box center [174, 352] width 242 height 16
type input "8491"
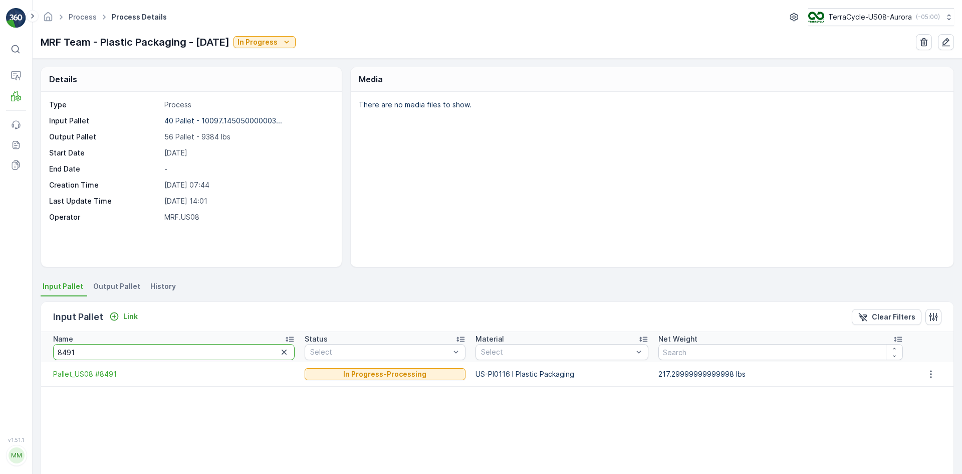
drag, startPoint x: 94, startPoint y: 355, endPoint x: 33, endPoint y: 359, distance: 60.8
click at [33, 359] on div "Details Type Process Input Pallet 40 Pallet - 10097.145050000003... Output Pall…" at bounding box center [498, 266] width 930 height 415
type input "8109"
drag, startPoint x: 97, startPoint y: 349, endPoint x: 0, endPoint y: 361, distance: 98.0
click at [0, 361] on div "⌘B Operations MRF Events Reports Documents v 1.51.1 MM MRF.US08 Process Process…" at bounding box center [481, 237] width 962 height 474
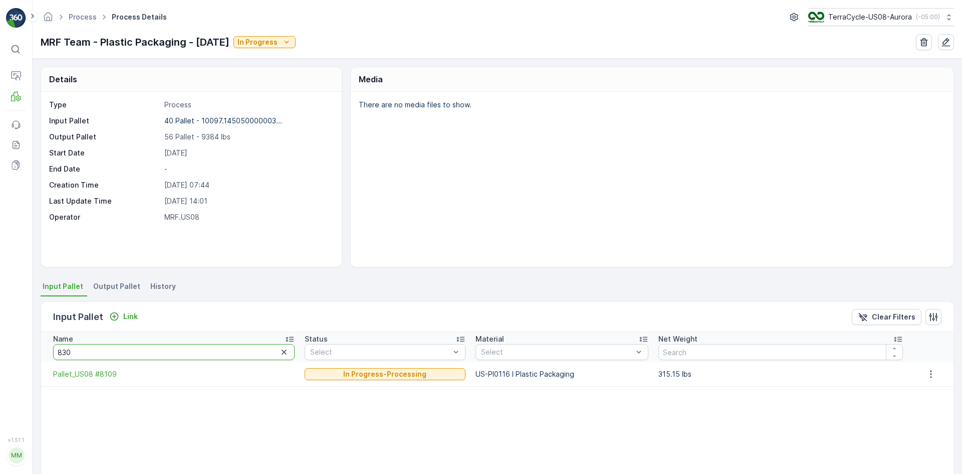
type input "8306"
drag, startPoint x: 93, startPoint y: 354, endPoint x: 12, endPoint y: 348, distance: 81.4
click at [12, 348] on div "⌘B Operations MRF Events Reports Documents v 1.51.1 MM MRF.US08 Process Process…" at bounding box center [481, 237] width 962 height 474
type input "8429"
drag, startPoint x: 126, startPoint y: 353, endPoint x: 0, endPoint y: 363, distance: 126.2
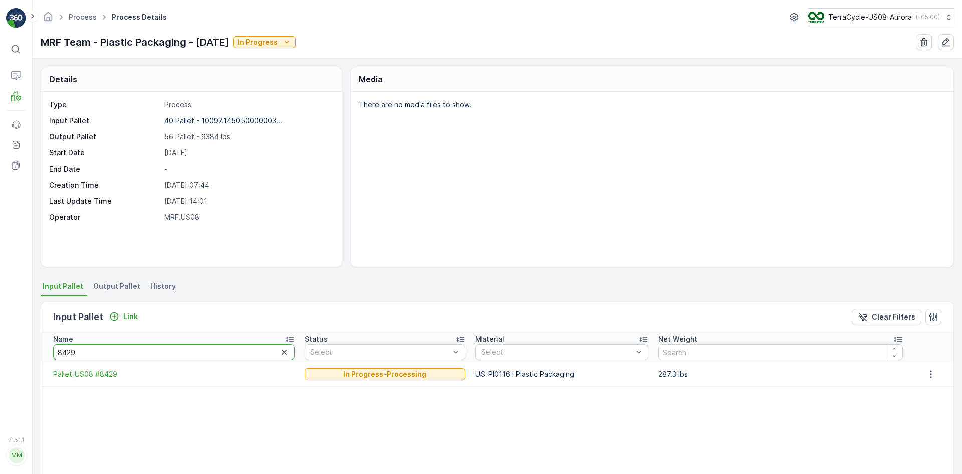
click at [0, 363] on div "⌘B Operations MRF Events Reports Documents v 1.51.1 MM MRF.US08 Process Process…" at bounding box center [481, 237] width 962 height 474
type input "7887"
drag, startPoint x: 93, startPoint y: 357, endPoint x: 11, endPoint y: 358, distance: 82.7
click at [11, 358] on div "⌘B Operations MRF Events Reports Documents v 1.51.1 MM MRF.US08 Process Process…" at bounding box center [481, 237] width 962 height 474
type input "7839"
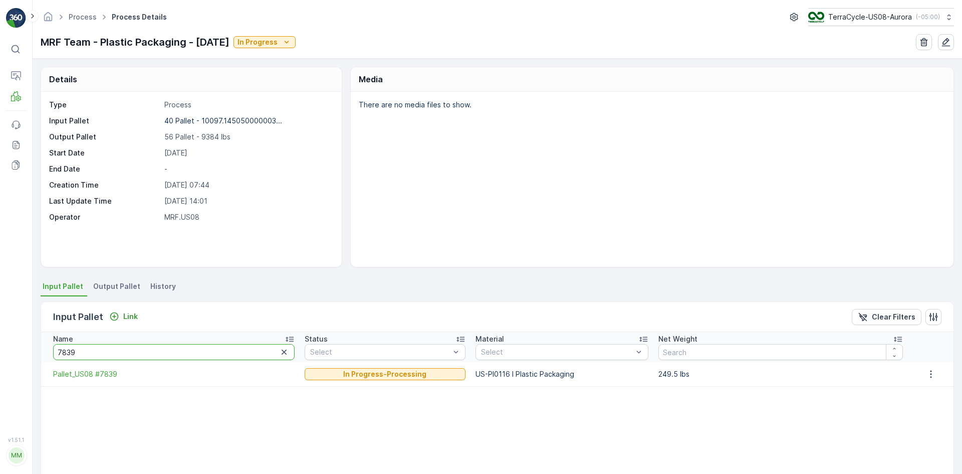
drag, startPoint x: 154, startPoint y: 352, endPoint x: 0, endPoint y: 355, distance: 154.4
click at [0, 355] on div "⌘B Operations MRF Events Reports Documents v 1.51.1 MM MRF.US08 Process Process…" at bounding box center [481, 237] width 962 height 474
type input "861"
drag, startPoint x: 112, startPoint y: 347, endPoint x: 0, endPoint y: 342, distance: 112.4
click at [0, 342] on div "⌘B Operations MRF Events Reports Documents v 1.51.1 MM MRF.US08 Process Process…" at bounding box center [481, 237] width 962 height 474
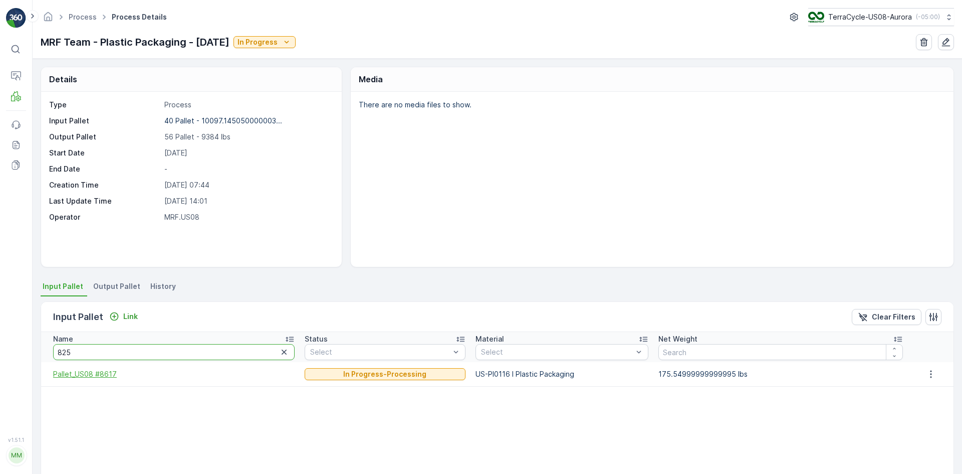
type input "8259"
drag, startPoint x: 116, startPoint y: 350, endPoint x: 0, endPoint y: 358, distance: 116.0
click at [0, 358] on div "⌘B Operations MRF Events Reports Documents v 1.51.1 MM MRF.US08 Process Process…" at bounding box center [481, 237] width 962 height 474
type input "8050"
